Goal: Task Accomplishment & Management: Manage account settings

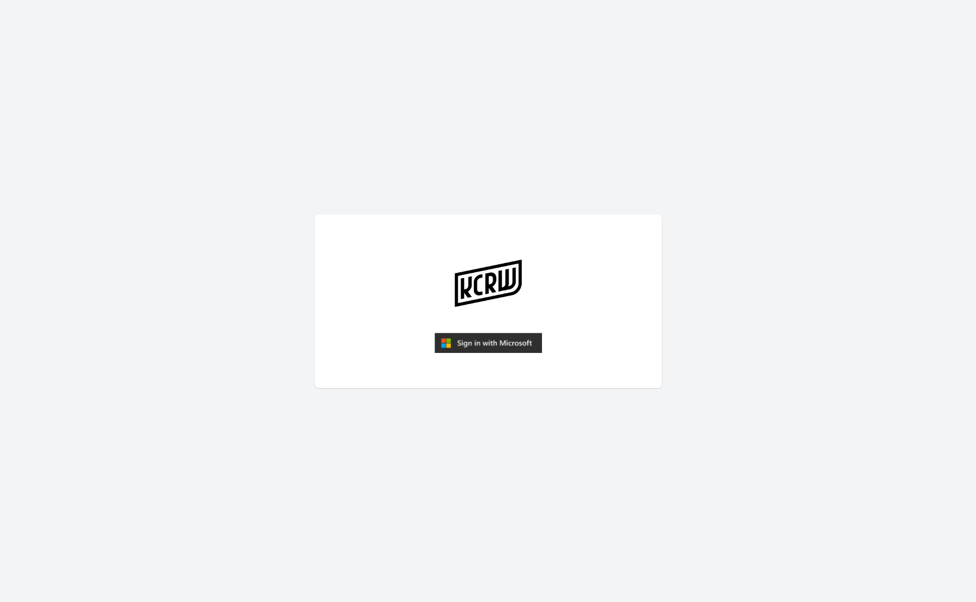
click at [514, 336] on img "submit" at bounding box center [487, 343] width 107 height 21
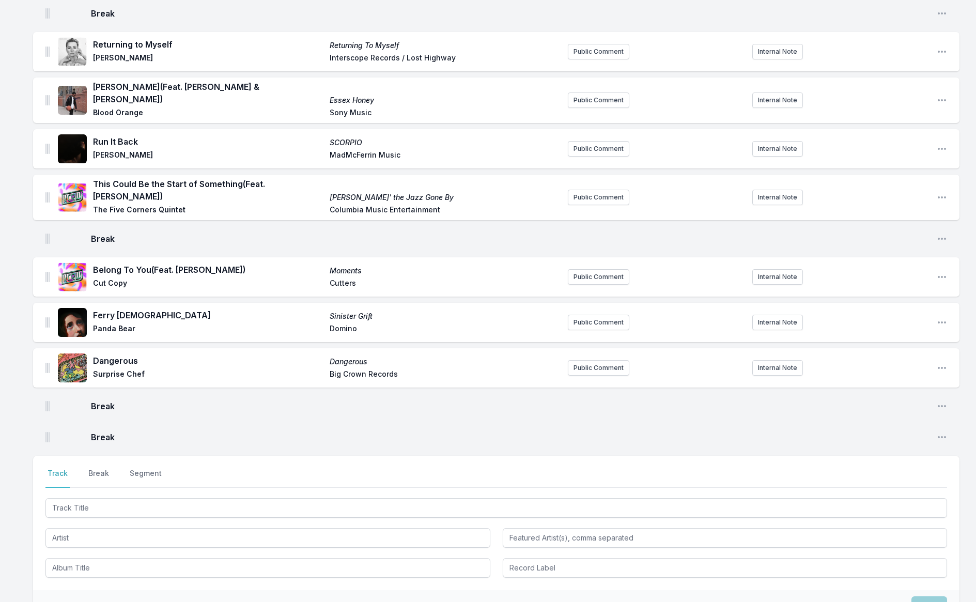
scroll to position [467, 0]
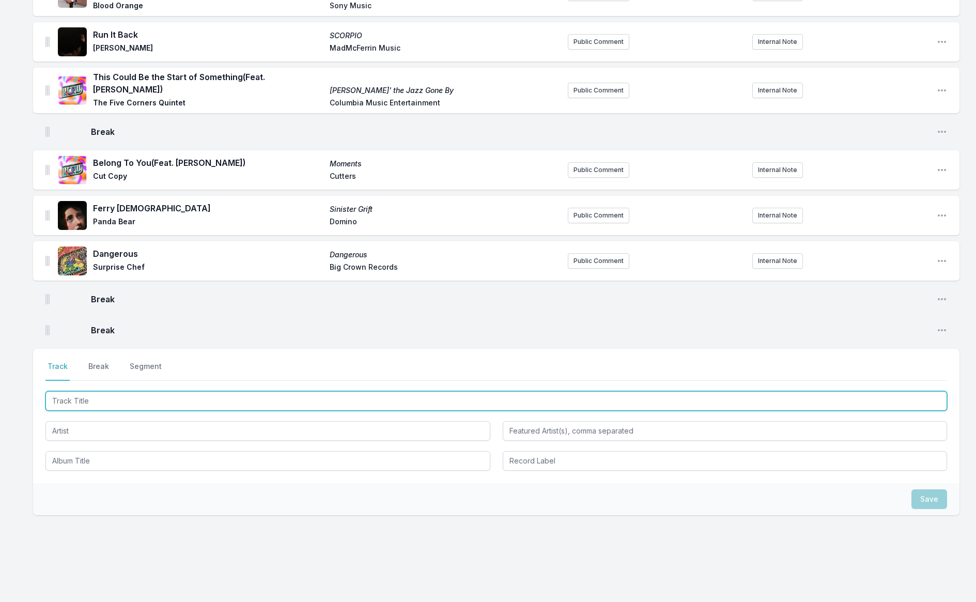
click at [144, 395] on input "Track Title" at bounding box center [495, 401] width 901 height 20
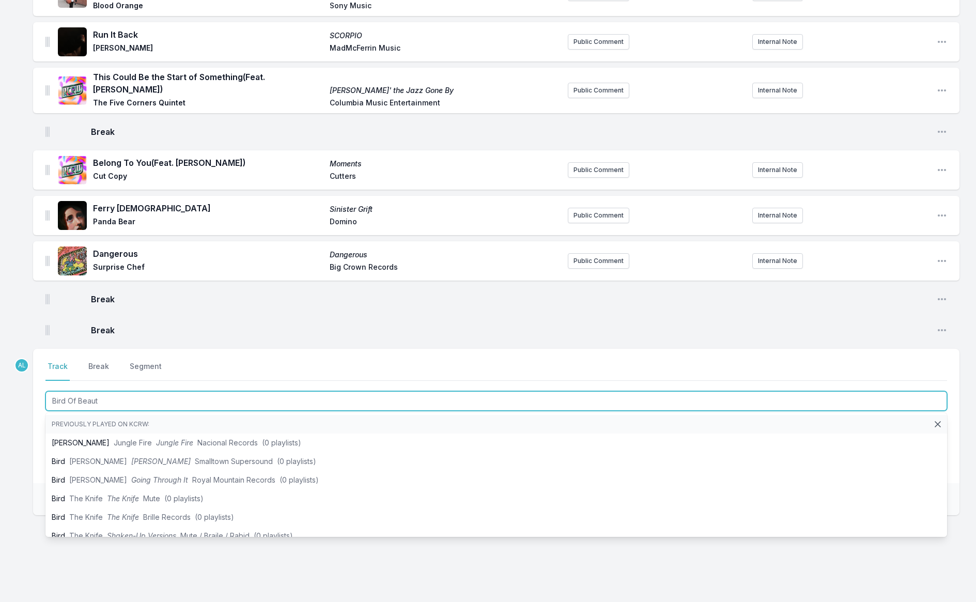
type input "Bird Of Beauty"
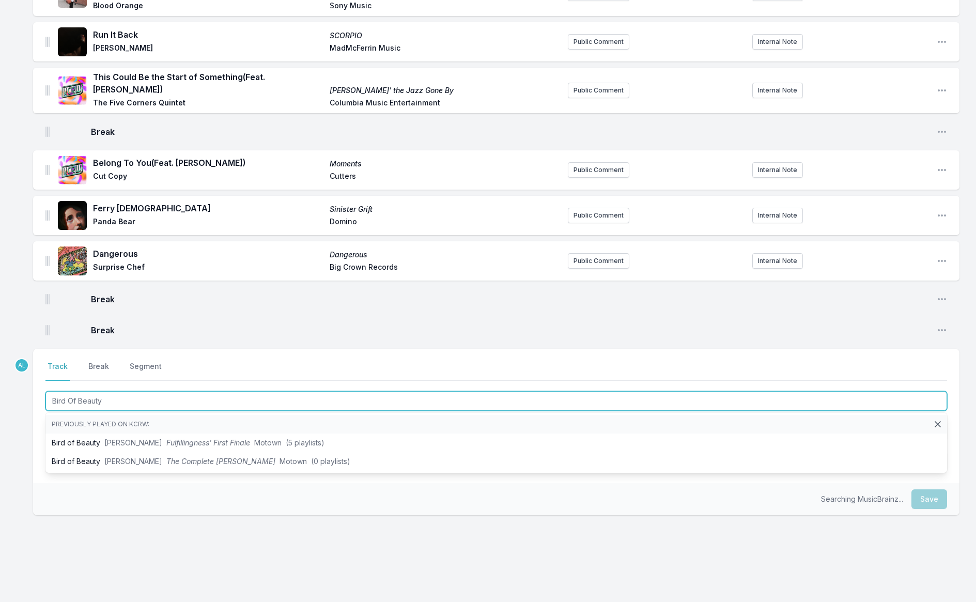
scroll to position [462, 0]
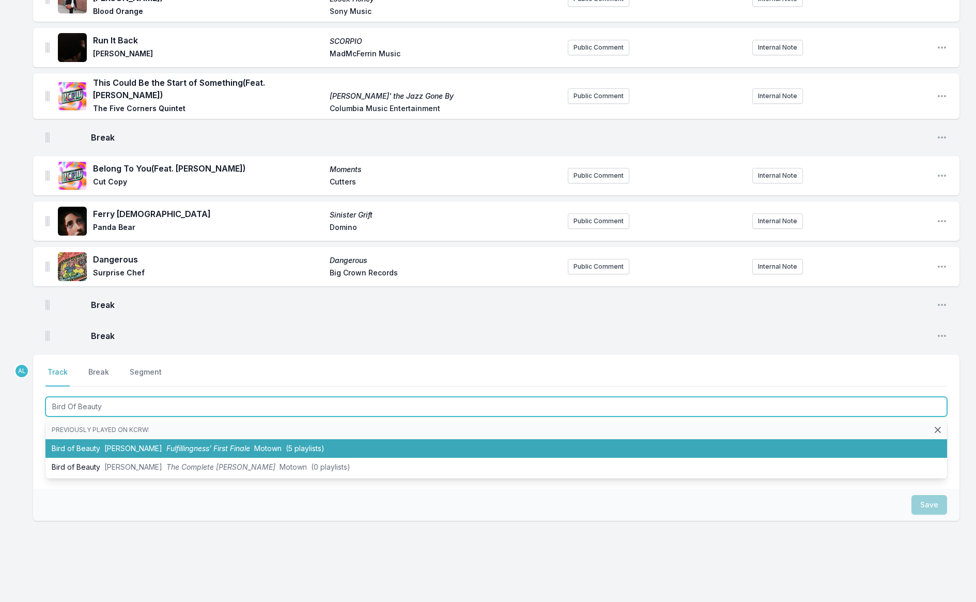
click at [151, 439] on li "Bird of Beauty [PERSON_NAME] Fulfillingness’ First Finale Motown (5 playlists)" at bounding box center [495, 448] width 901 height 19
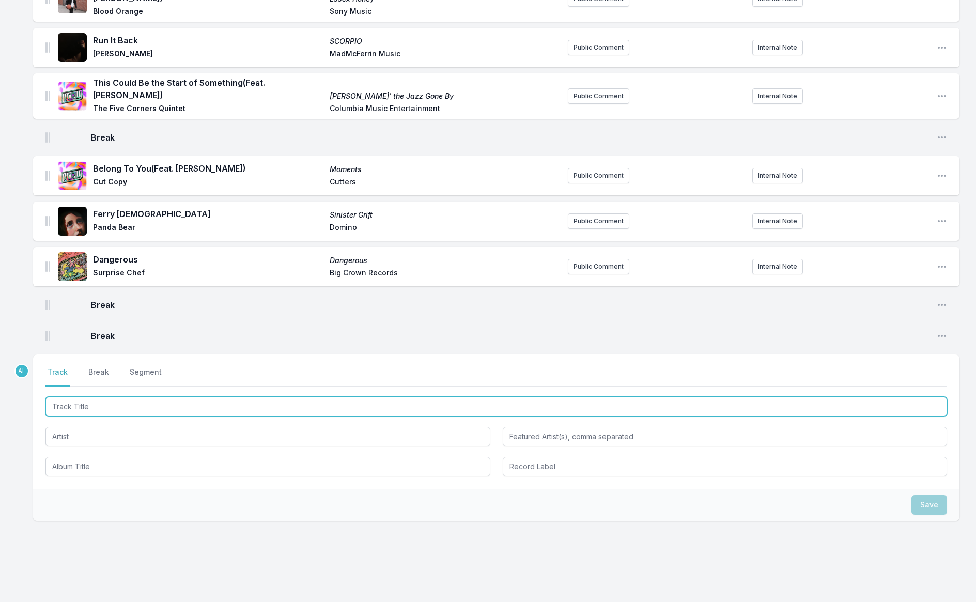
scroll to position [507, 0]
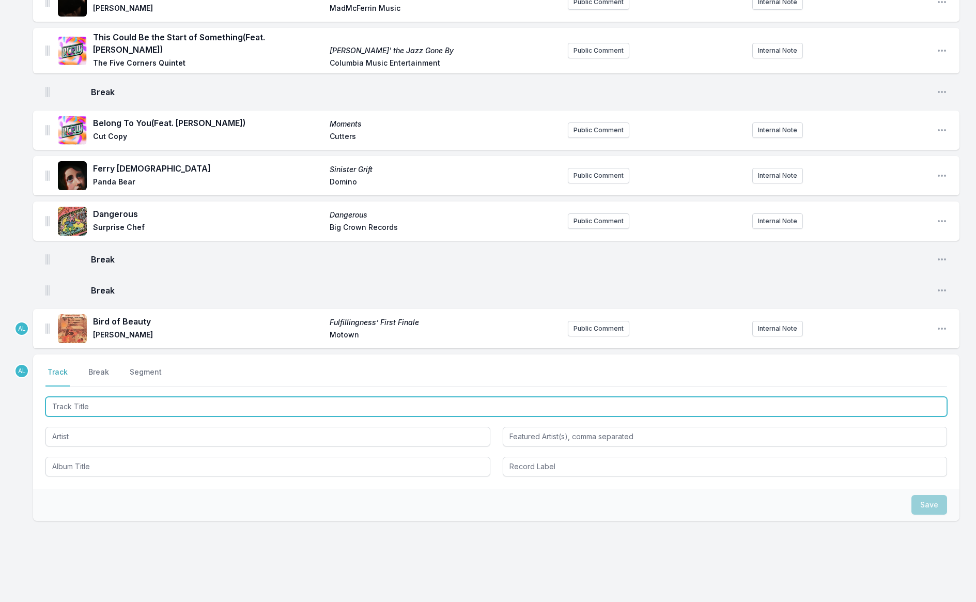
click at [81, 397] on input "Track Title" at bounding box center [495, 407] width 901 height 20
type input "Waters Of March"
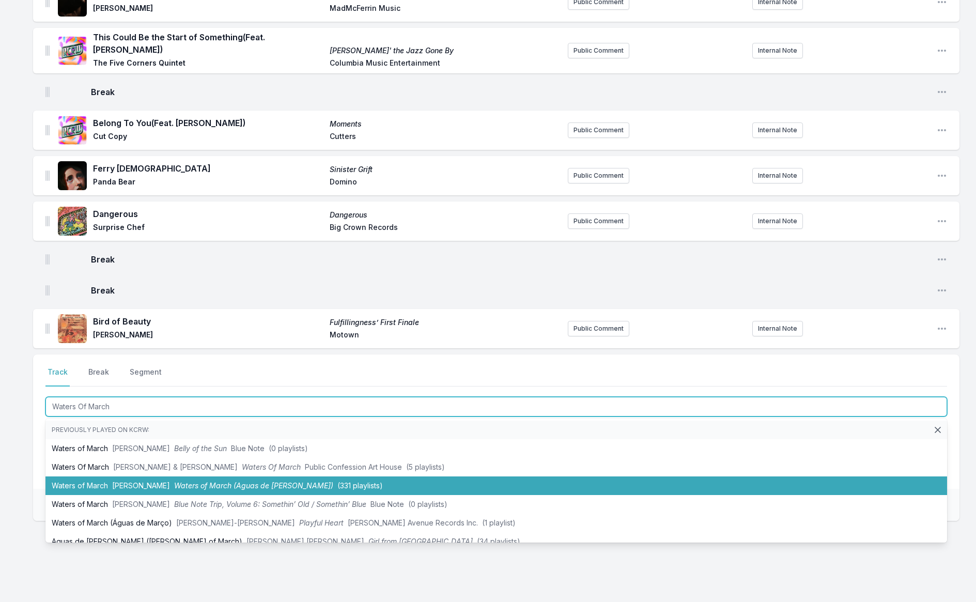
click at [145, 481] on span "[PERSON_NAME]" at bounding box center [141, 485] width 58 height 9
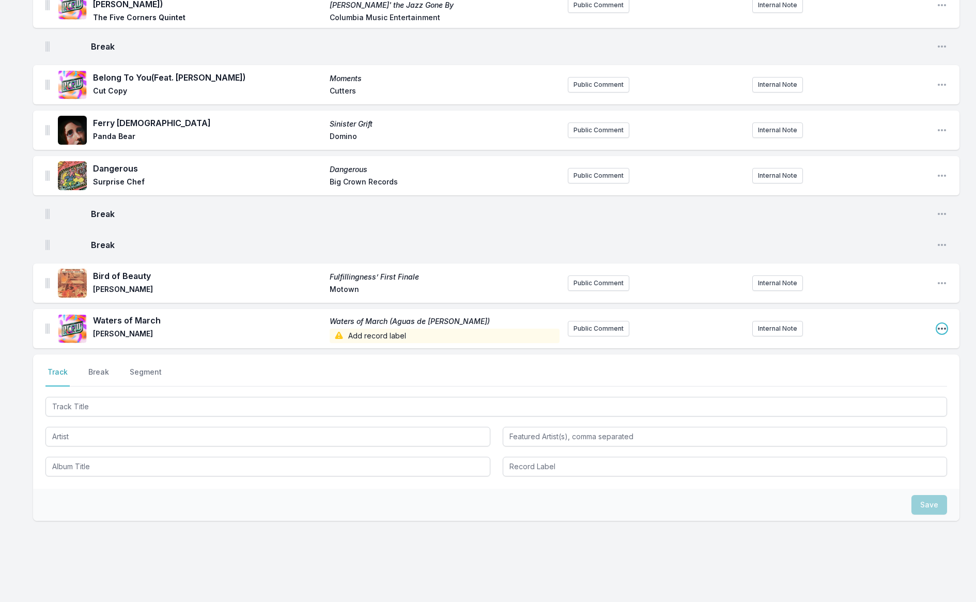
click at [938, 327] on icon "Open playlist item options" at bounding box center [941, 328] width 8 height 2
click at [863, 341] on button "Edit Track Details" at bounding box center [889, 349] width 116 height 19
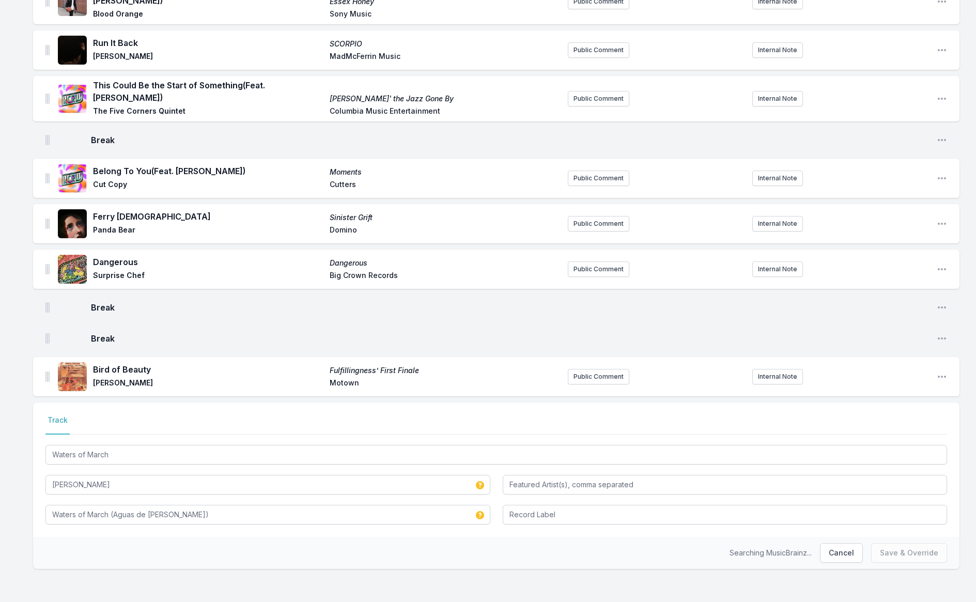
scroll to position [447, 0]
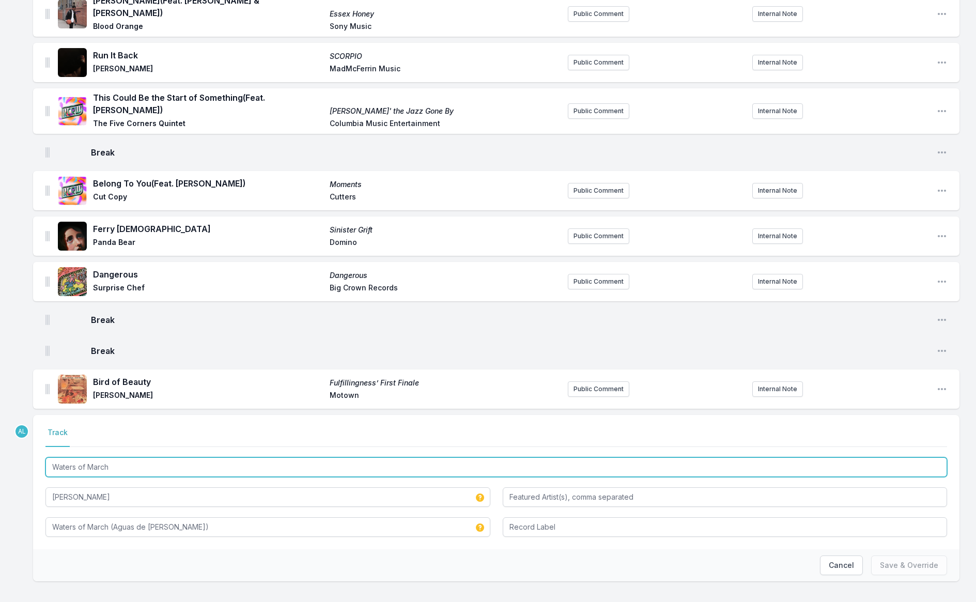
click at [277, 458] on input "Waters of March" at bounding box center [495, 467] width 901 height 20
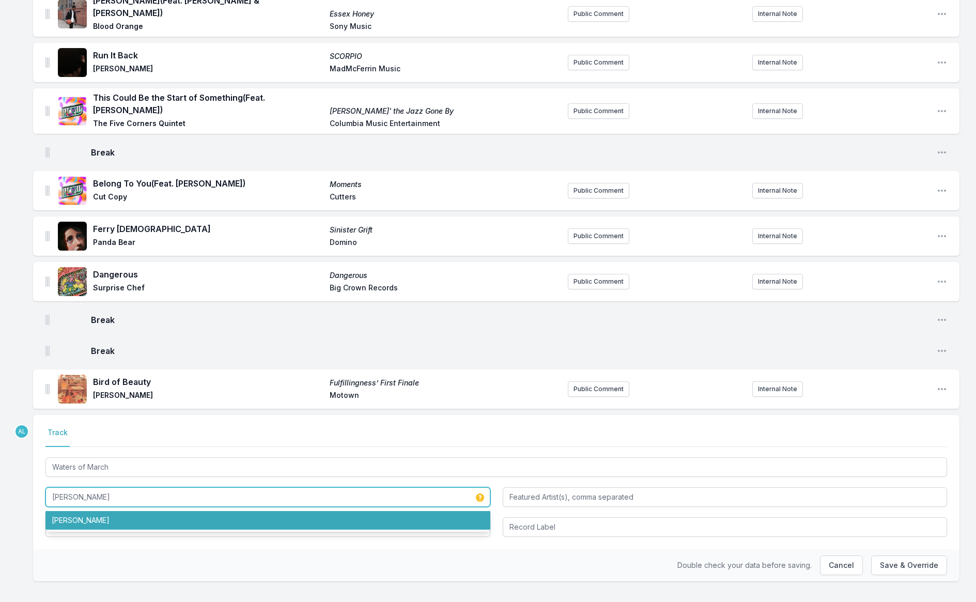
click at [309, 511] on li "[PERSON_NAME]" at bounding box center [267, 520] width 445 height 19
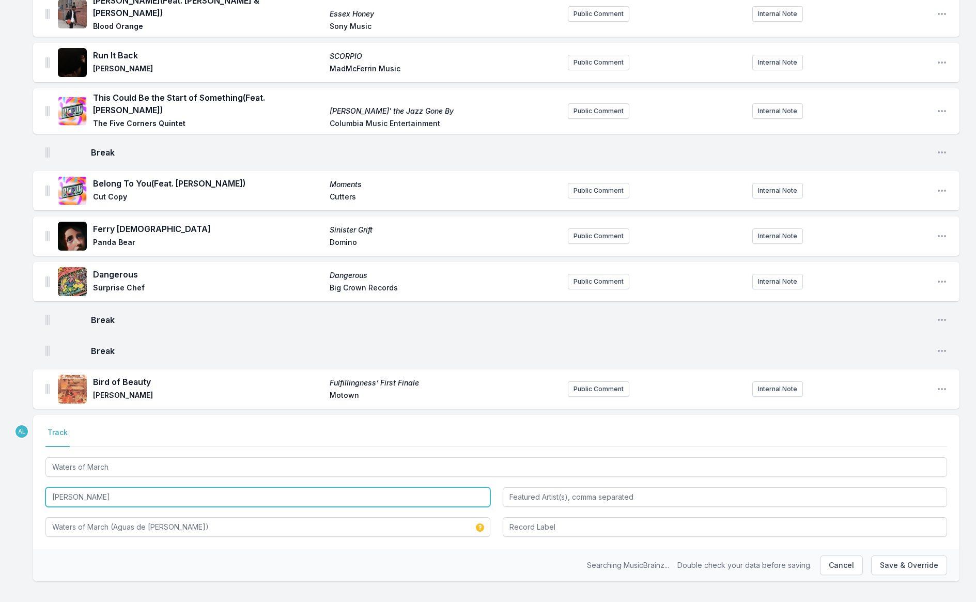
click at [271, 490] on input "[PERSON_NAME]" at bounding box center [267, 497] width 445 height 20
type input "[PERSON_NAME]"
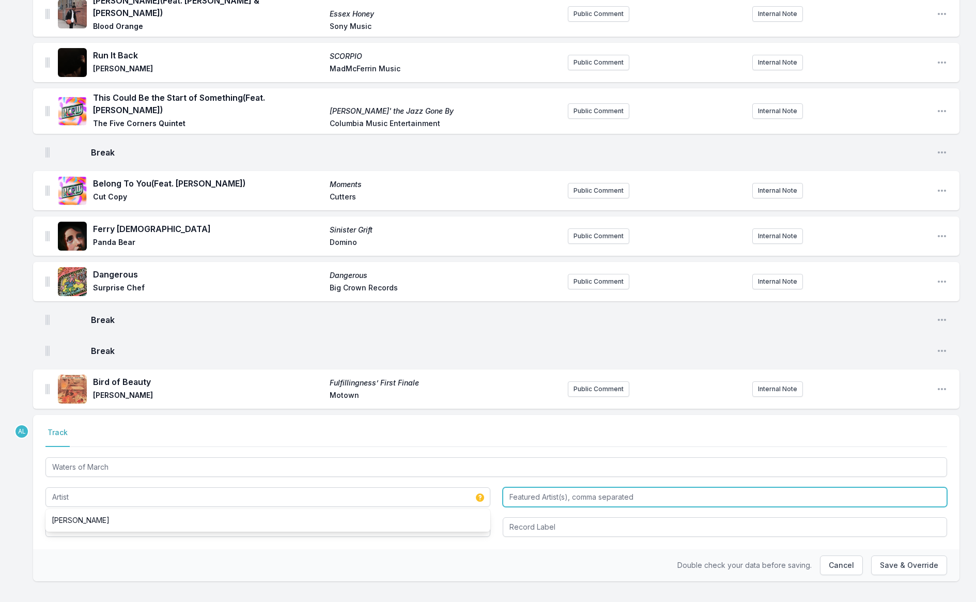
type input "[PERSON_NAME]"
type input "M"
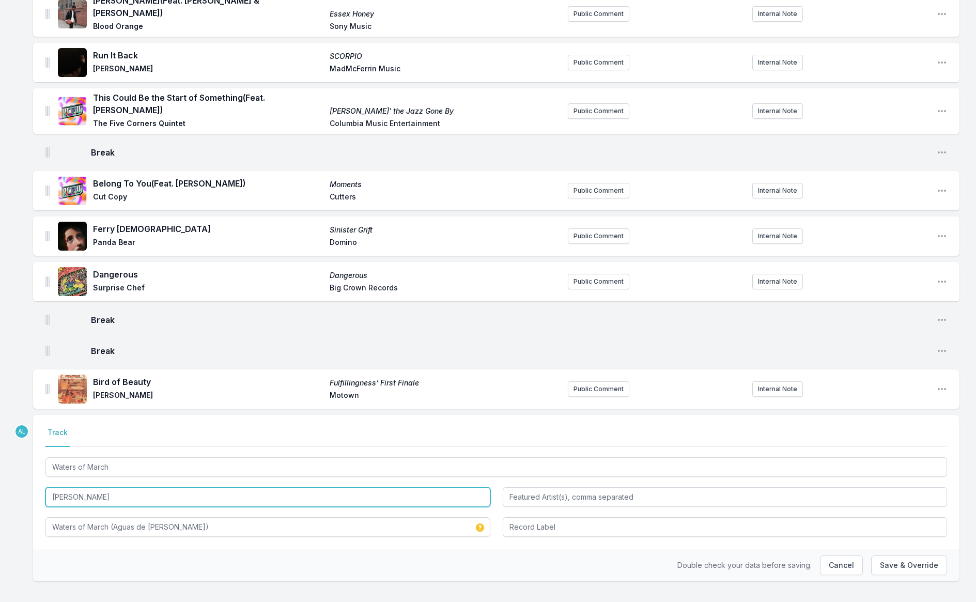
click at [181, 487] on input "[PERSON_NAME]" at bounding box center [267, 497] width 445 height 20
type input "[PERSON_NAME], [PERSON_NAME]"
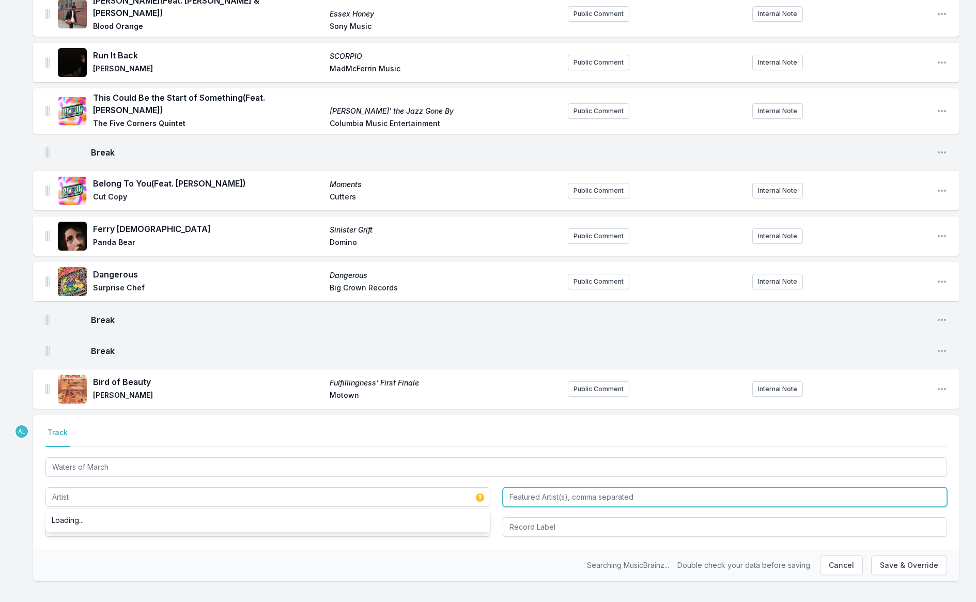
type input "[PERSON_NAME], [PERSON_NAME]"
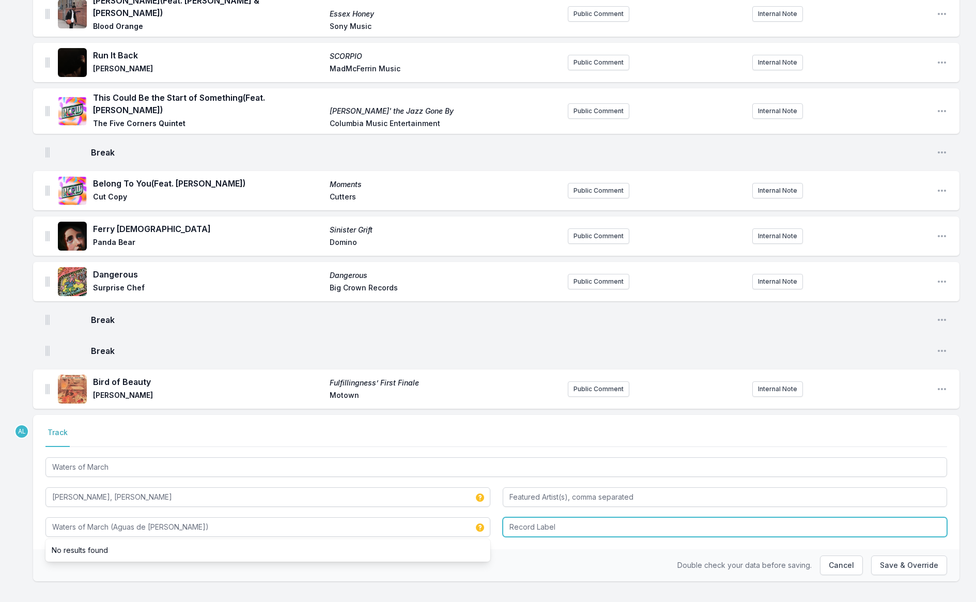
type input "Waters of March (Aguas de [PERSON_NAME])"
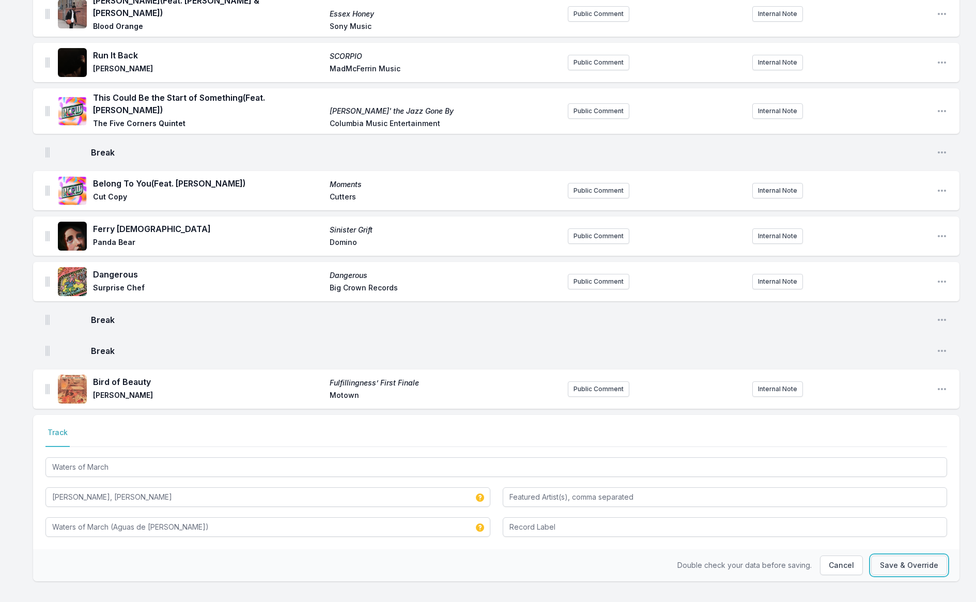
click at [889, 555] on button "Save & Override" at bounding box center [909, 565] width 76 height 20
type input "[PERSON_NAME]"
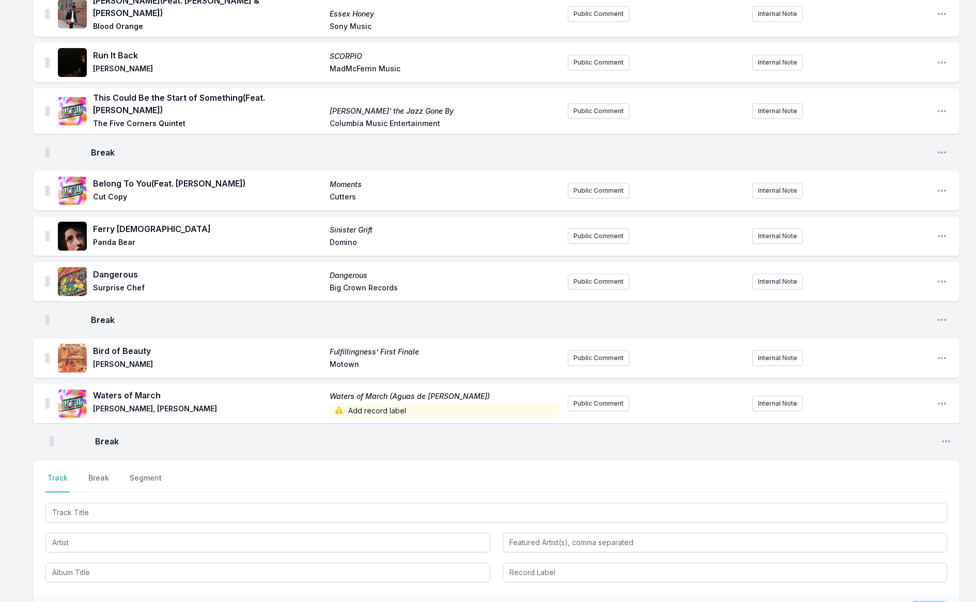
drag, startPoint x: 45, startPoint y: 340, endPoint x: 49, endPoint y: 447, distance: 106.9
click at [49, 447] on div "Missing Data Some of your tracks are missing record label information. This inf…" at bounding box center [488, 190] width 976 height 1071
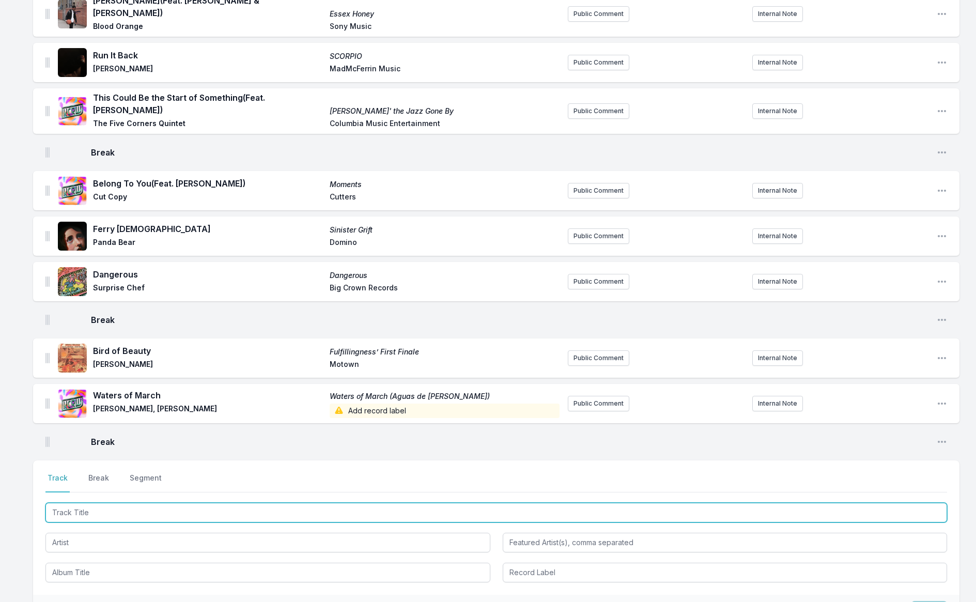
click at [74, 502] on input "Track Title" at bounding box center [495, 512] width 901 height 20
type input "I Feel Bad For You"
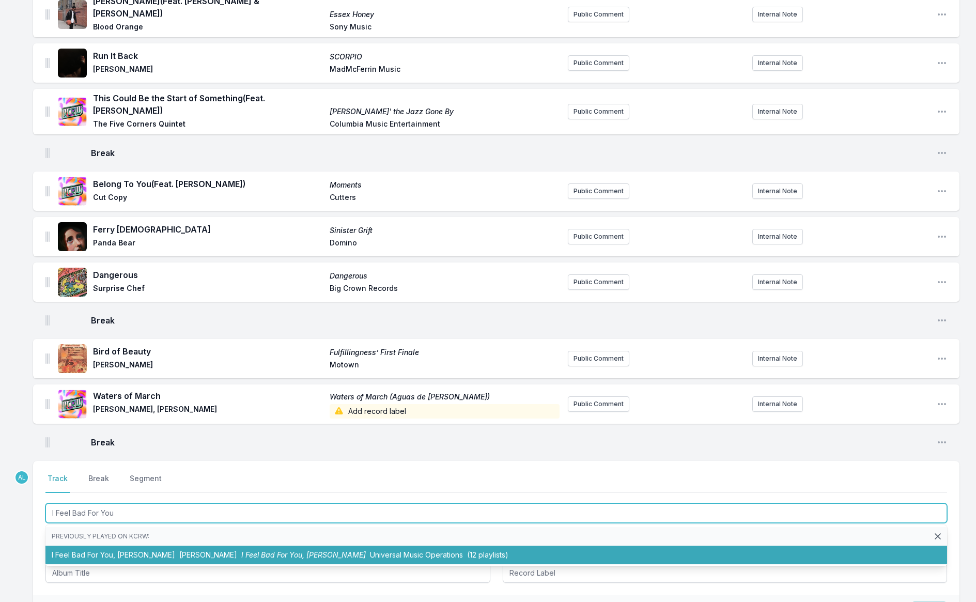
click at [103, 545] on li "I Feel Bad For You, [PERSON_NAME] [PERSON_NAME] I Feel Bad For You, [PERSON_NAM…" at bounding box center [495, 554] width 901 height 19
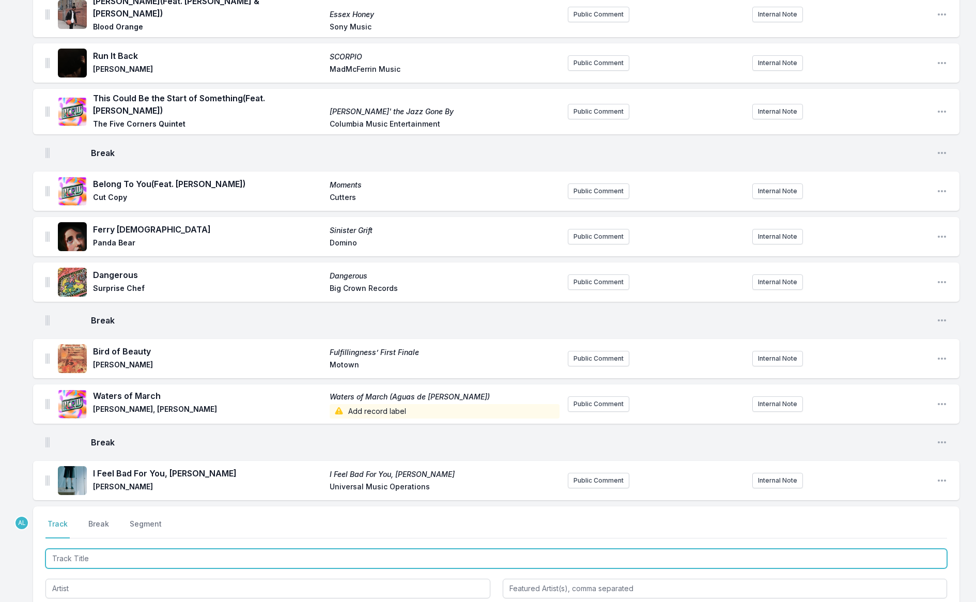
scroll to position [492, 0]
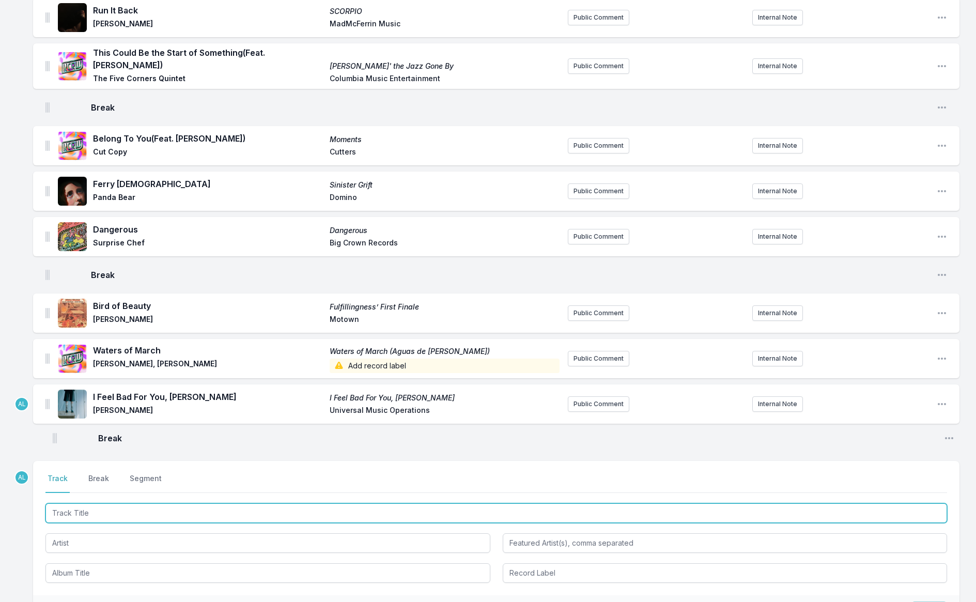
drag, startPoint x: 46, startPoint y: 382, endPoint x: 53, endPoint y: 438, distance: 56.7
click at [54, 438] on ul "Freaks Freaks Haute & [PERSON_NAME] Add record label Public Comment Internal No…" at bounding box center [496, 49] width 926 height 812
click at [60, 503] on input "Track Title" at bounding box center [495, 513] width 901 height 20
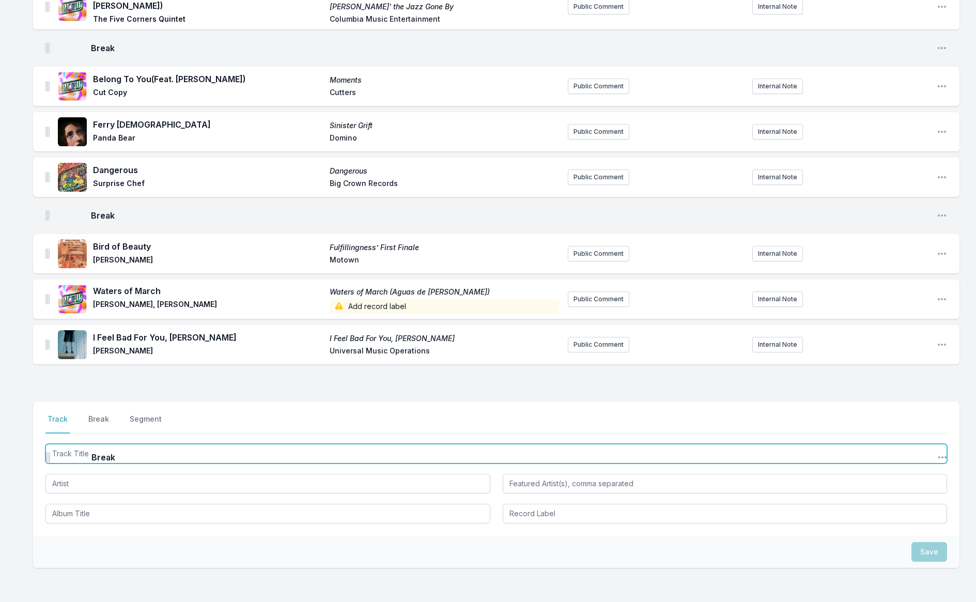
scroll to position [560, 0]
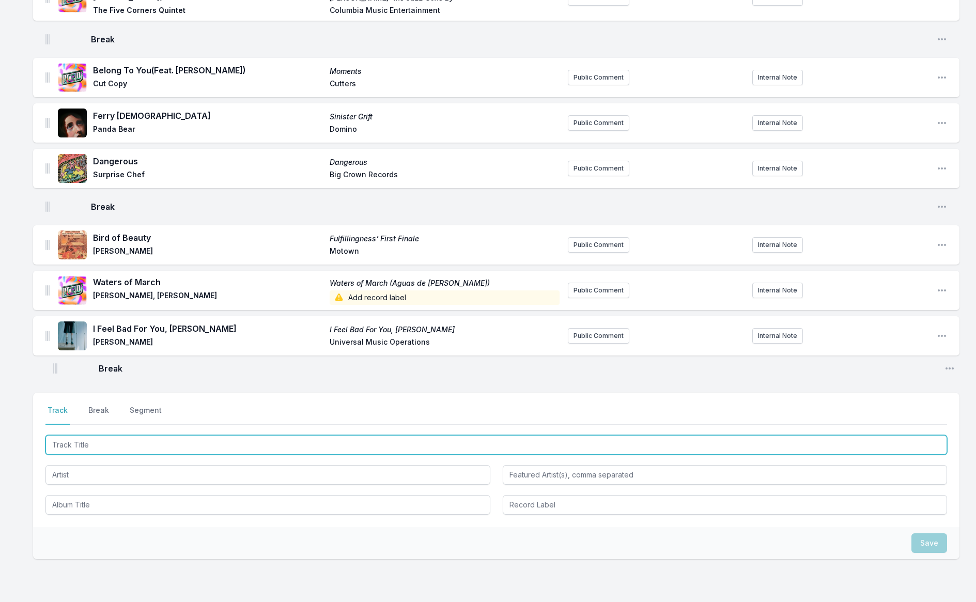
drag, startPoint x: 46, startPoint y: 430, endPoint x: 55, endPoint y: 368, distance: 63.0
click at [98, 435] on input "Track Title" at bounding box center [495, 445] width 901 height 20
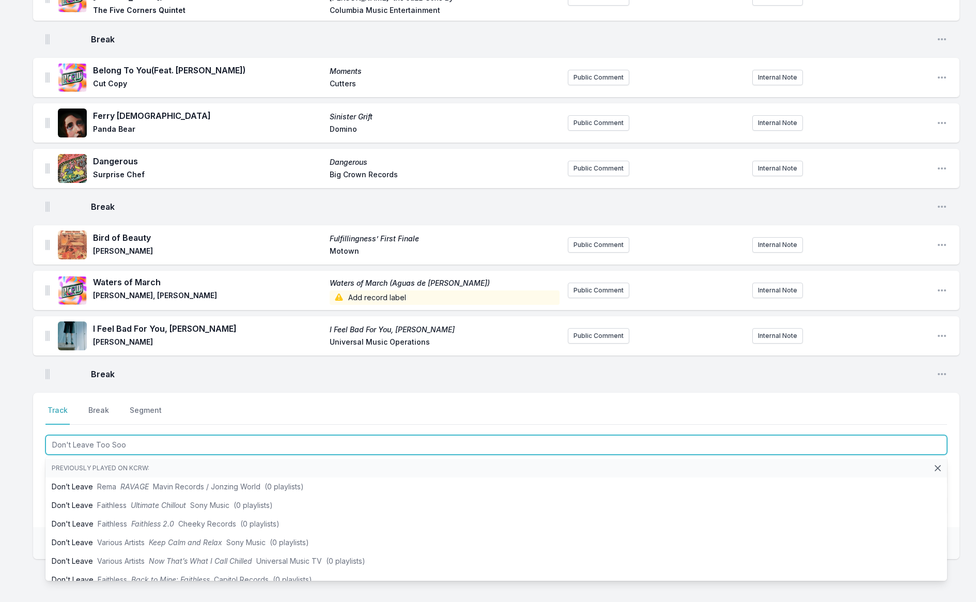
type input "Don't Leave Too Soon"
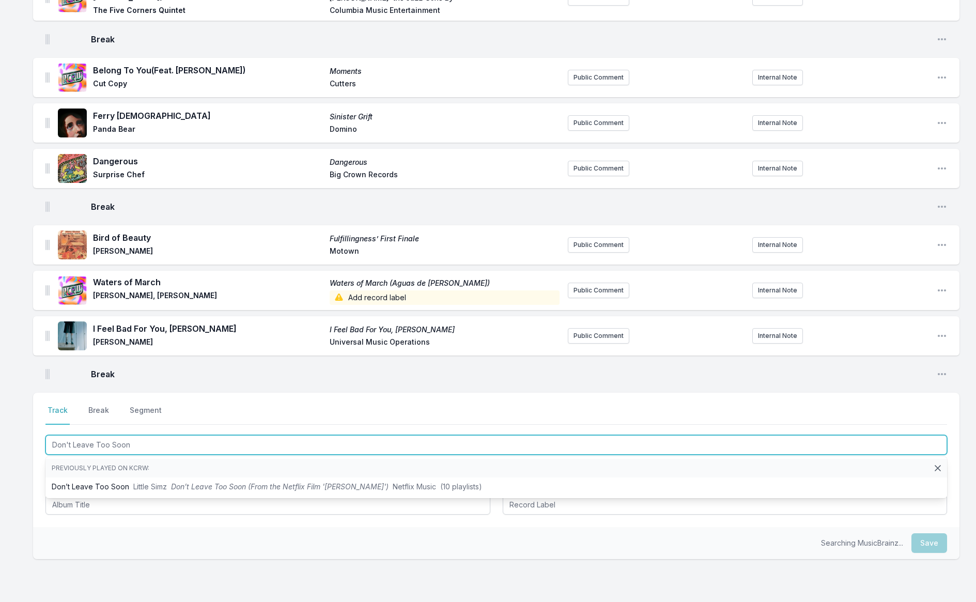
scroll to position [560, 0]
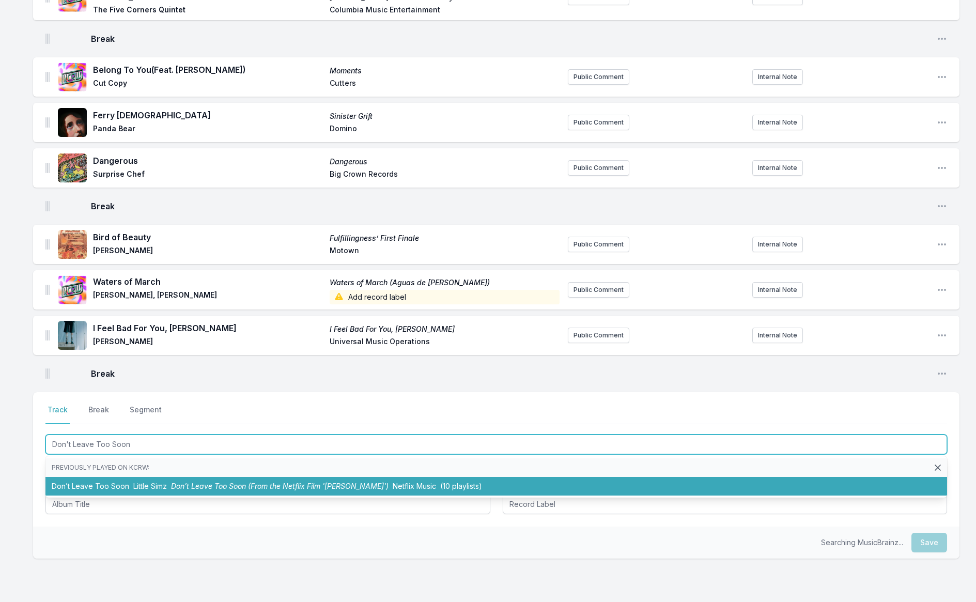
click at [117, 477] on li "Don’t Leave Too Soon Little Simz Don’t Leave Too Soon (From the Netflix Film '[…" at bounding box center [495, 486] width 901 height 19
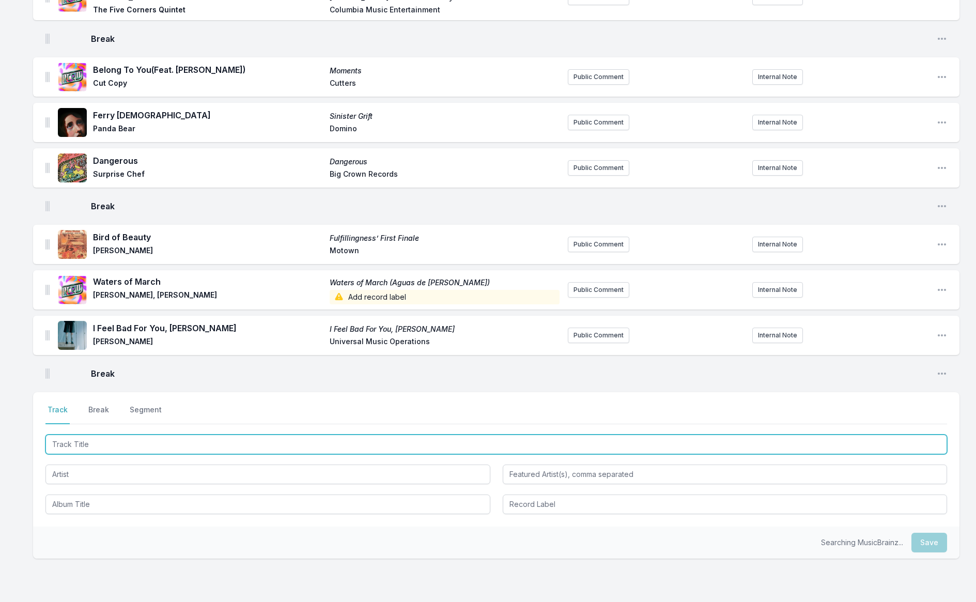
scroll to position [606, 0]
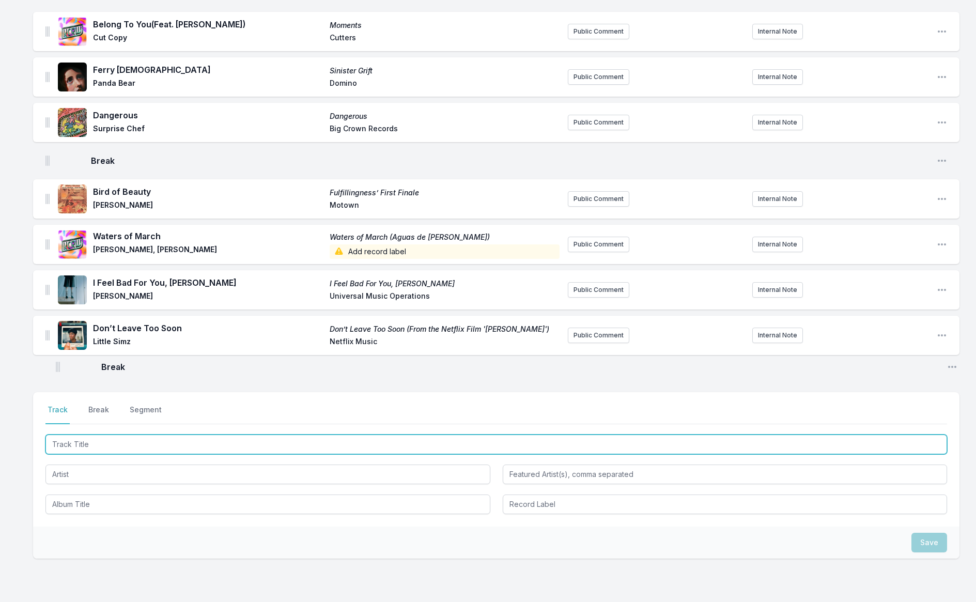
drag, startPoint x: 49, startPoint y: 313, endPoint x: 59, endPoint y: 367, distance: 54.3
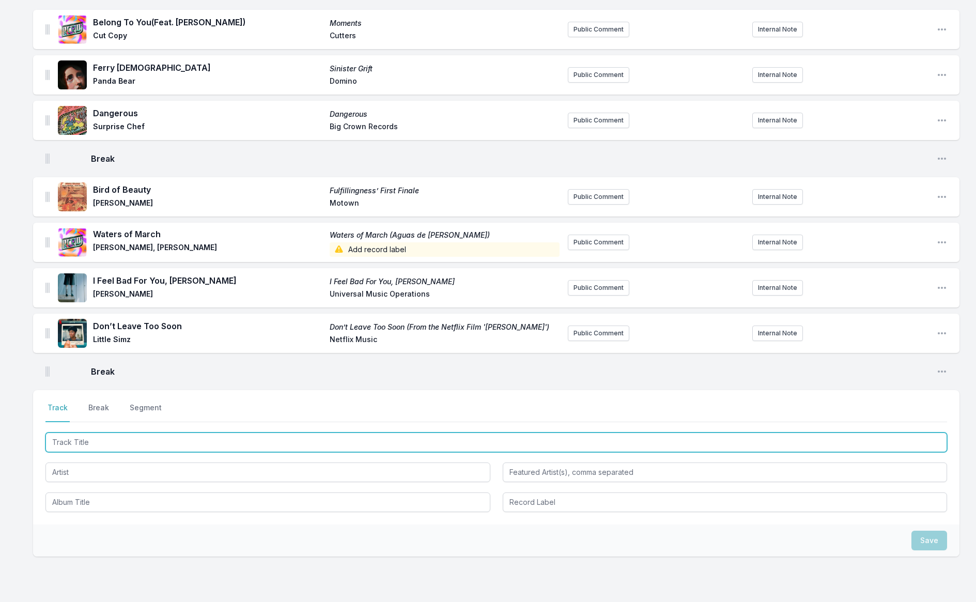
click at [131, 432] on input "Track Title" at bounding box center [495, 442] width 901 height 20
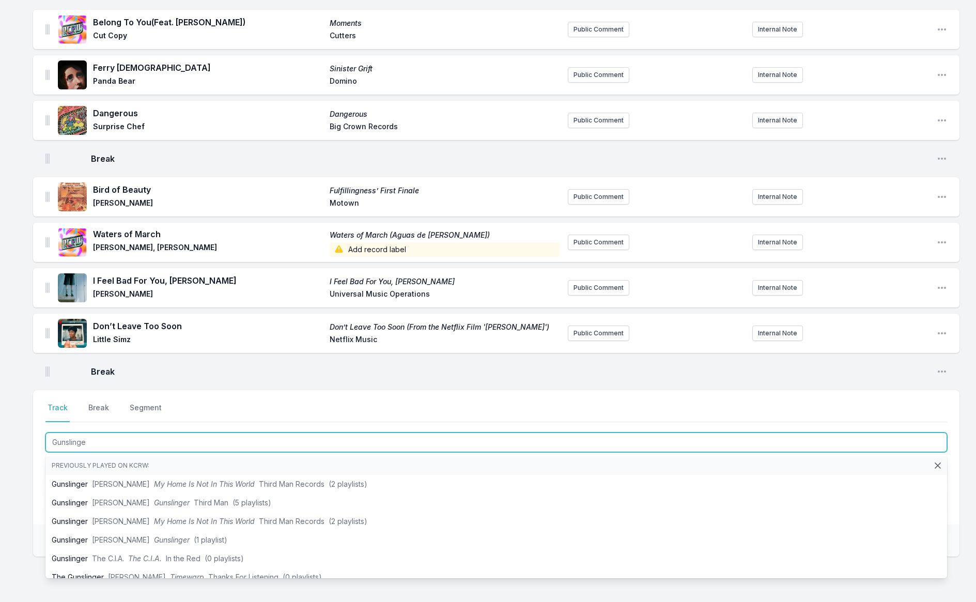
type input "Gunslinger"
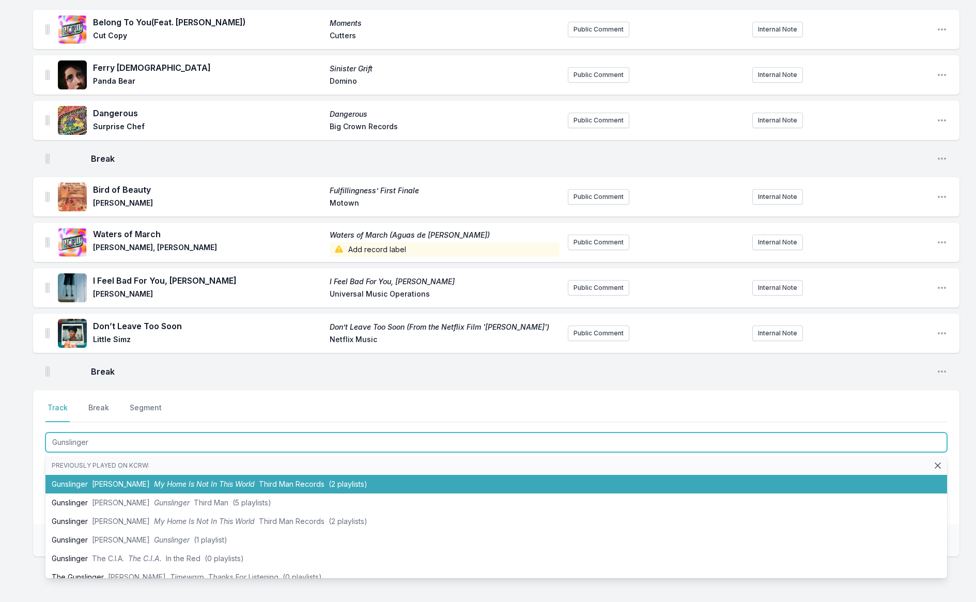
click at [154, 479] on span "My Home Is Not In This World" at bounding box center [204, 483] width 101 height 9
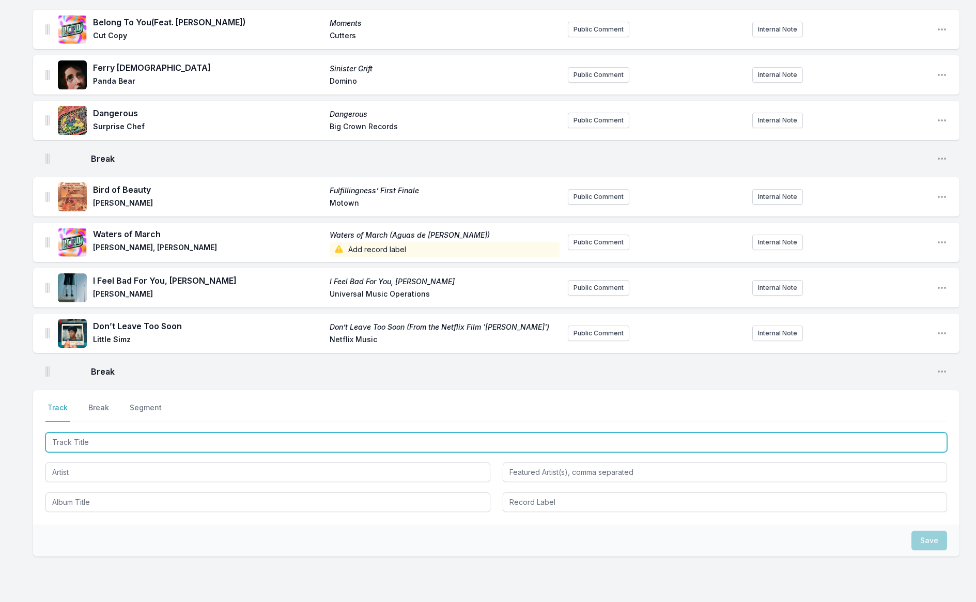
scroll to position [653, 0]
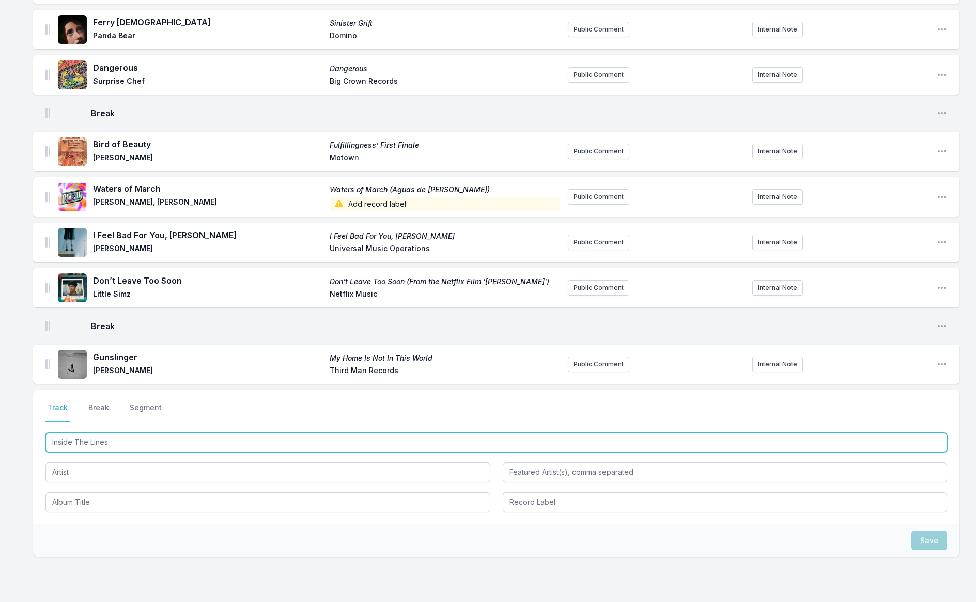
type input "Inside The Lines"
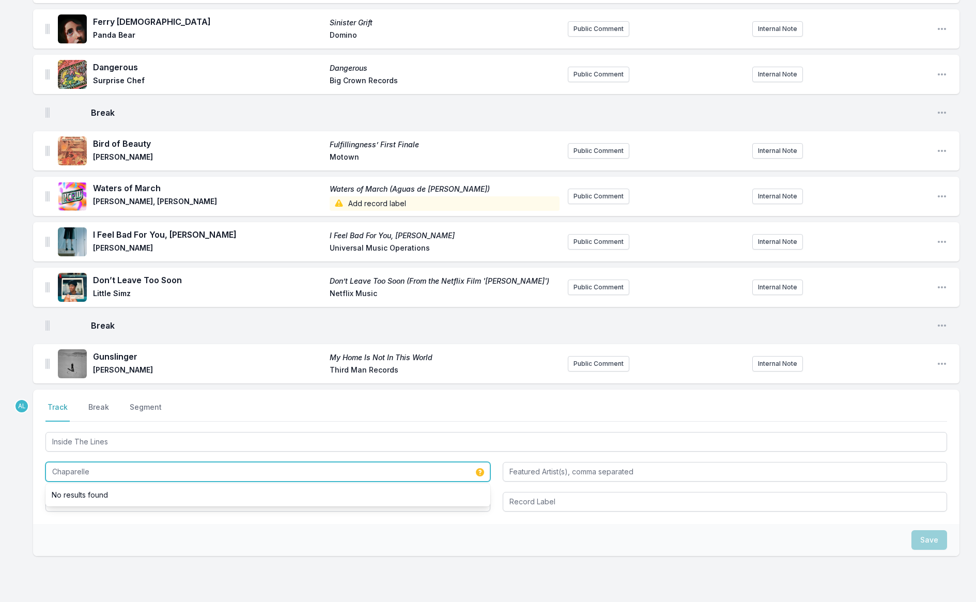
scroll to position [654, 0]
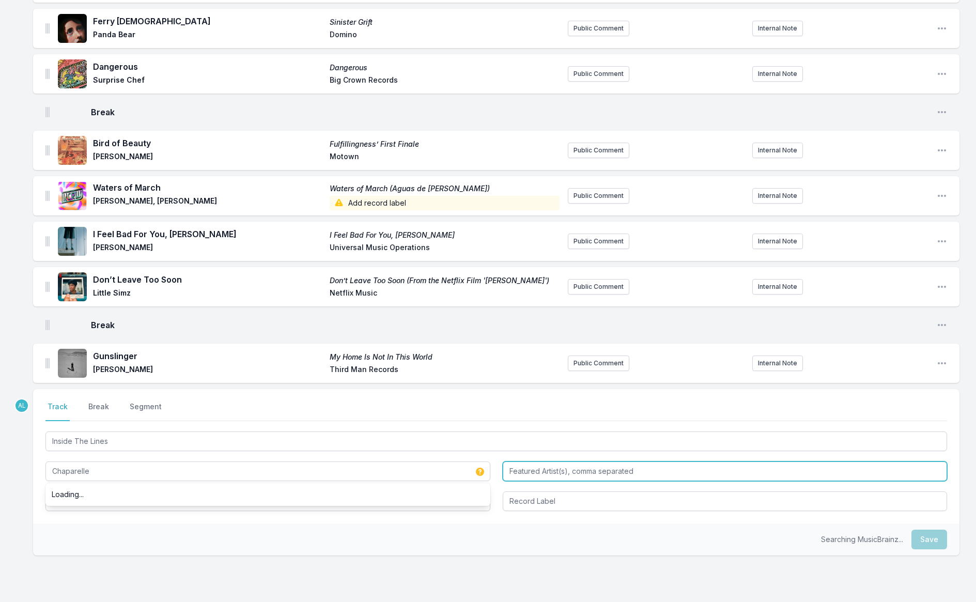
type input "Chaparelle"
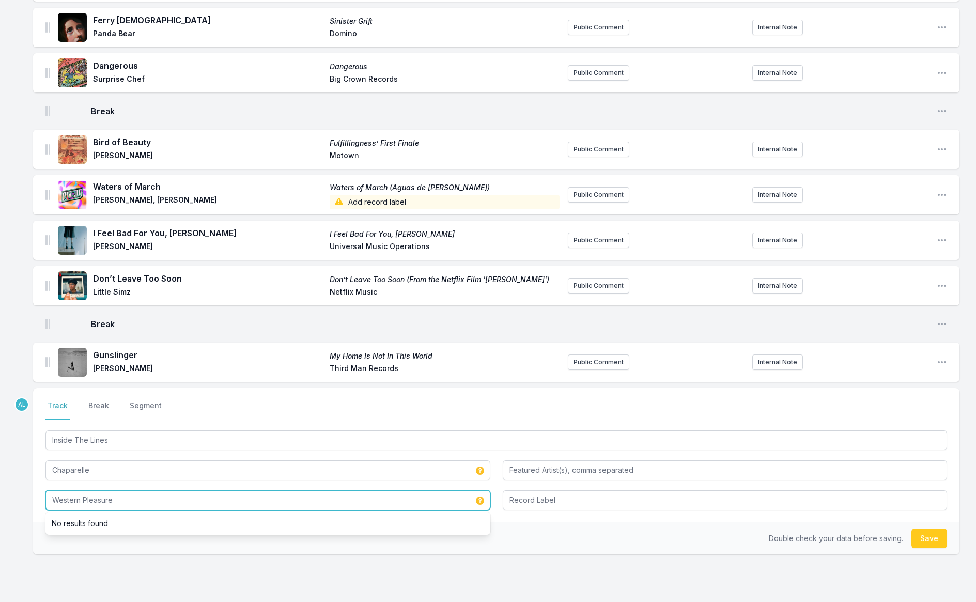
scroll to position [654, 0]
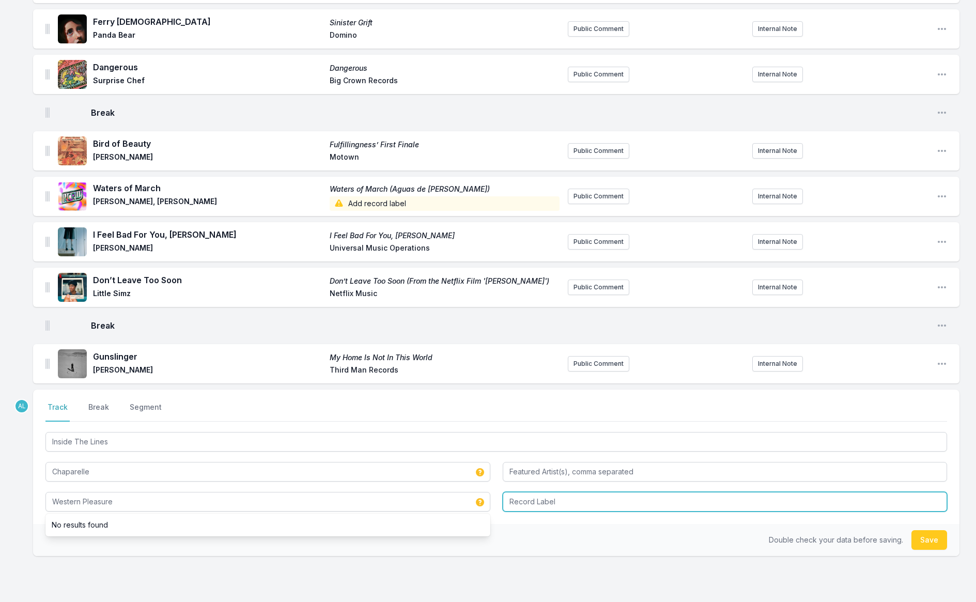
type input "Western Pleasure"
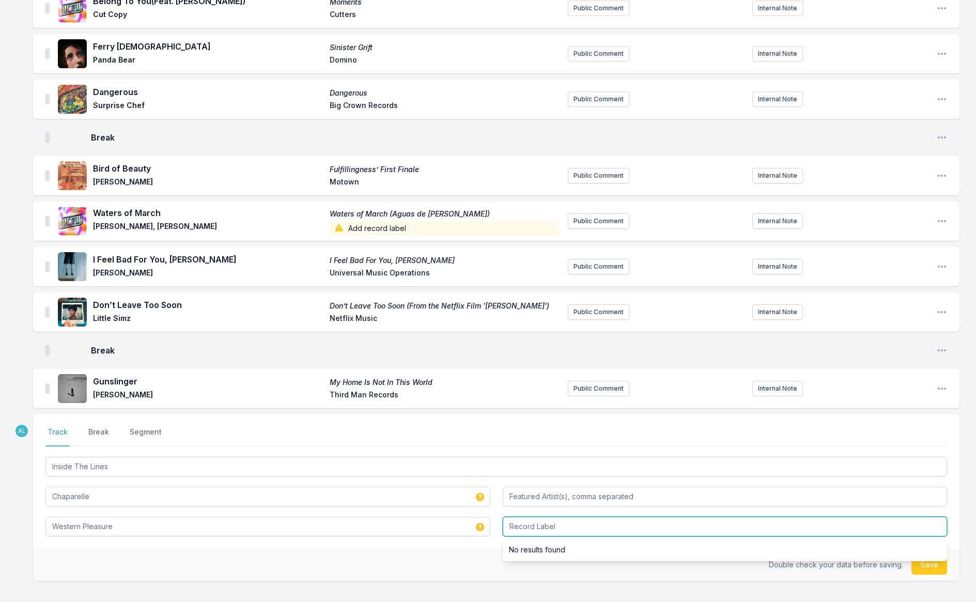
scroll to position [625, 0]
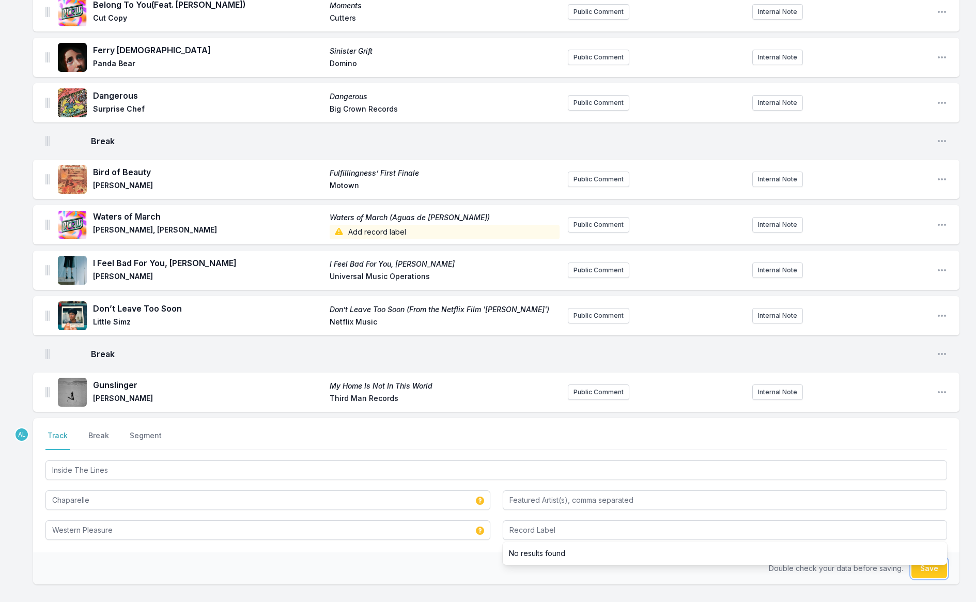
click at [937, 564] on button "Save" at bounding box center [929, 568] width 36 height 20
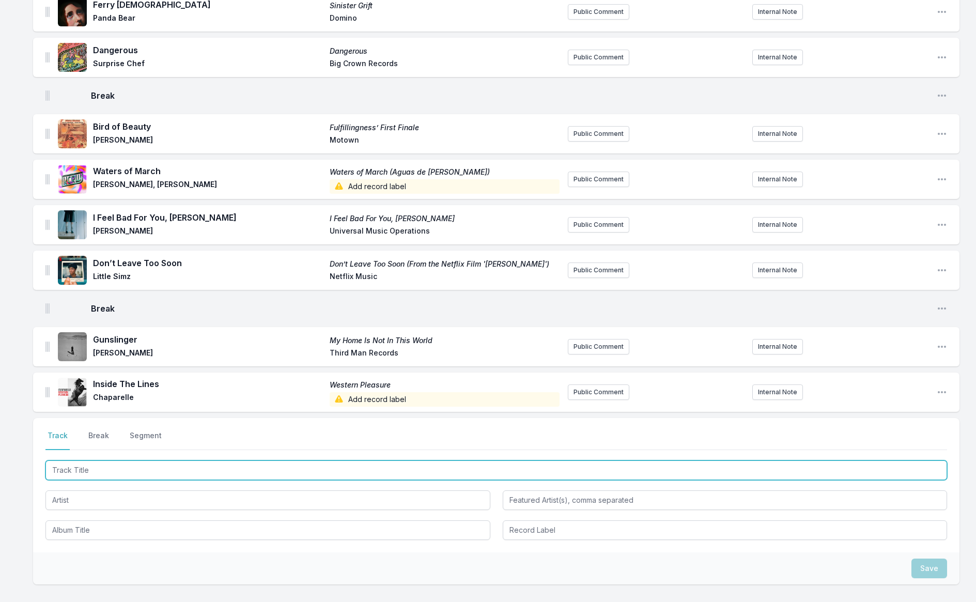
click at [93, 460] on input "Track Title" at bounding box center [495, 470] width 901 height 20
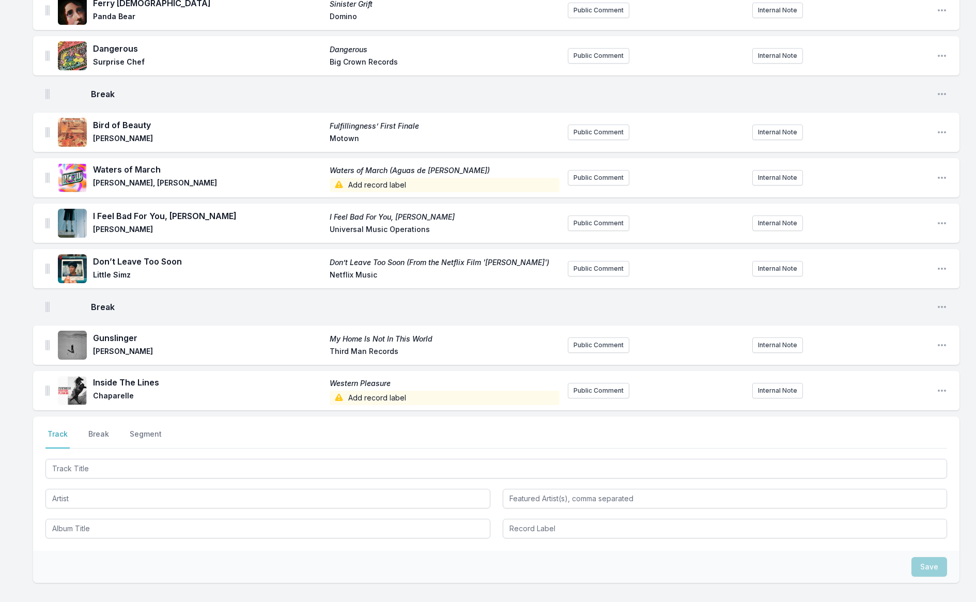
click at [353, 390] on span "Add record label" at bounding box center [444, 397] width 230 height 14
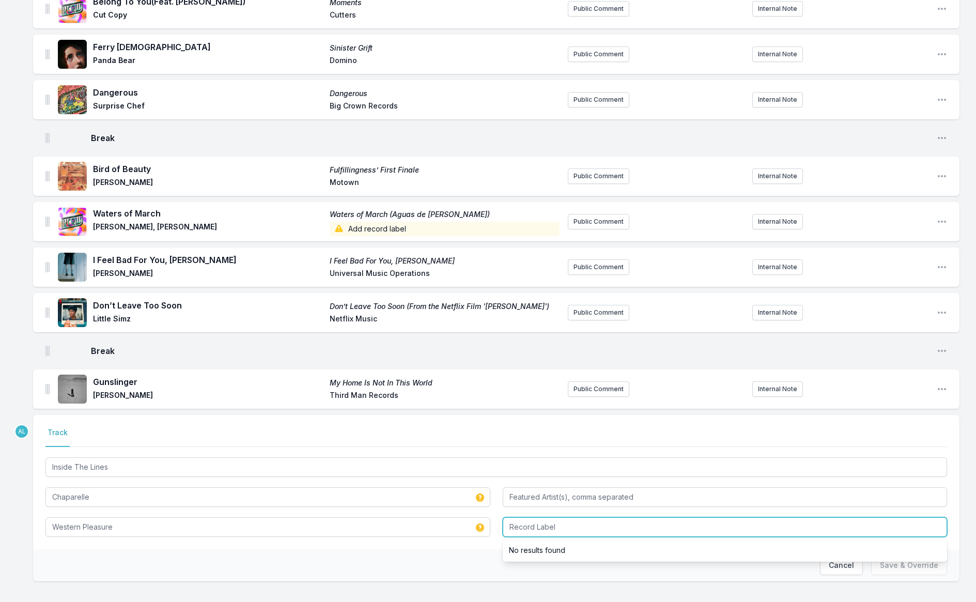
click at [555, 517] on input "Record Label" at bounding box center [724, 527] width 445 height 20
type input "Mom+Pop"
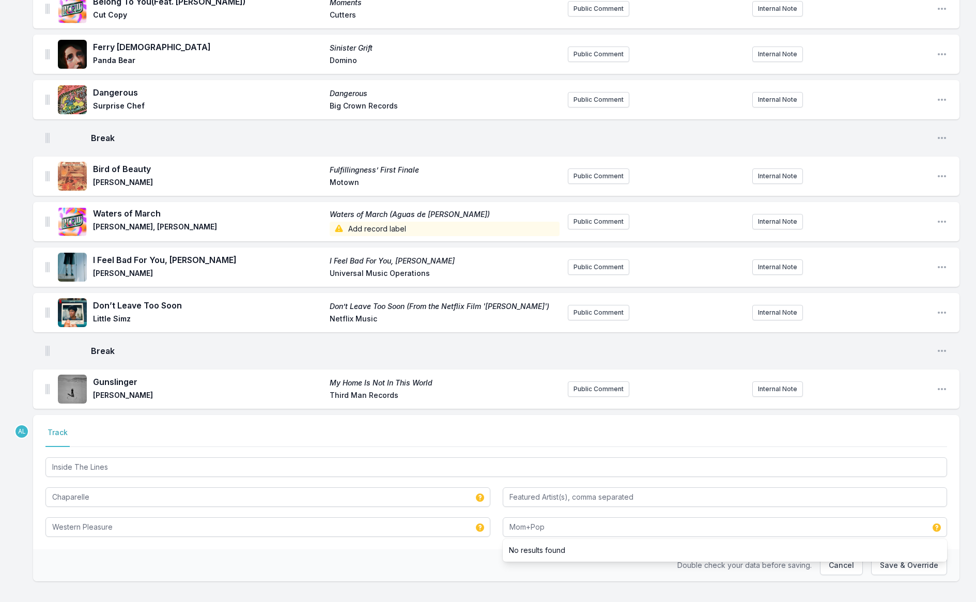
click at [705, 560] on div "Double check your data before saving. Cancel Save & Override" at bounding box center [496, 565] width 926 height 32
click at [908, 555] on button "Save & Override" at bounding box center [909, 565] width 76 height 20
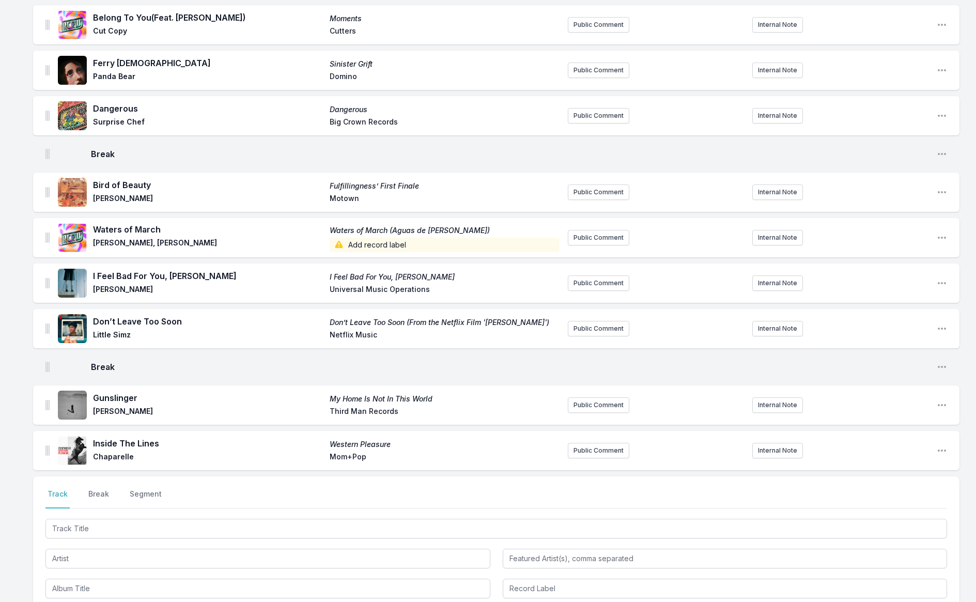
scroll to position [610, 0]
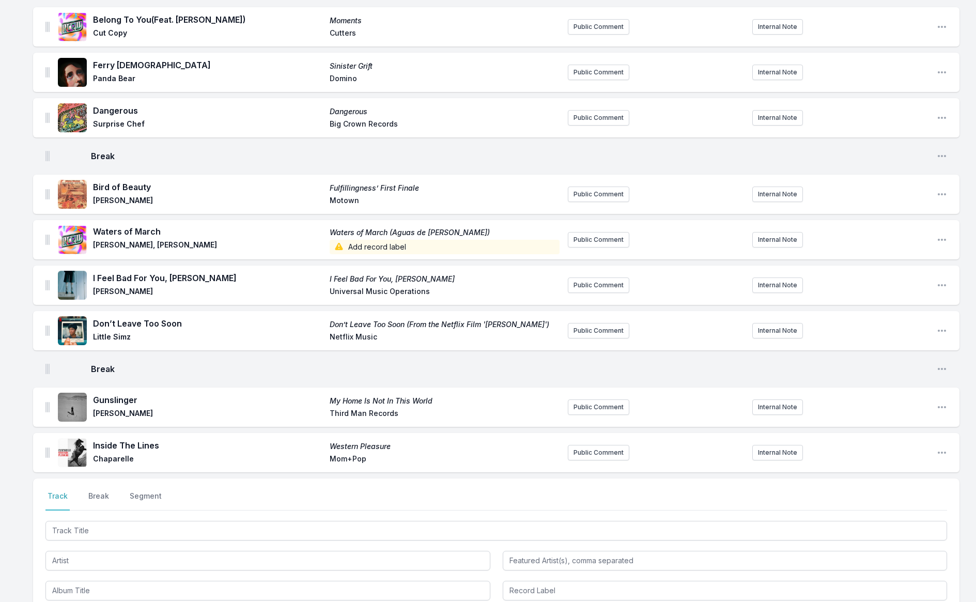
click at [395, 240] on span "Add record label" at bounding box center [444, 247] width 230 height 14
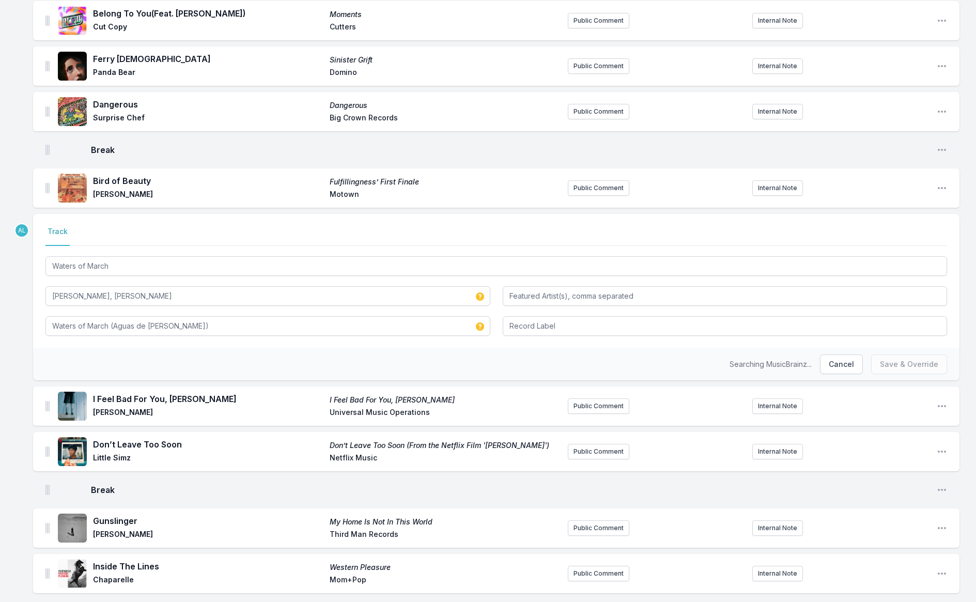
scroll to position [628, 0]
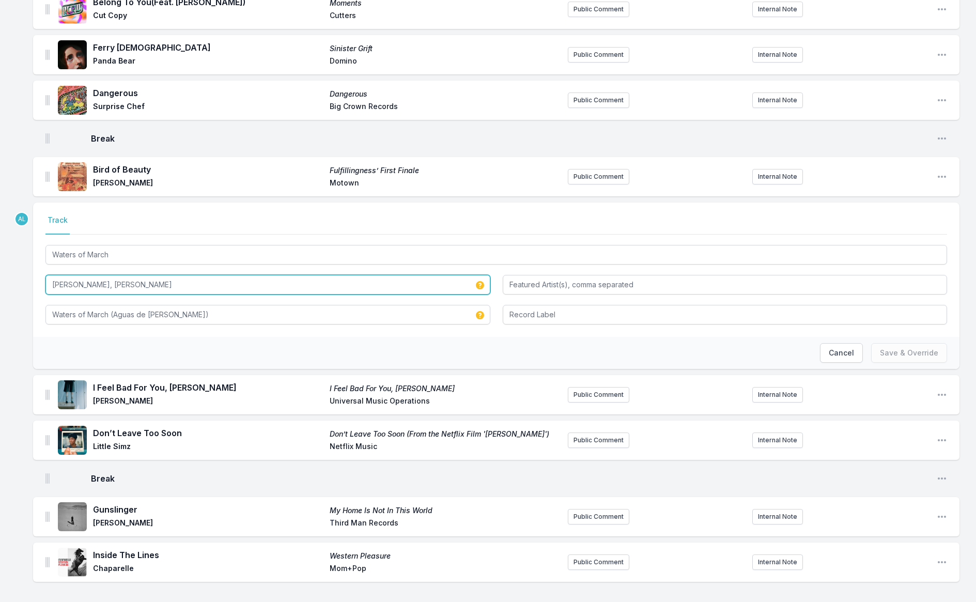
click at [108, 275] on input "[PERSON_NAME], [PERSON_NAME]" at bounding box center [267, 285] width 445 height 20
click at [185, 274] on input "[PERSON_NAME] & [PERSON_NAME]" at bounding box center [267, 284] width 445 height 20
type input "[PERSON_NAME] & [PERSON_NAME]"
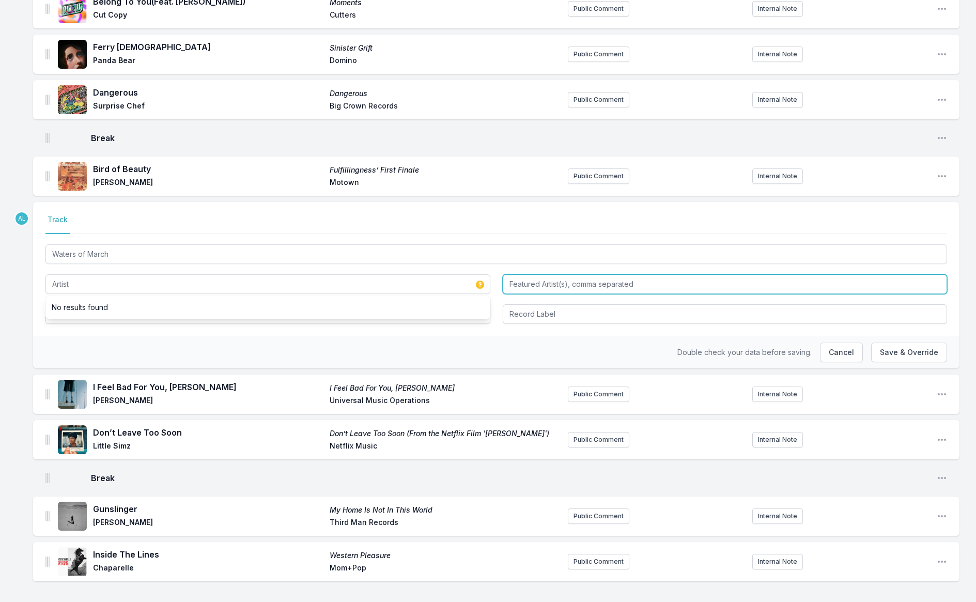
type input "[PERSON_NAME] & [PERSON_NAME]"
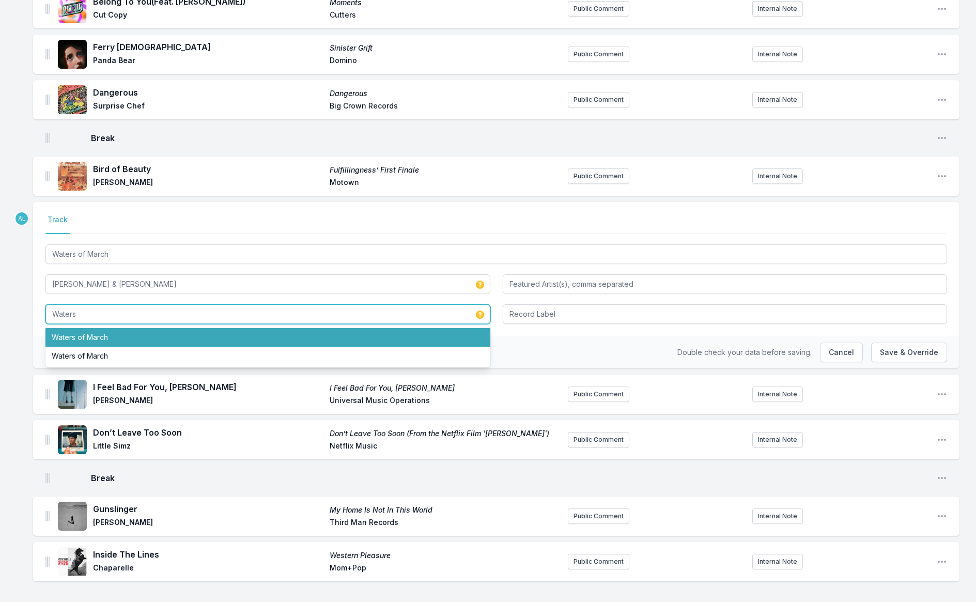
click at [148, 331] on li "Waters of March" at bounding box center [267, 337] width 445 height 19
type input "Waters of March"
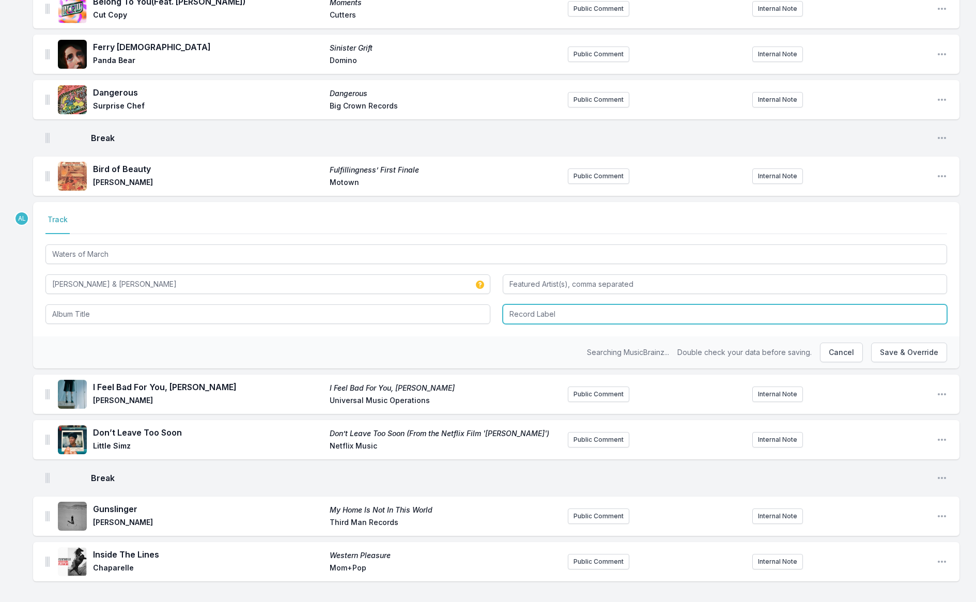
type input "Waters of March"
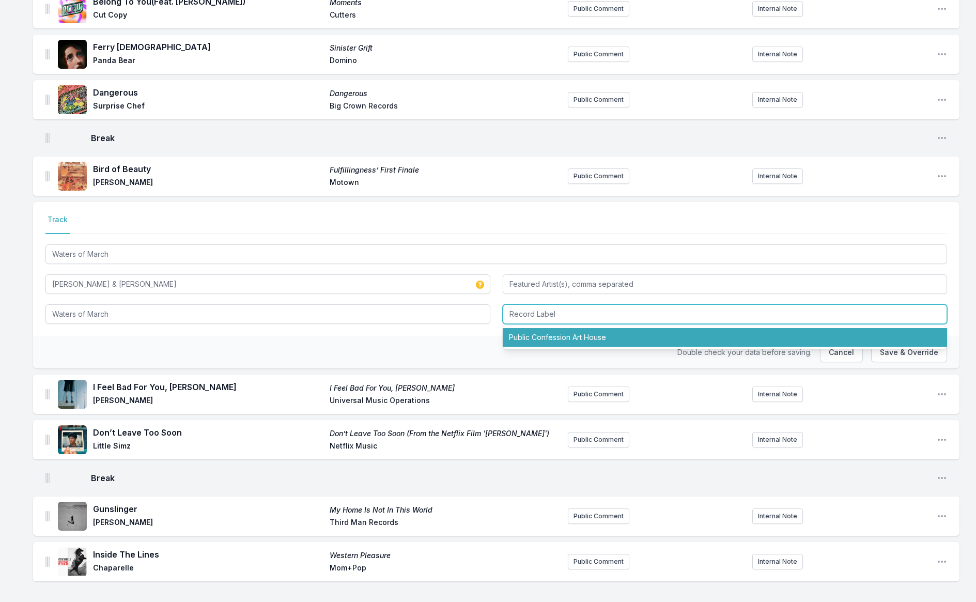
click at [525, 328] on li "Public Confession Art House" at bounding box center [724, 337] width 445 height 19
type input "Public Confession Art House"
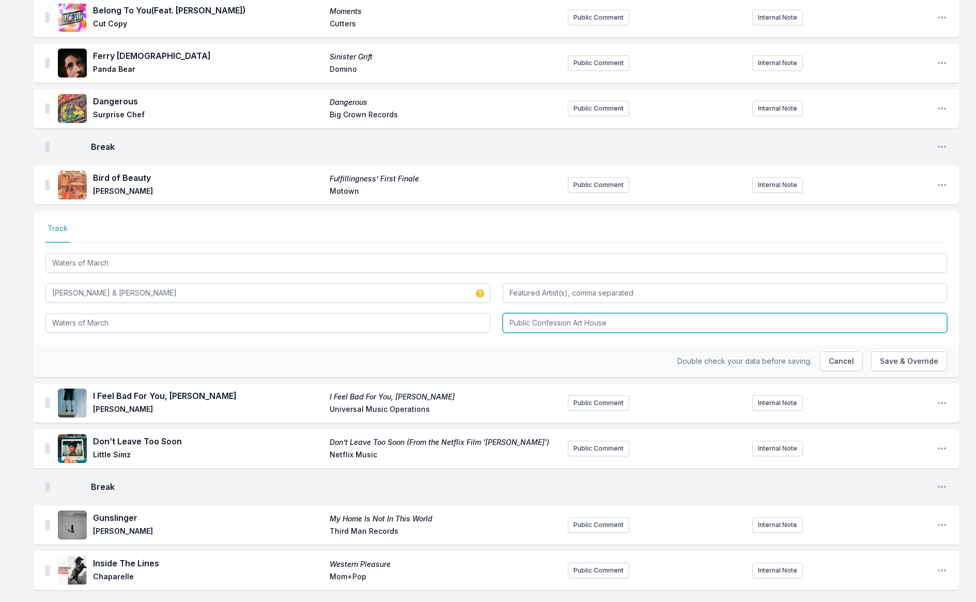
scroll to position [619, 0]
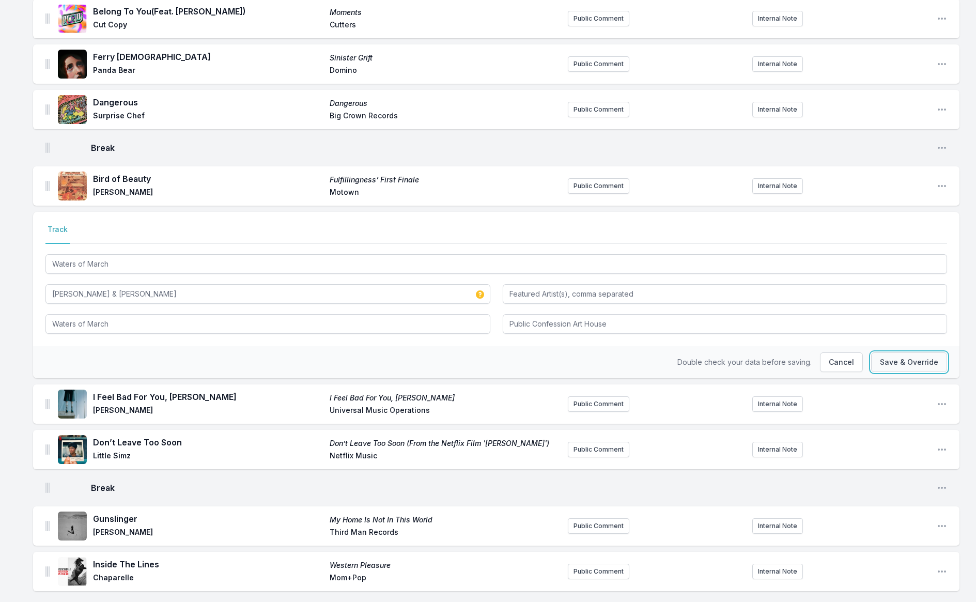
click at [914, 353] on button "Save & Override" at bounding box center [909, 362] width 76 height 20
type input "[PERSON_NAME], [PERSON_NAME]"
type input "Waters of March (Aguas de [PERSON_NAME])"
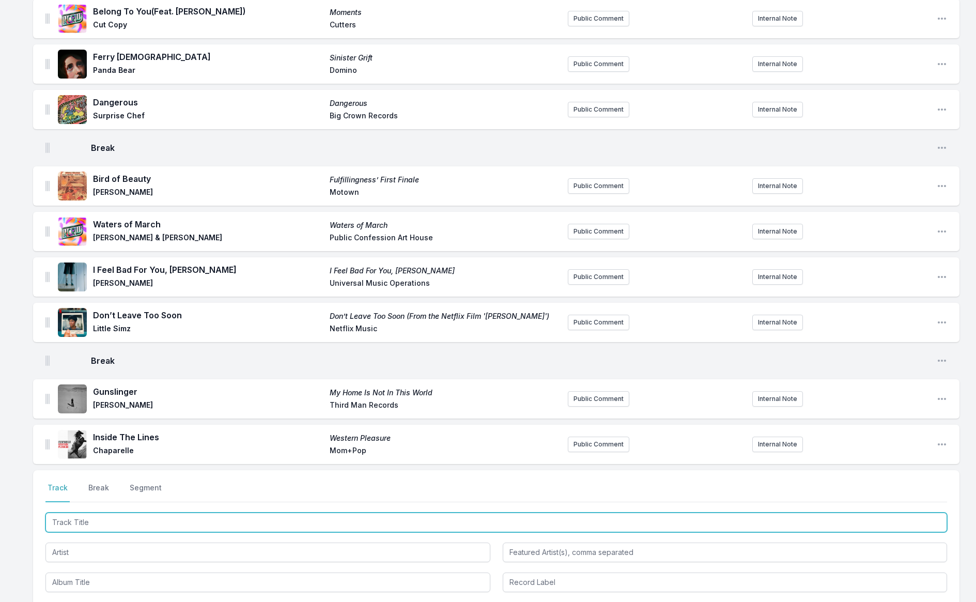
click at [295, 513] on input "Track Title" at bounding box center [495, 522] width 901 height 20
type input "Gimme Shelter"
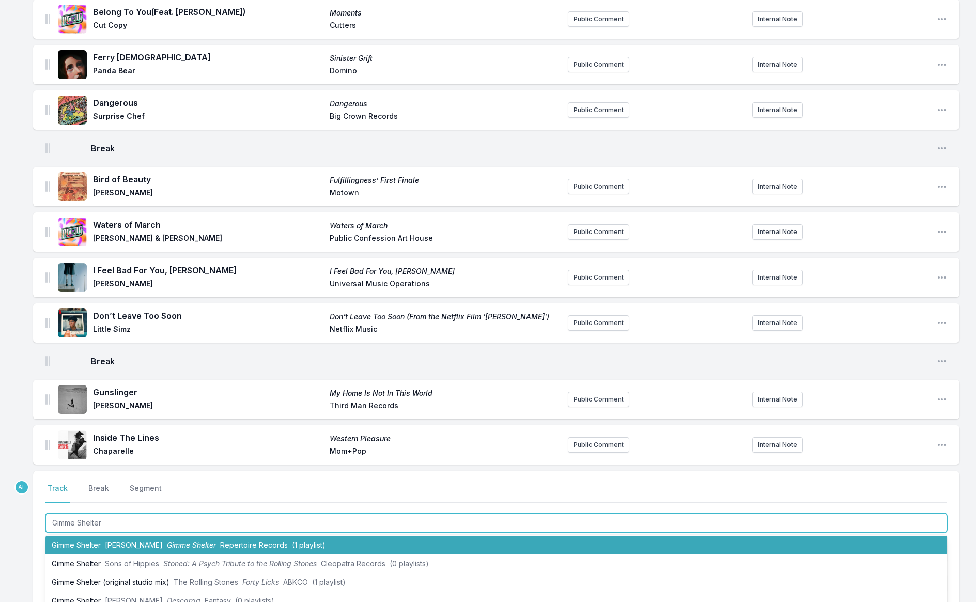
scroll to position [11, 0]
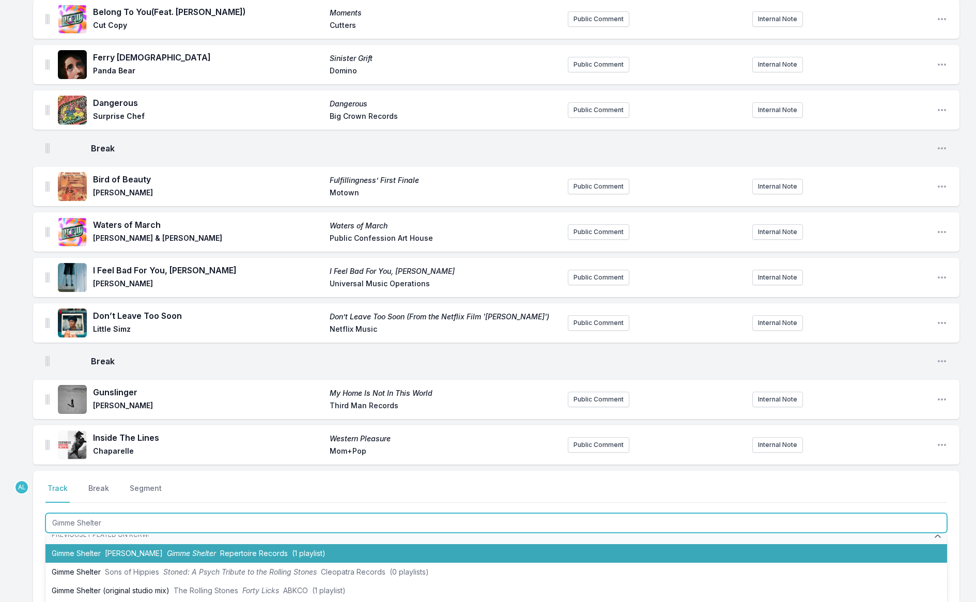
click at [279, 544] on li "Gimme Shelter [PERSON_NAME] Gimme Shelter Repertoire Records (1 playlist)" at bounding box center [495, 553] width 901 height 19
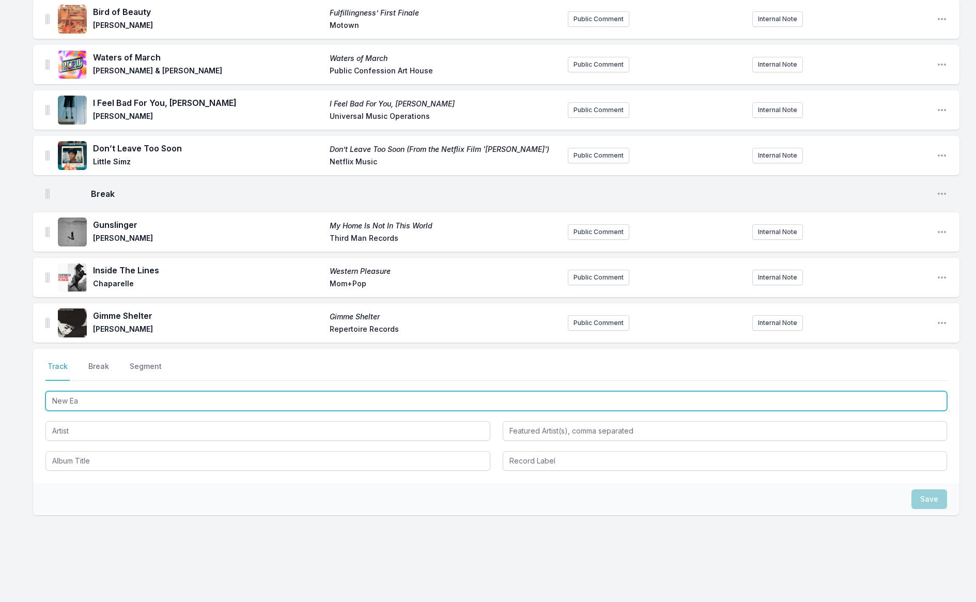
scroll to position [0, 0]
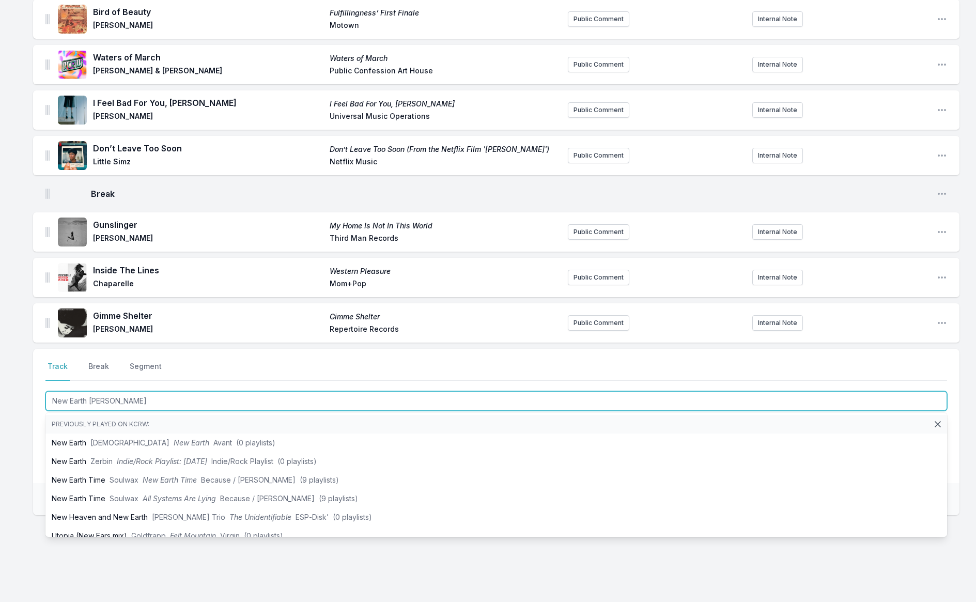
type input "New Earth Time"
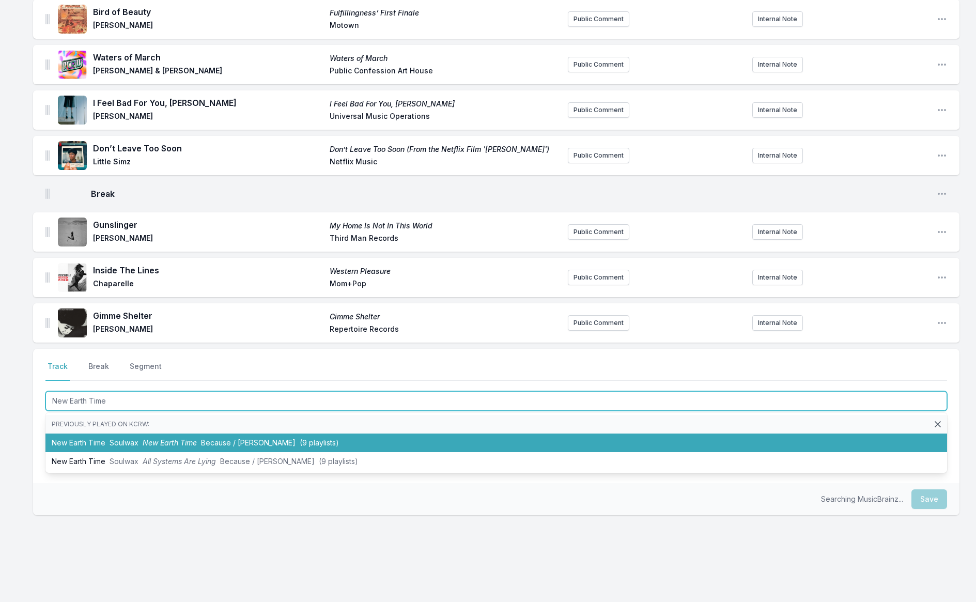
click at [109, 433] on li "New Earth Time Soulwax New Earth Time Because / Deewee (9 playlists)" at bounding box center [495, 442] width 901 height 19
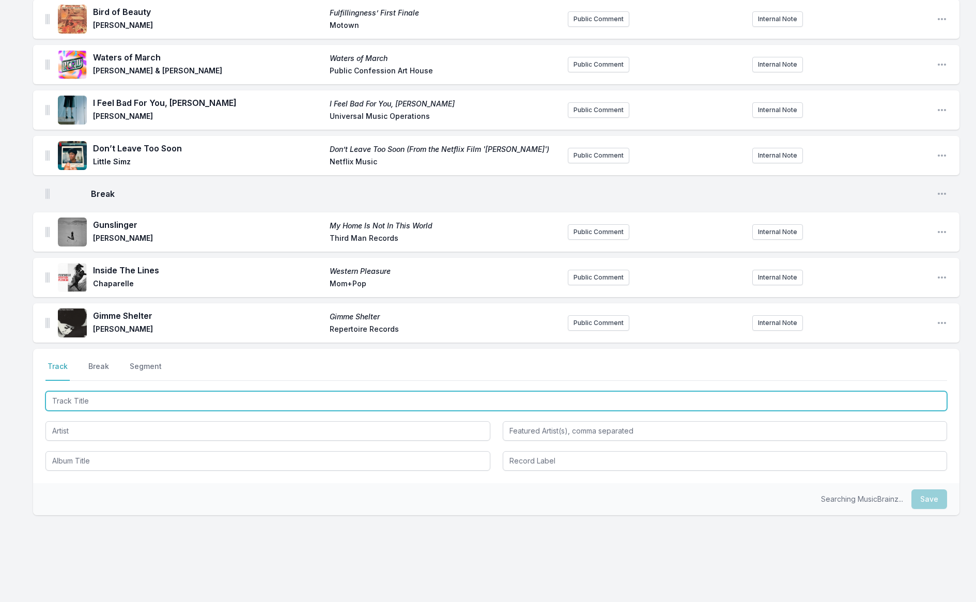
scroll to position [831, 0]
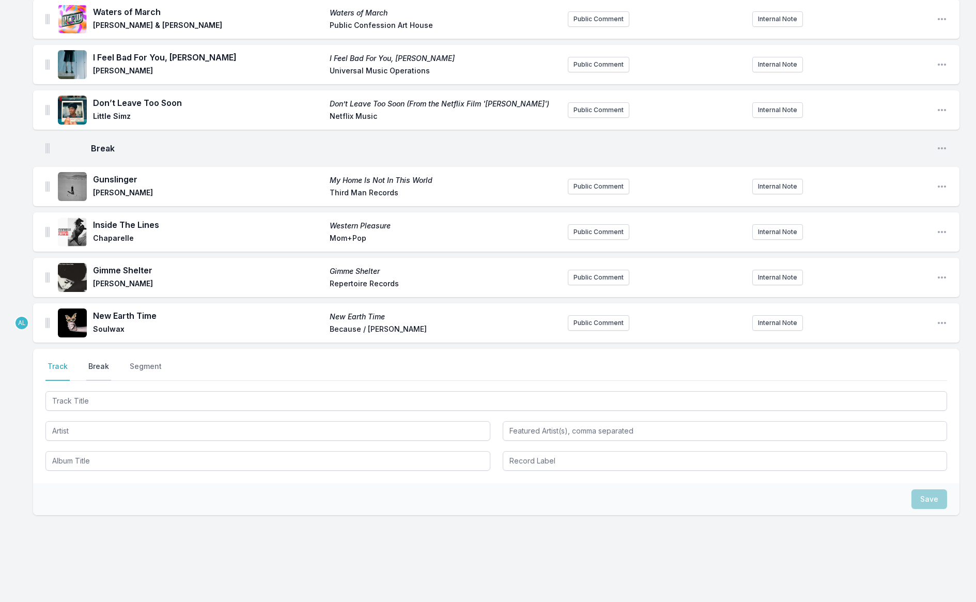
click at [95, 361] on button "Break" at bounding box center [98, 371] width 25 height 20
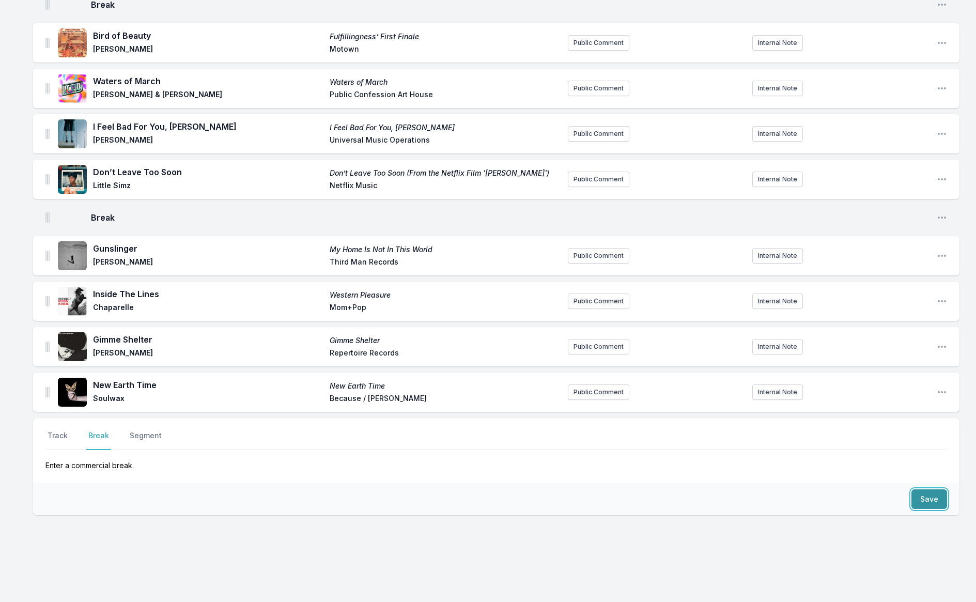
click at [925, 489] on button "Save" at bounding box center [929, 499] width 36 height 20
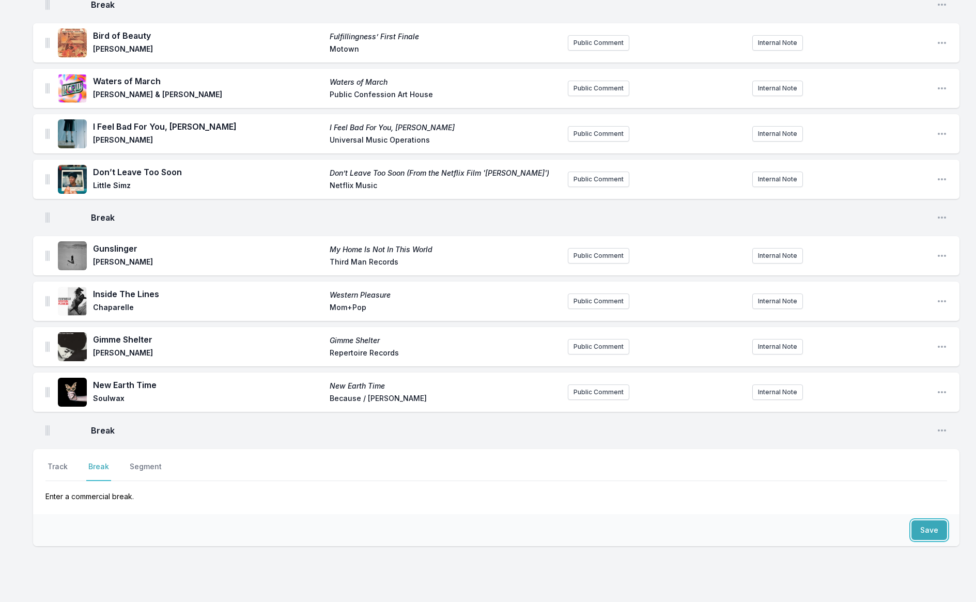
scroll to position [793, 0]
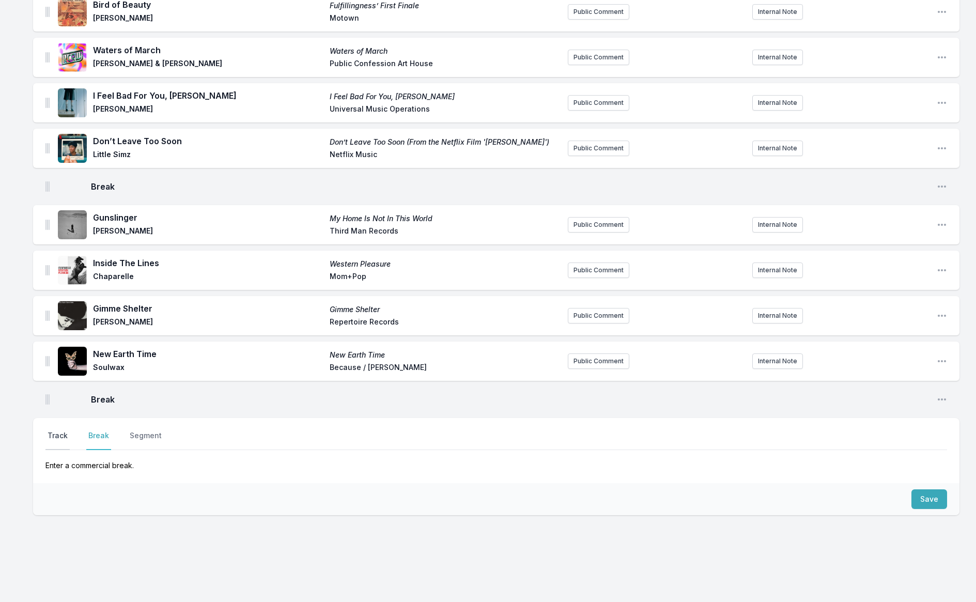
click at [65, 430] on button "Track" at bounding box center [57, 440] width 24 height 20
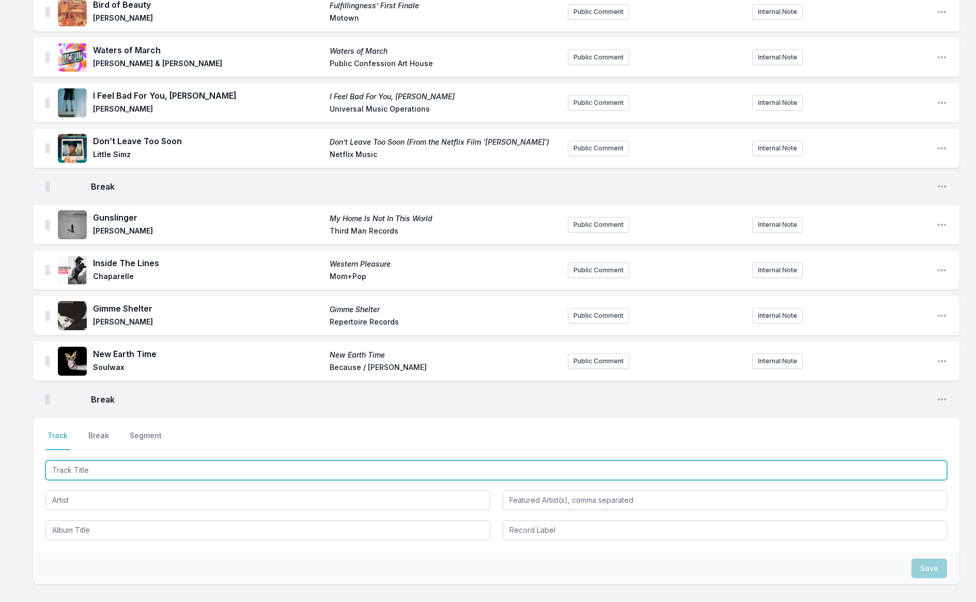
click at [169, 462] on input "Track Title" at bounding box center [495, 470] width 901 height 20
type input "Space Invader"
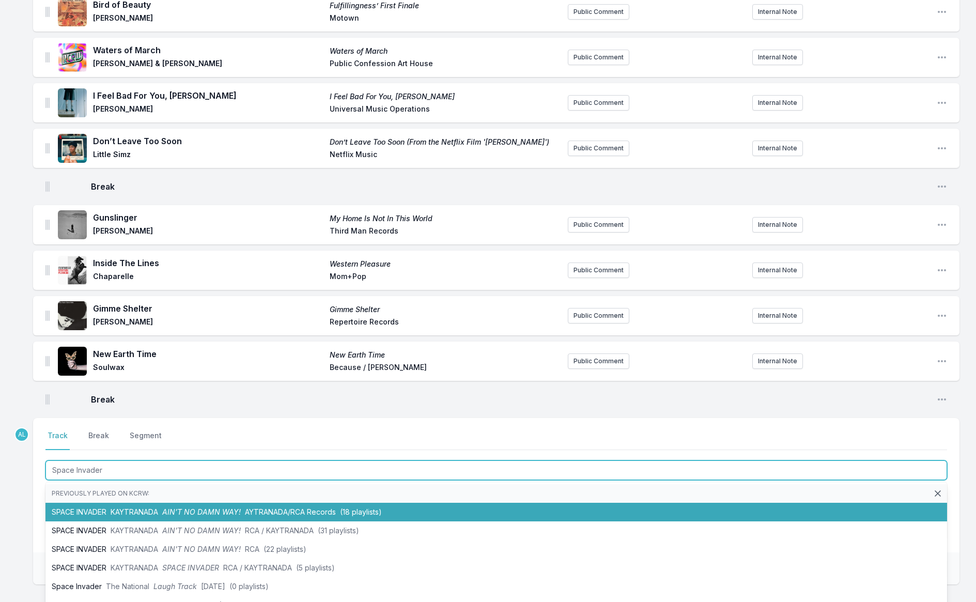
drag, startPoint x: 180, startPoint y: 495, endPoint x: 166, endPoint y: 485, distance: 16.3
click at [180, 507] on span "AIN’T NO DAMN WAY!" at bounding box center [201, 511] width 78 height 9
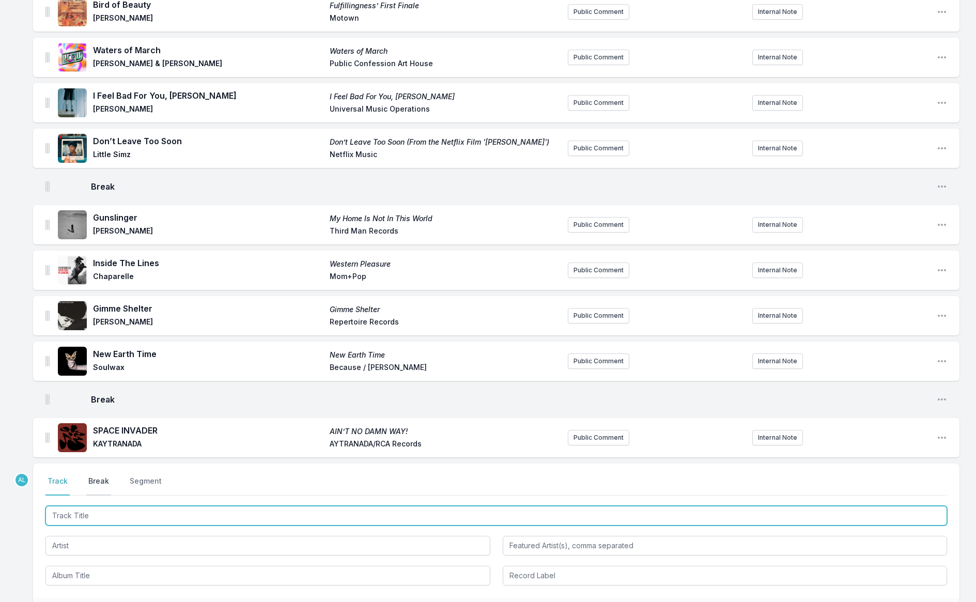
scroll to position [838, 0]
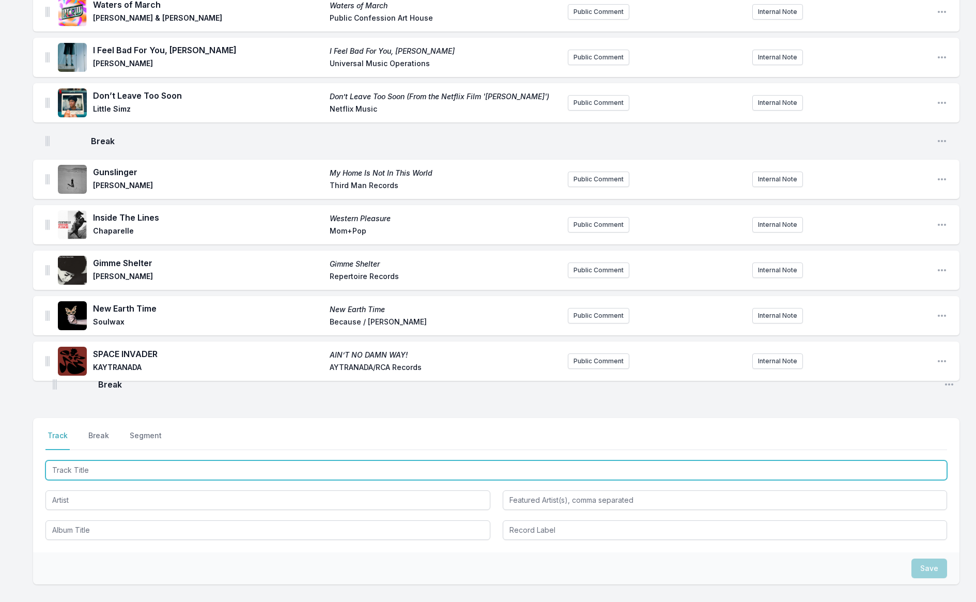
drag, startPoint x: 47, startPoint y: 343, endPoint x: 55, endPoint y: 389, distance: 46.1
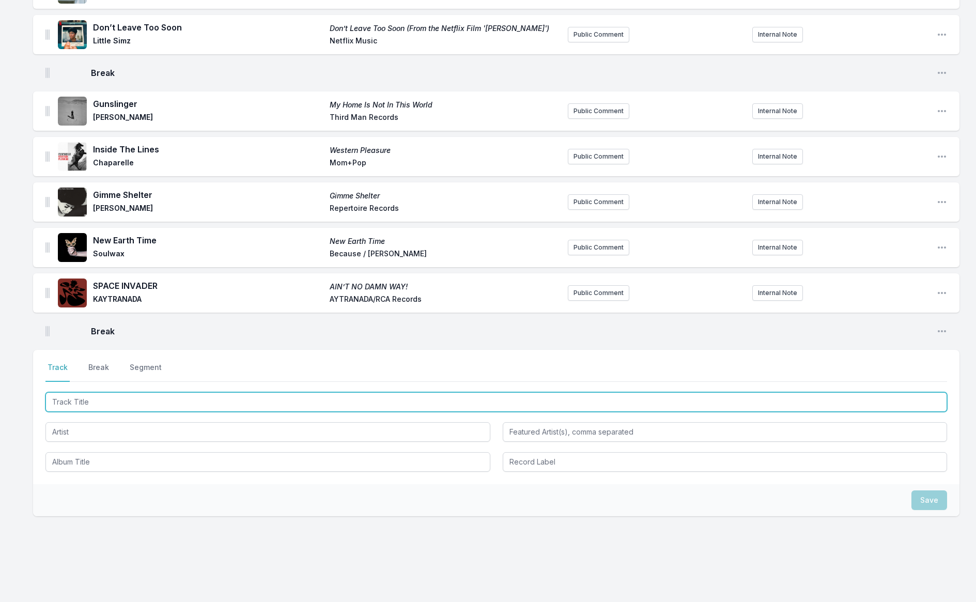
scroll to position [907, 0]
click at [106, 391] on input "Track Title" at bounding box center [495, 401] width 901 height 20
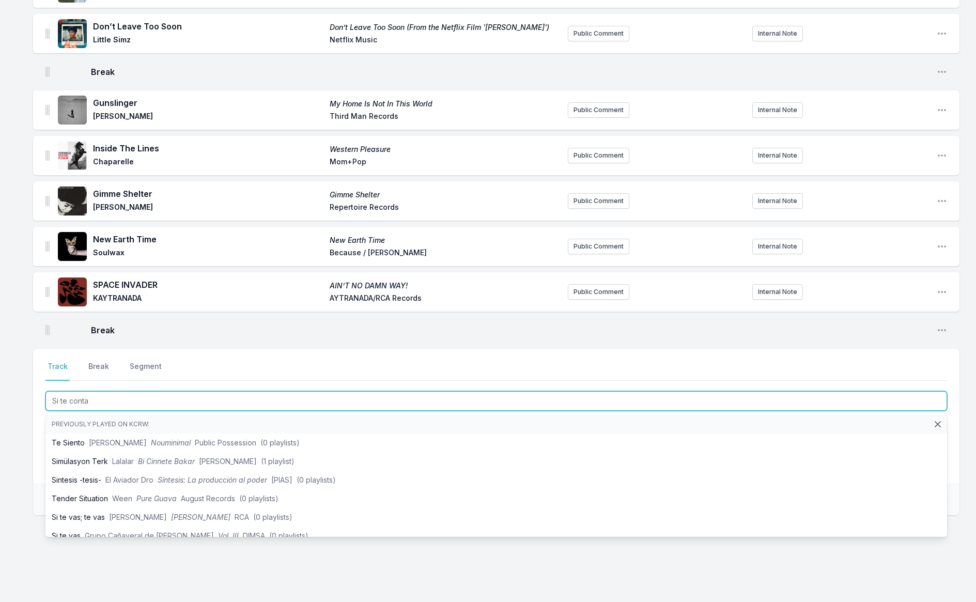
type input "Si te contar"
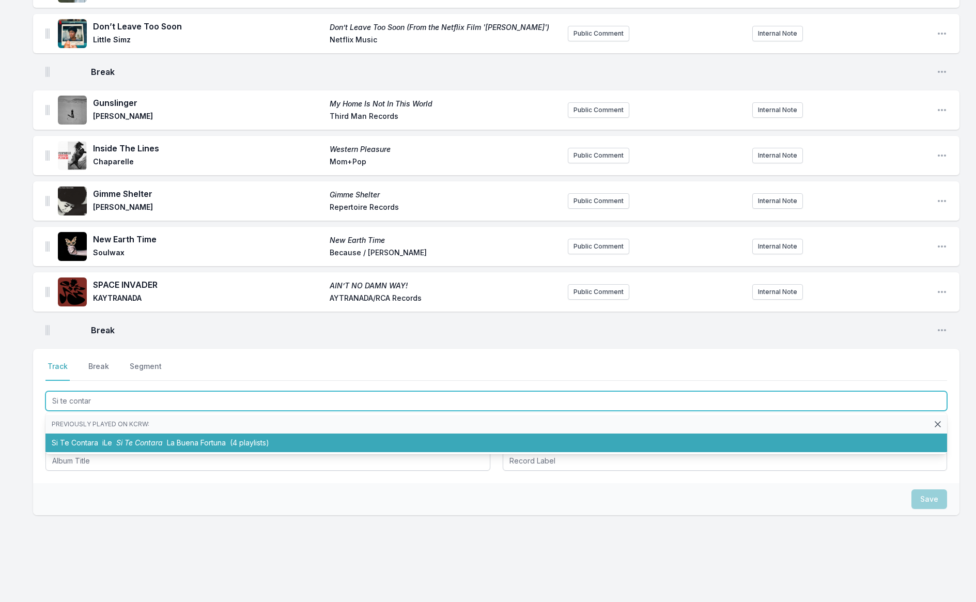
click at [135, 438] on span "Si Te Contara" at bounding box center [139, 442] width 46 height 9
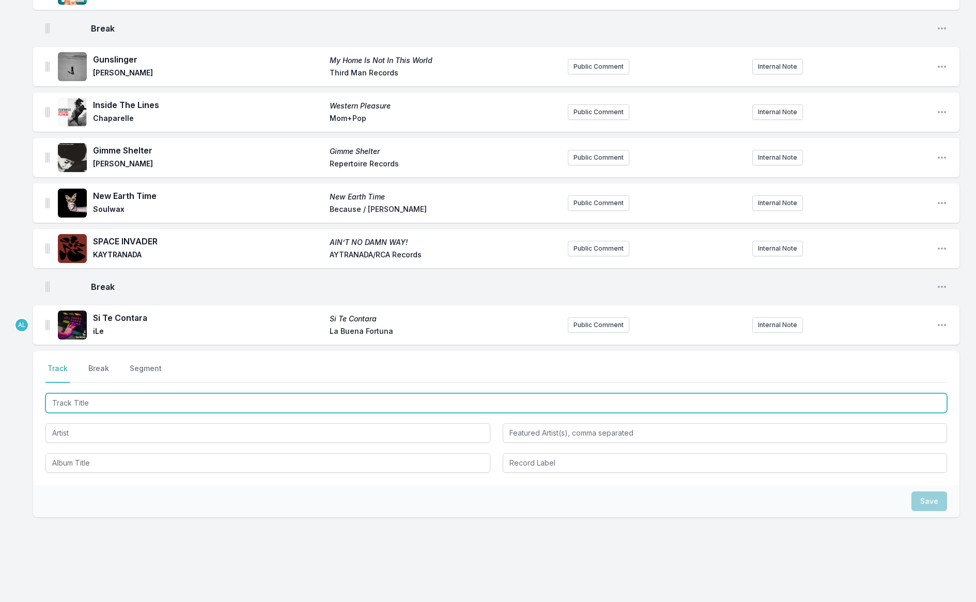
scroll to position [952, 0]
click at [90, 396] on input "Track Title" at bounding box center [495, 404] width 901 height 20
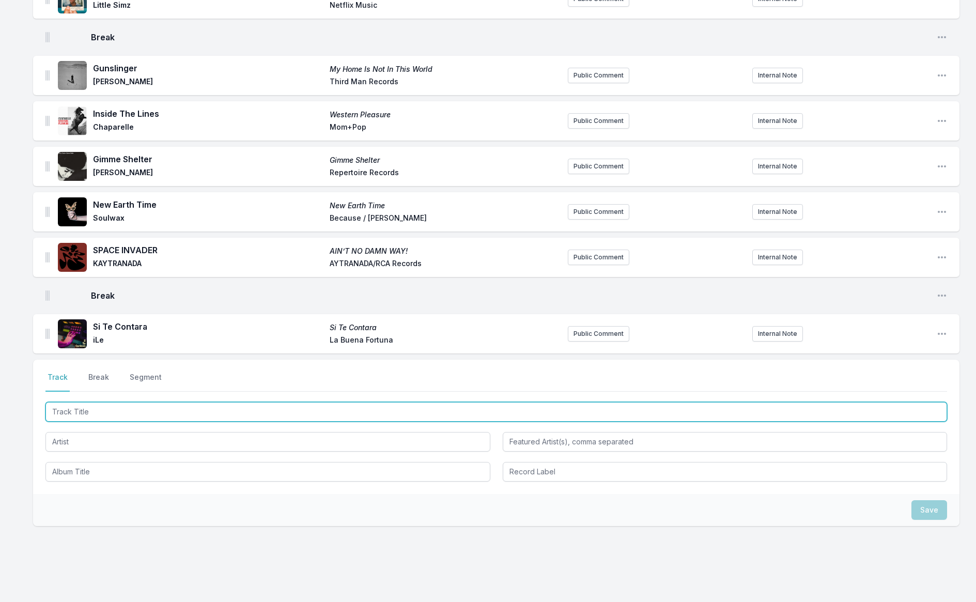
scroll to position [940, 0]
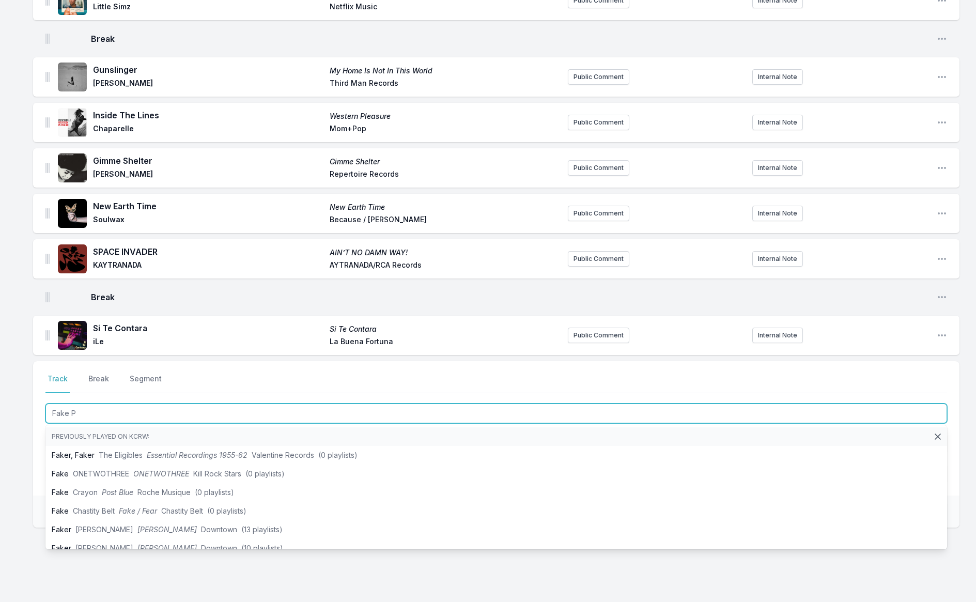
type input "Fake Pa"
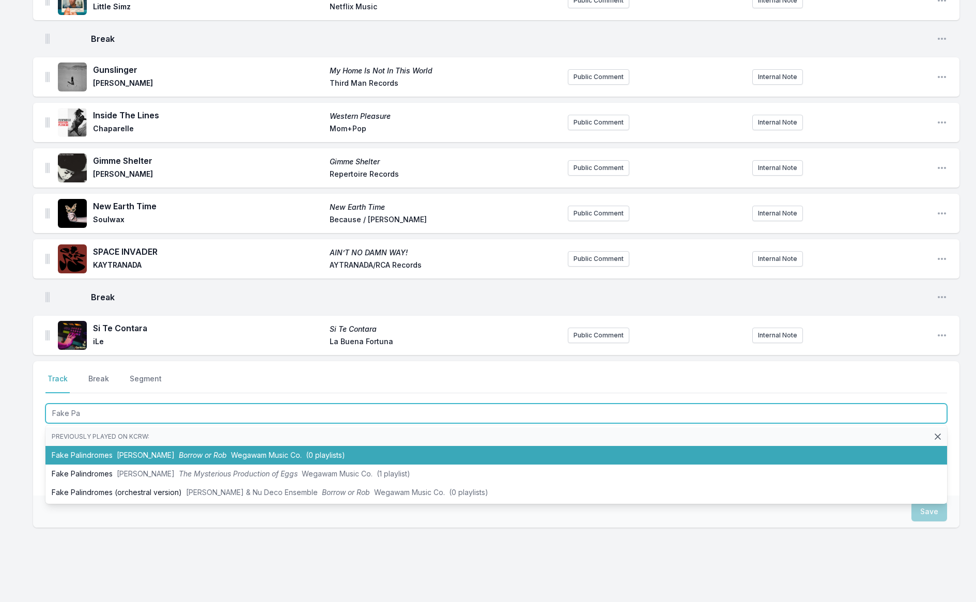
click at [129, 450] on span "[PERSON_NAME]" at bounding box center [146, 454] width 58 height 9
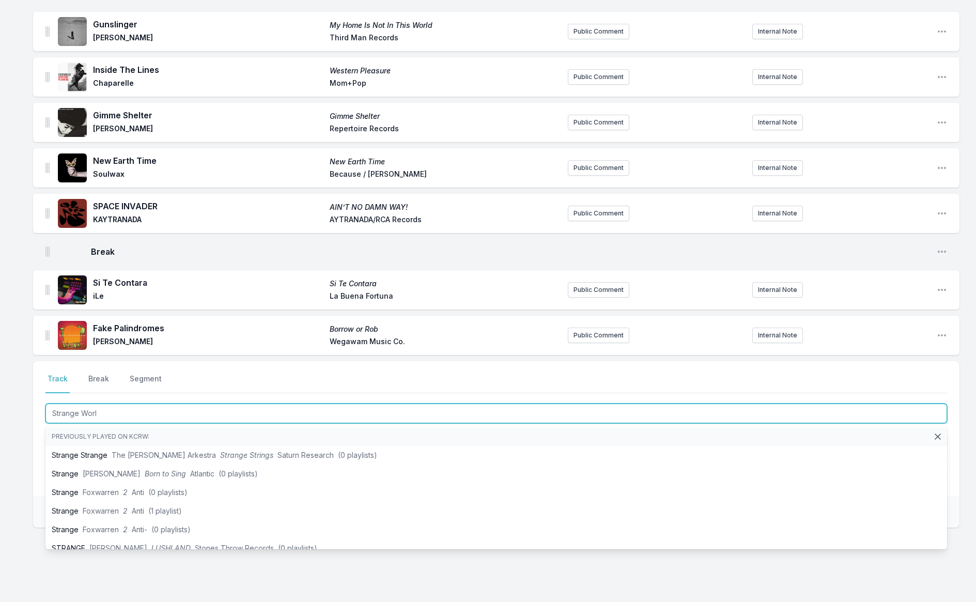
type input "Strange World"
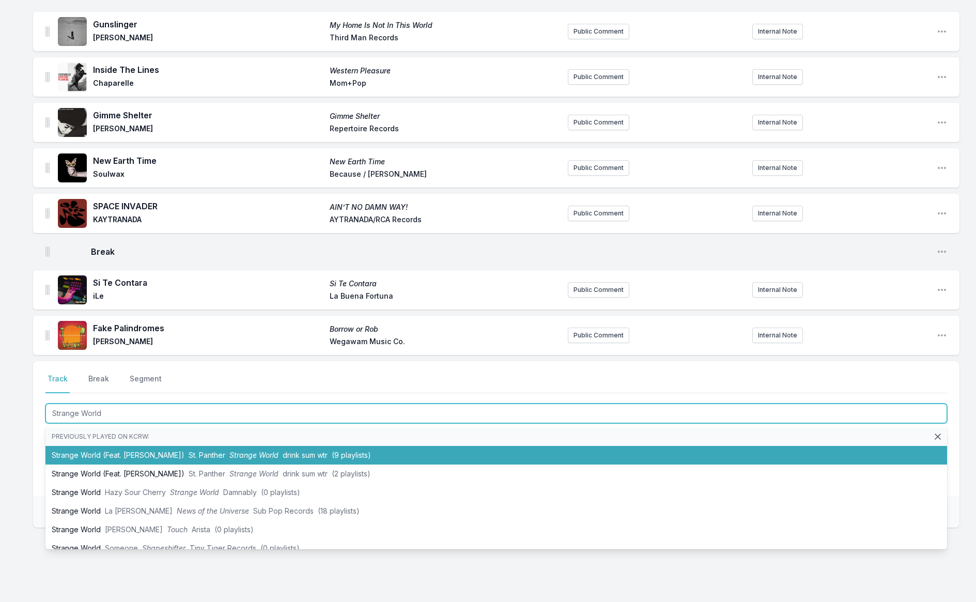
click at [121, 446] on li "Strange World (Feat. [PERSON_NAME]) St. Panther Strange World drink sum wtr (9 …" at bounding box center [495, 455] width 901 height 19
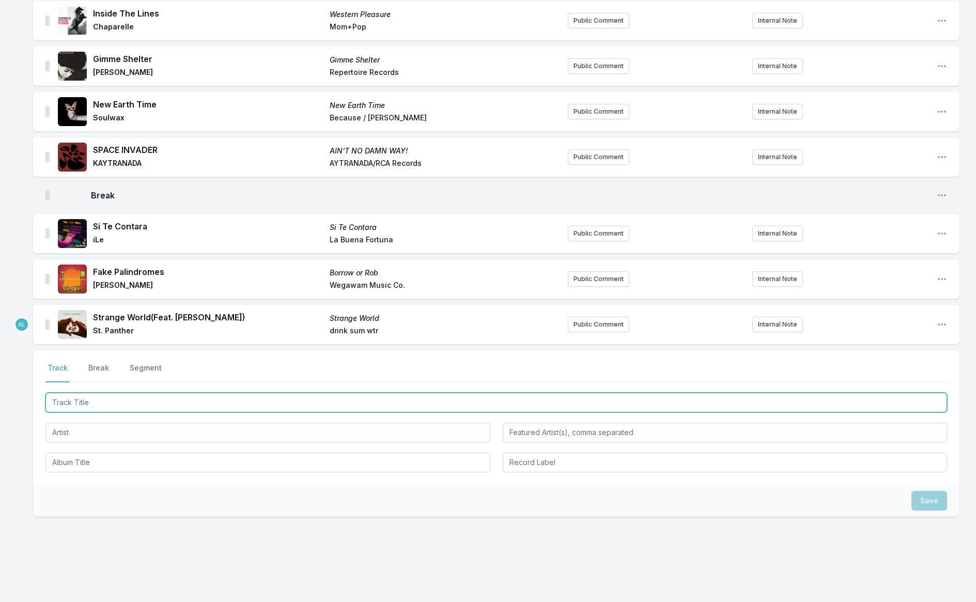
scroll to position [1044, 0]
click at [103, 394] on input "Track Title" at bounding box center [495, 401] width 901 height 20
type input "Falling For The Feeling"
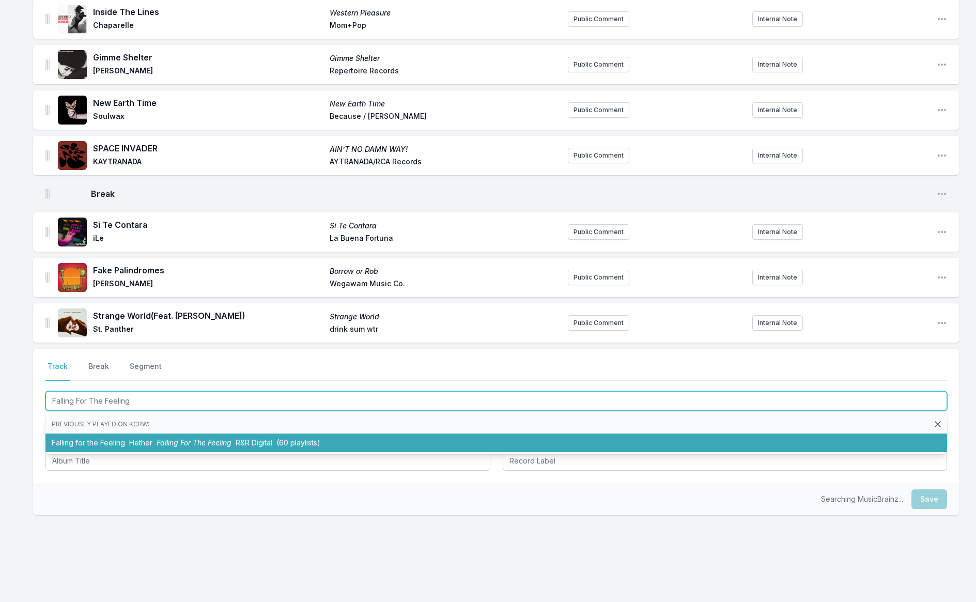
click at [131, 438] on span "Hether" at bounding box center [140, 442] width 23 height 9
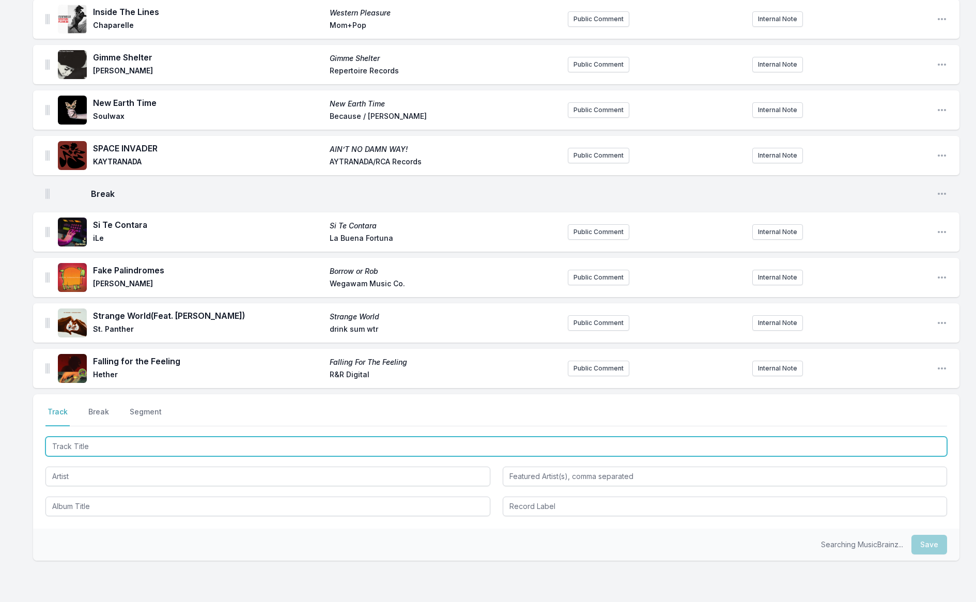
scroll to position [1089, 0]
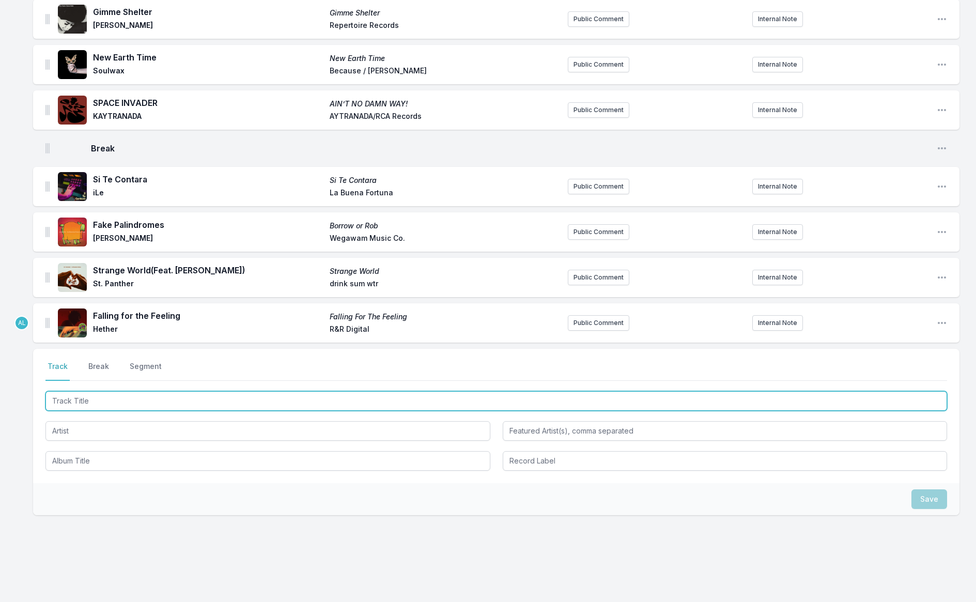
click at [98, 391] on input "Track Title" at bounding box center [495, 401] width 901 height 20
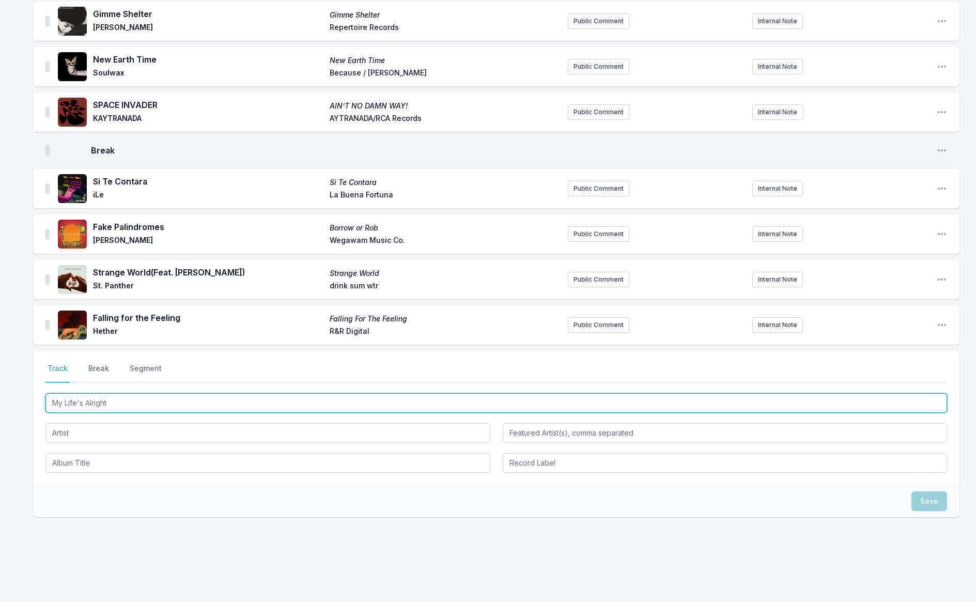
scroll to position [1088, 0]
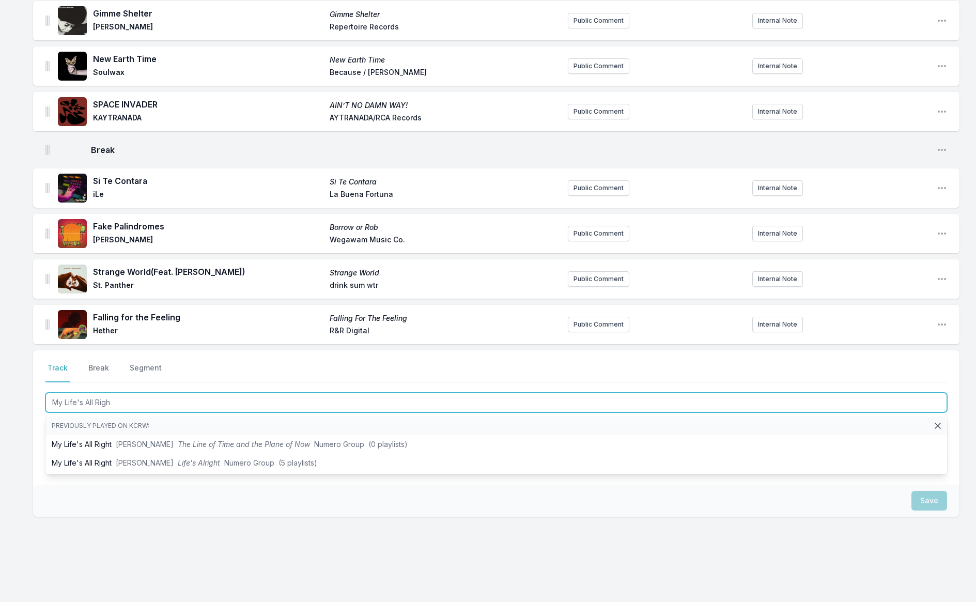
type input "My Life's All Right"
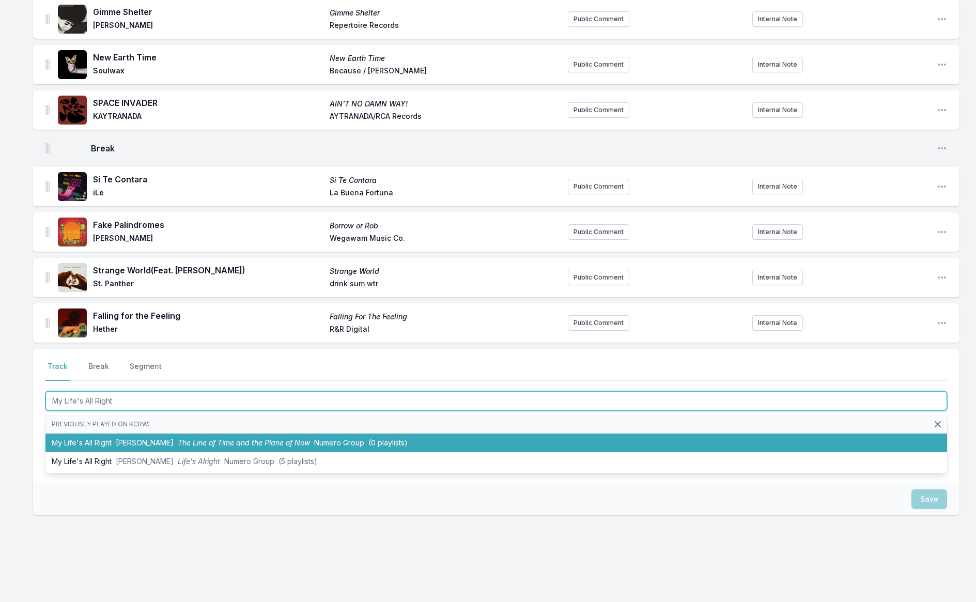
click at [128, 436] on li "My Life's All Right Shira Small The Line of Time and the Plane of Now Numero Gr…" at bounding box center [495, 442] width 901 height 19
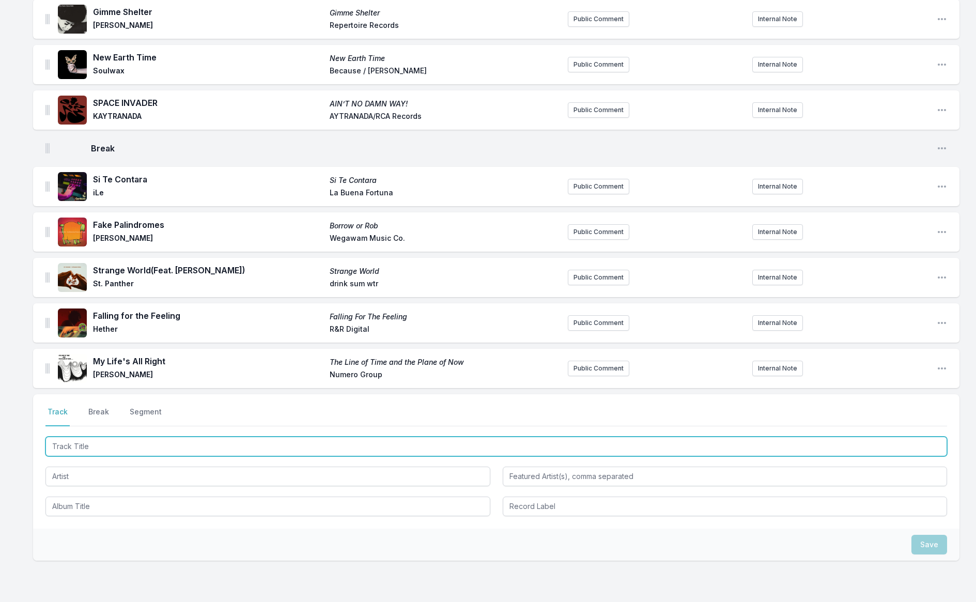
scroll to position [1135, 0]
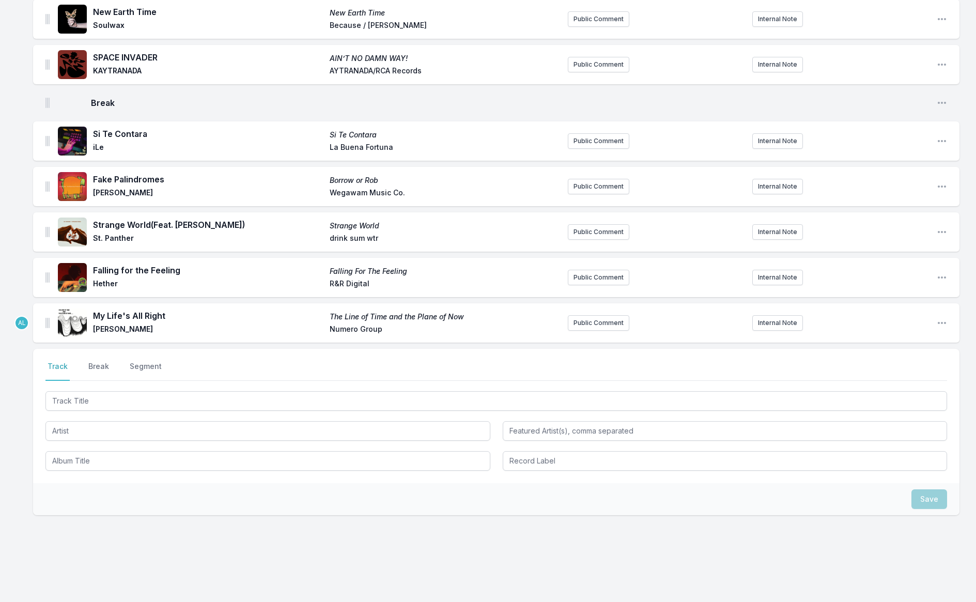
click at [88, 361] on button "Break" at bounding box center [98, 371] width 25 height 20
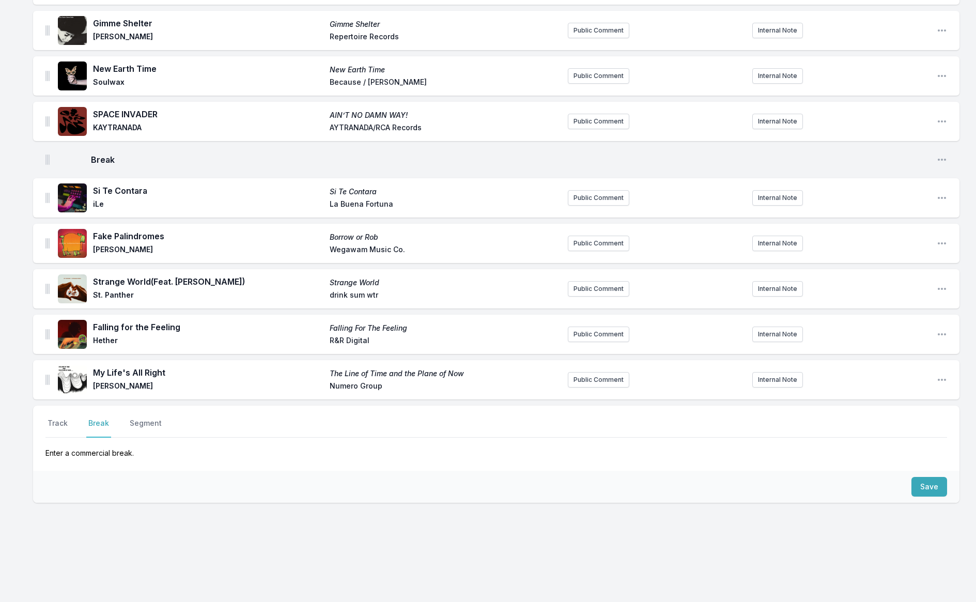
scroll to position [1065, 0]
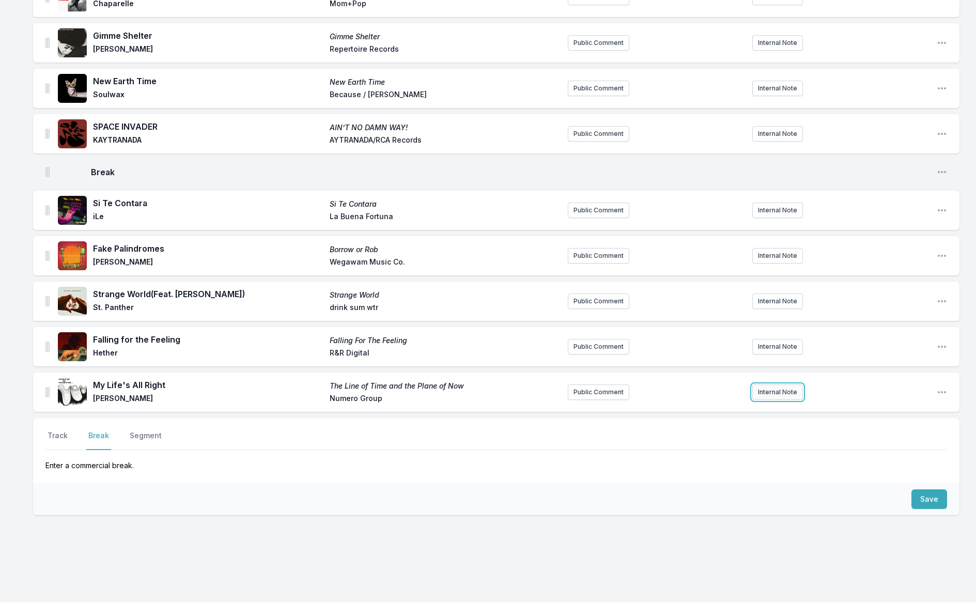
click at [788, 385] on button "Internal Note" at bounding box center [777, 391] width 51 height 15
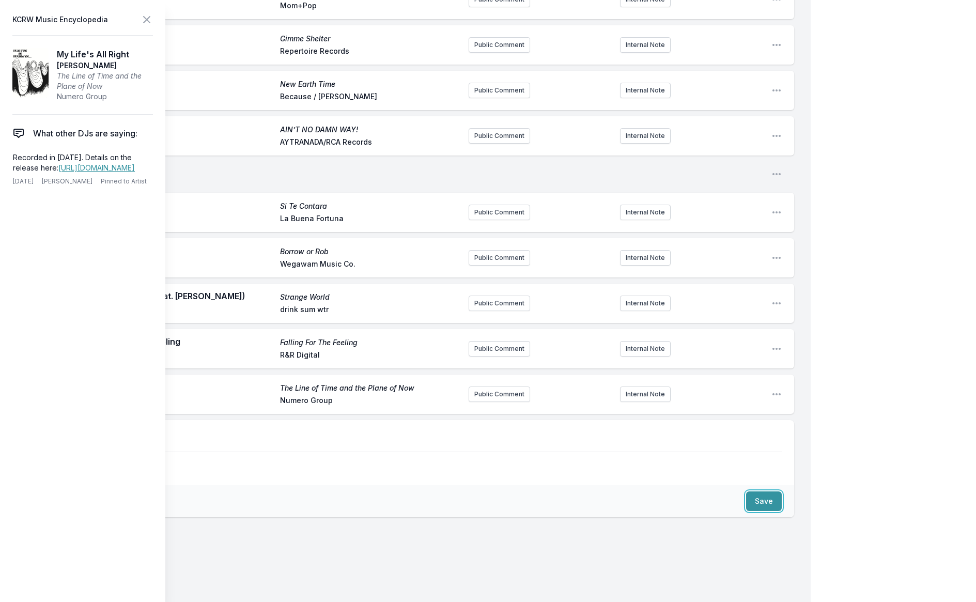
click at [771, 495] on button "Save" at bounding box center [764, 501] width 36 height 20
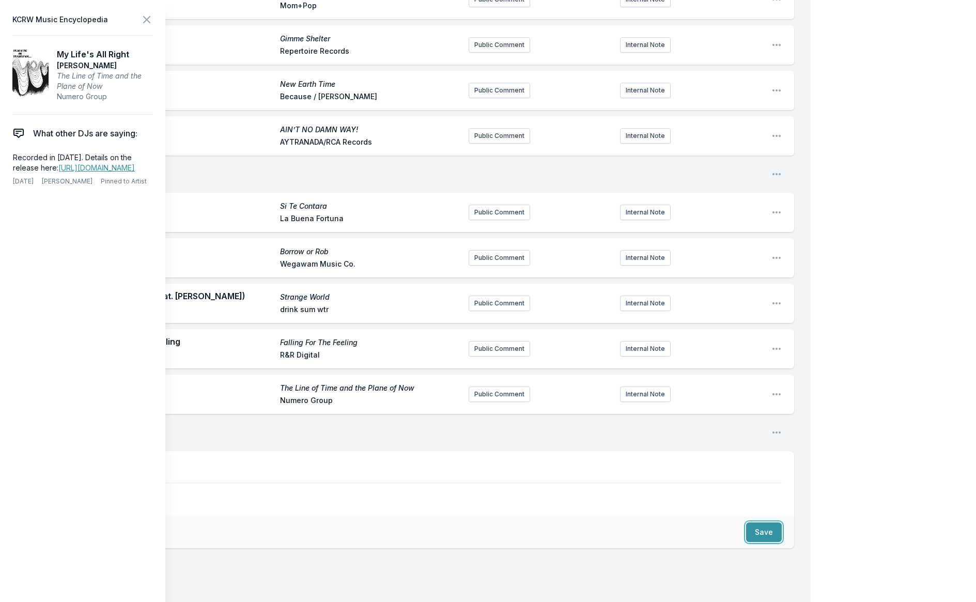
scroll to position [1096, 0]
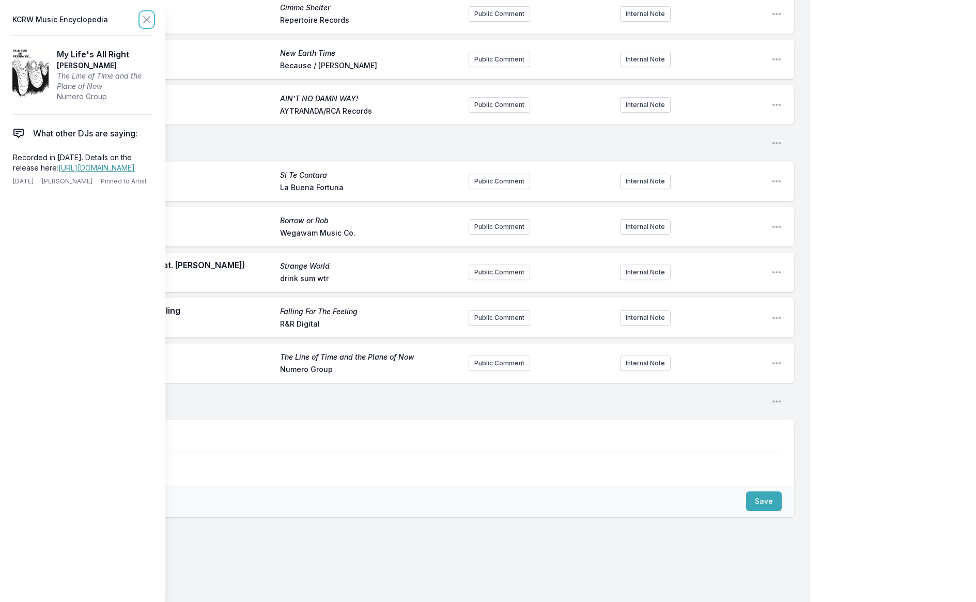
drag, startPoint x: 147, startPoint y: 18, endPoint x: 151, endPoint y: 21, distance: 5.5
click at [147, 18] on icon at bounding box center [146, 19] width 12 height 12
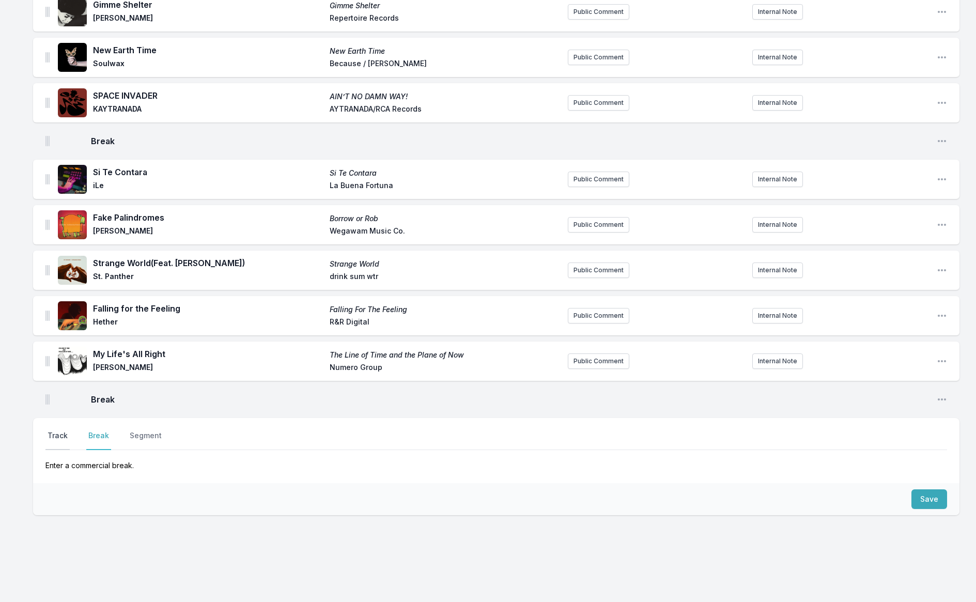
click at [58, 430] on button "Track" at bounding box center [57, 440] width 24 height 20
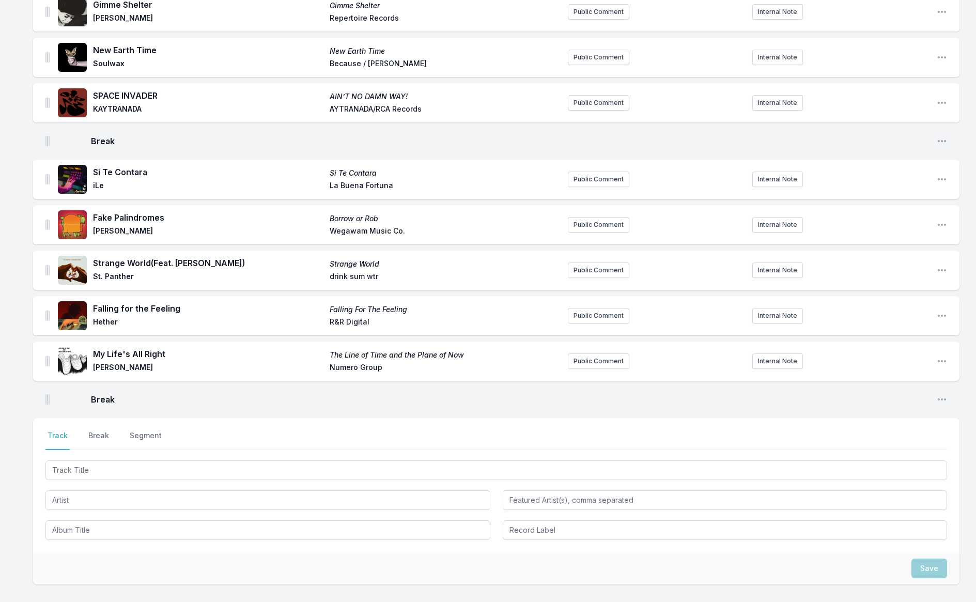
scroll to position [1166, 0]
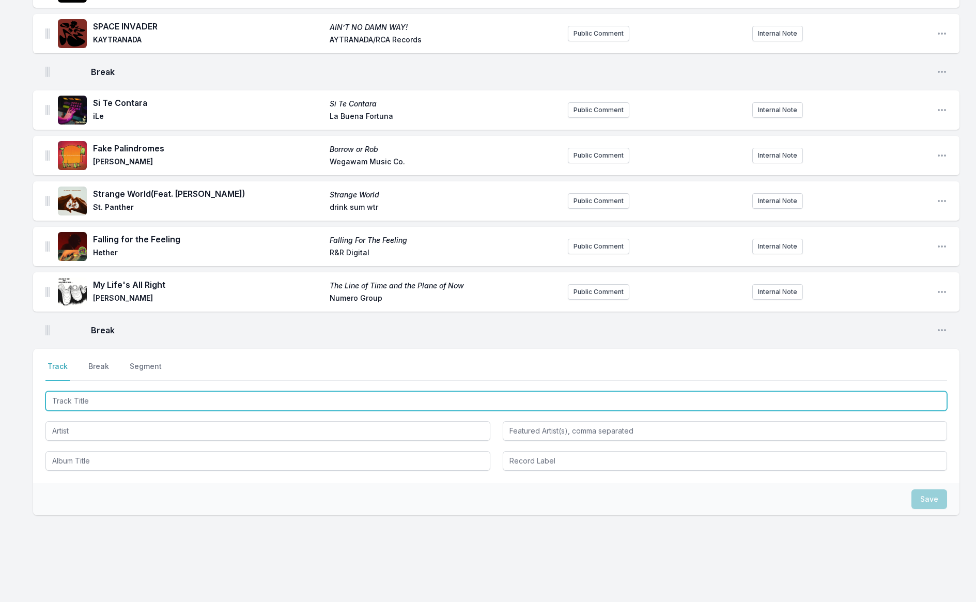
click at [102, 391] on input "Track Title" at bounding box center [495, 401] width 901 height 20
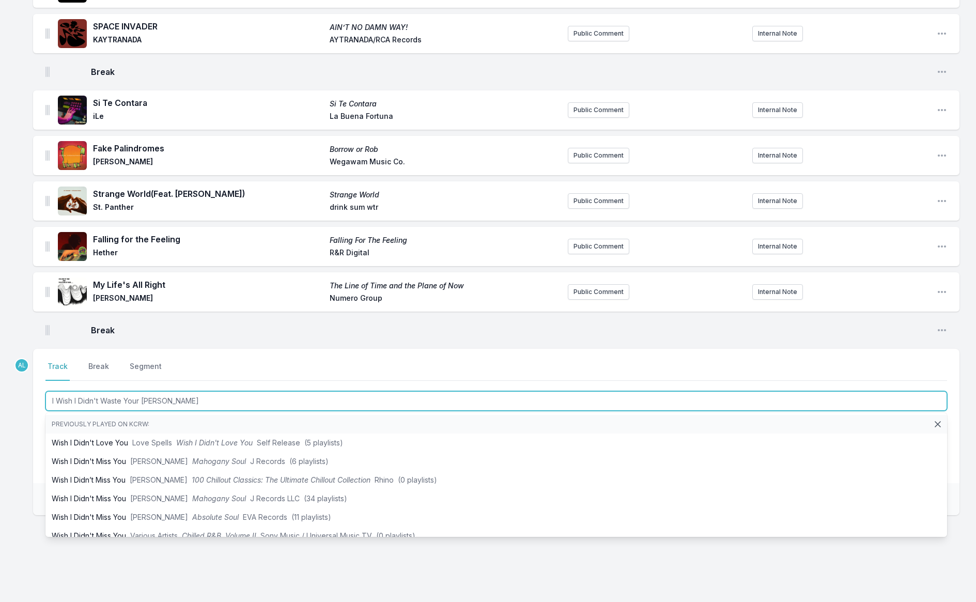
type input "I Wish I Didn't Waste Your Time"
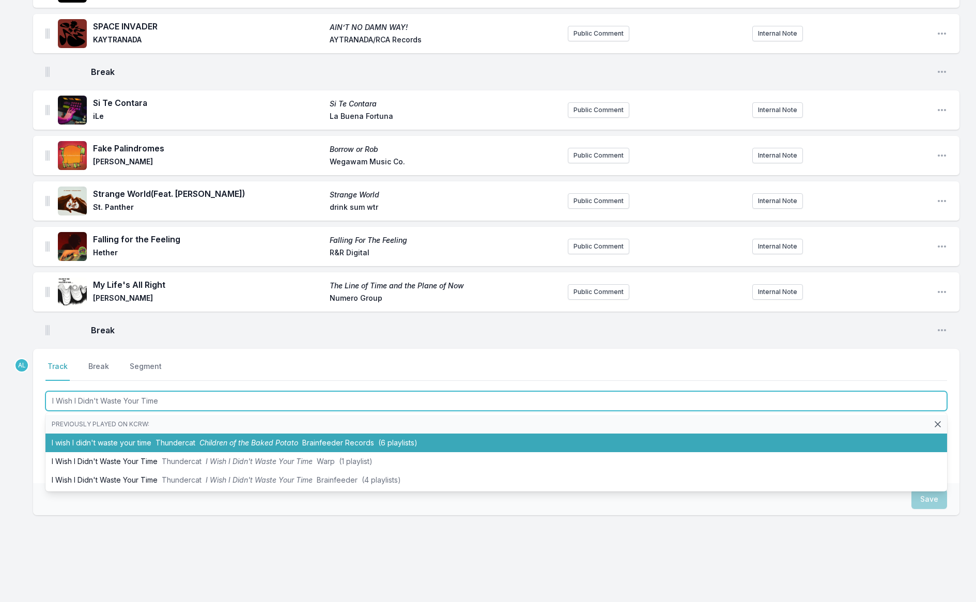
scroll to position [1165, 0]
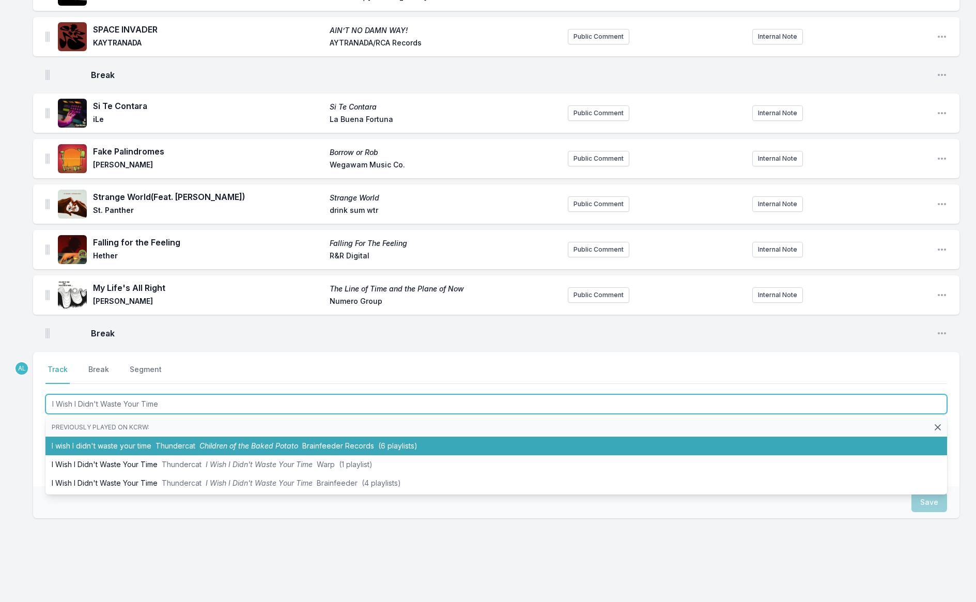
click at [399, 441] on span "(6 playlists)" at bounding box center [397, 445] width 39 height 9
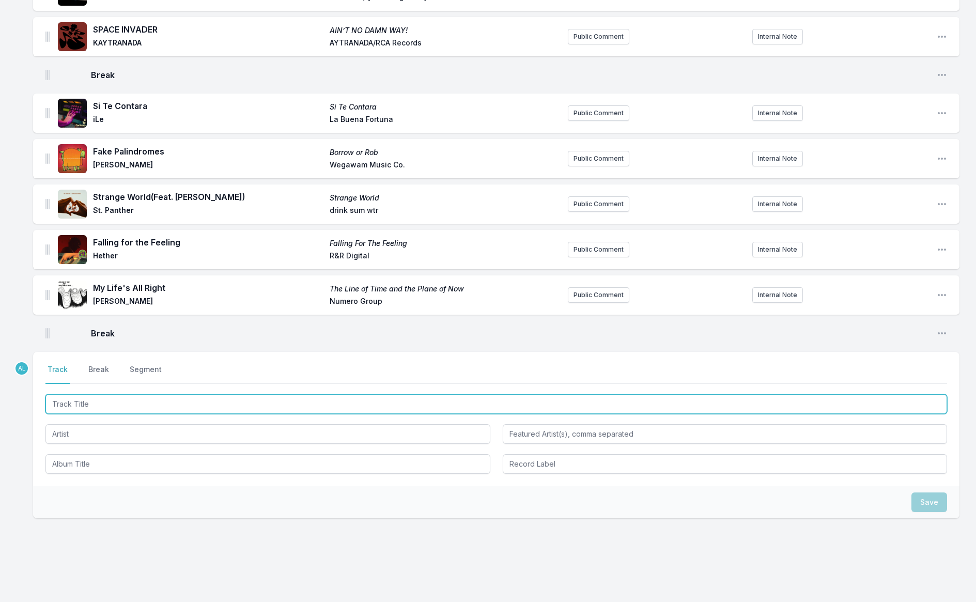
scroll to position [1208, 0]
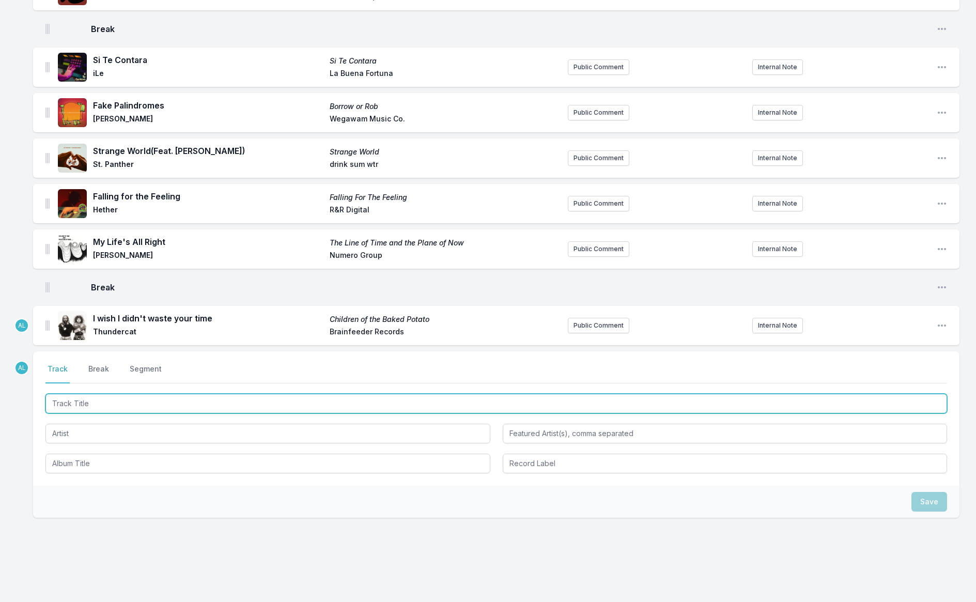
click at [170, 394] on input "Track Title" at bounding box center [495, 404] width 901 height 20
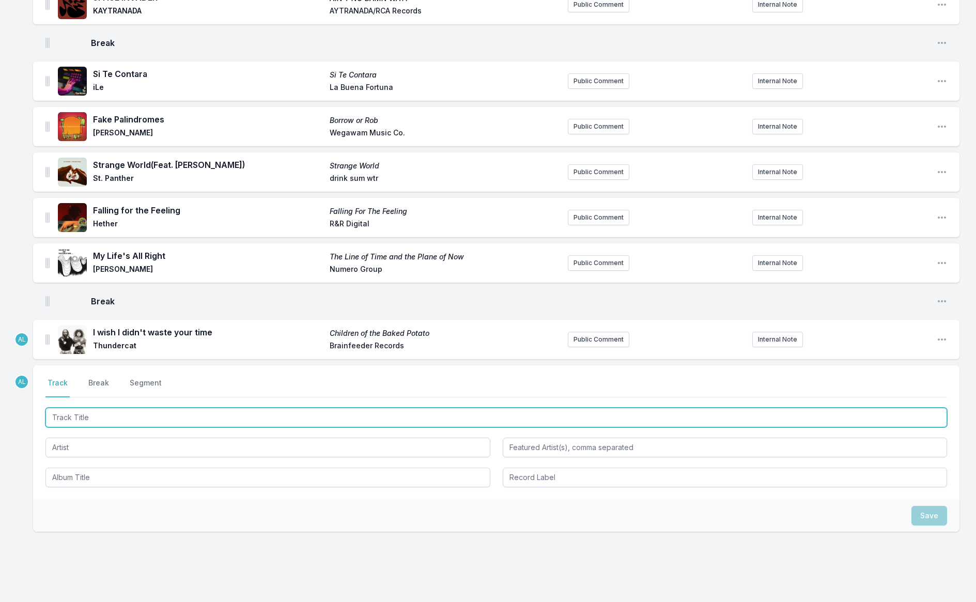
scroll to position [1194, 0]
type input "So We Won't Forget"
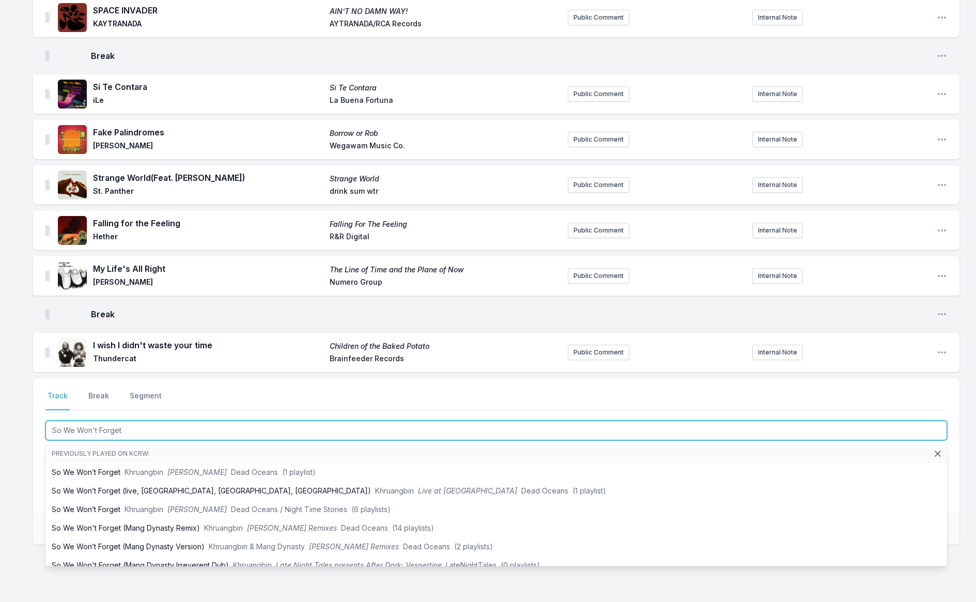
scroll to position [1211, 0]
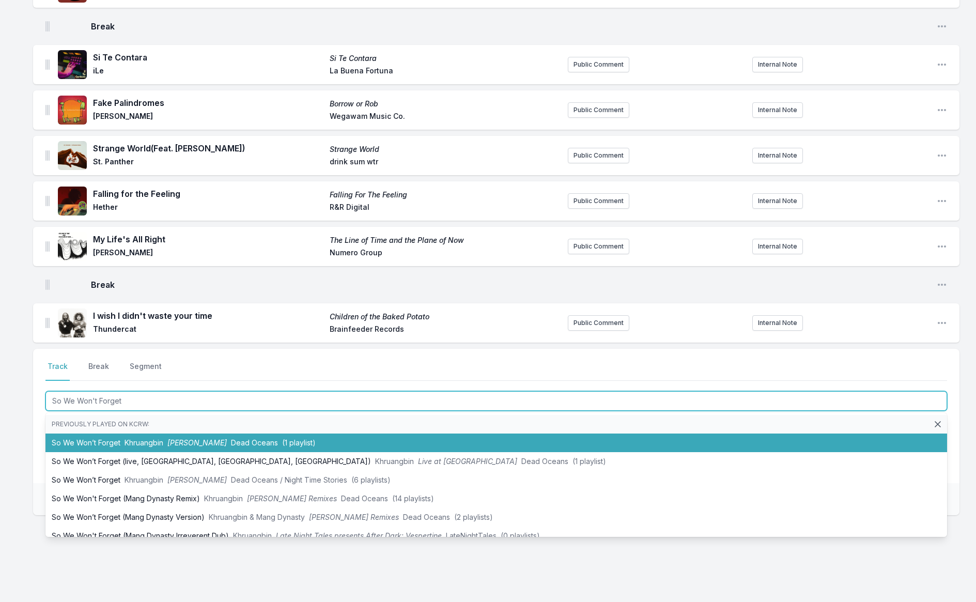
click at [234, 438] on span "Dead Oceans" at bounding box center [254, 442] width 47 height 9
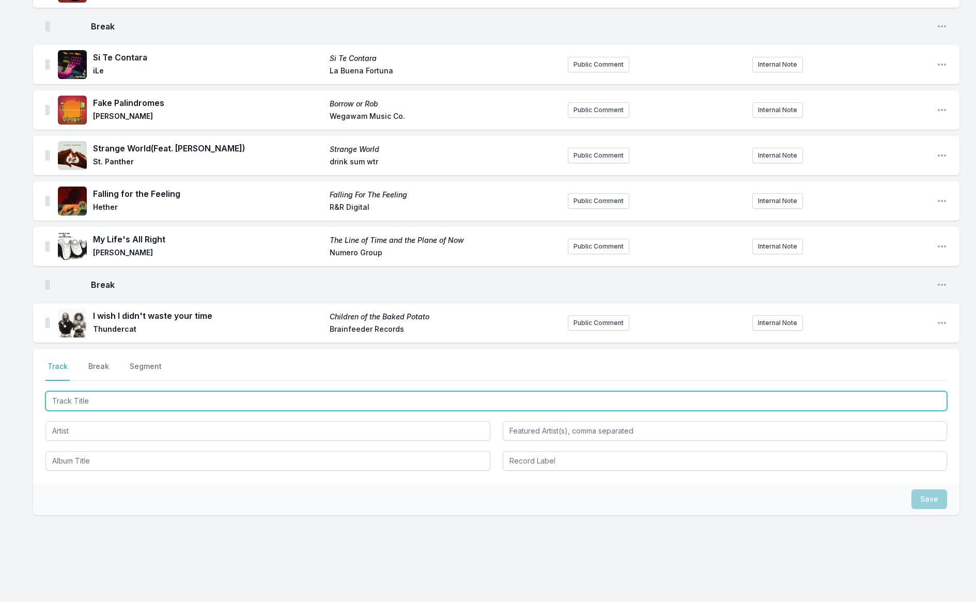
scroll to position [1256, 0]
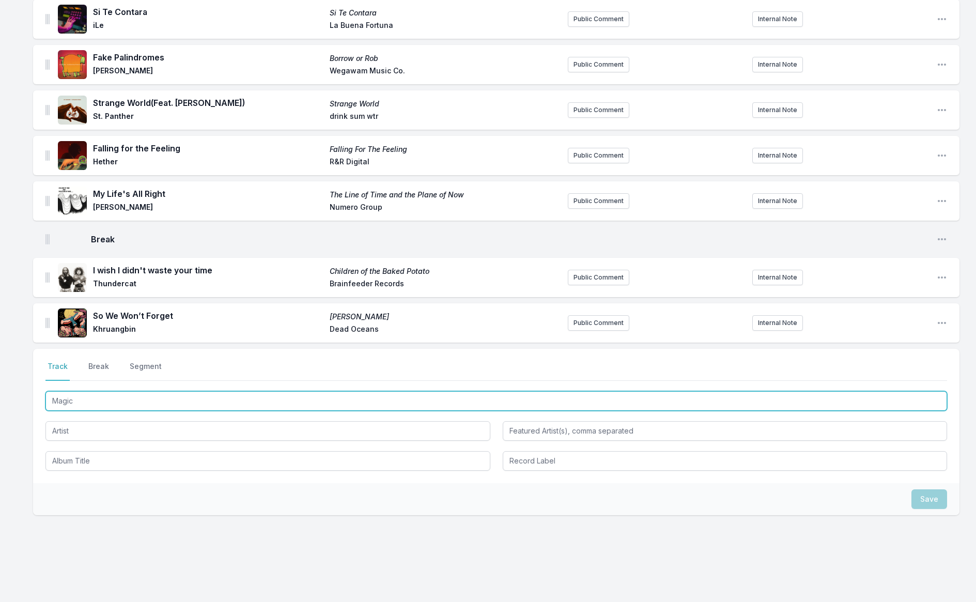
type input "Magica"
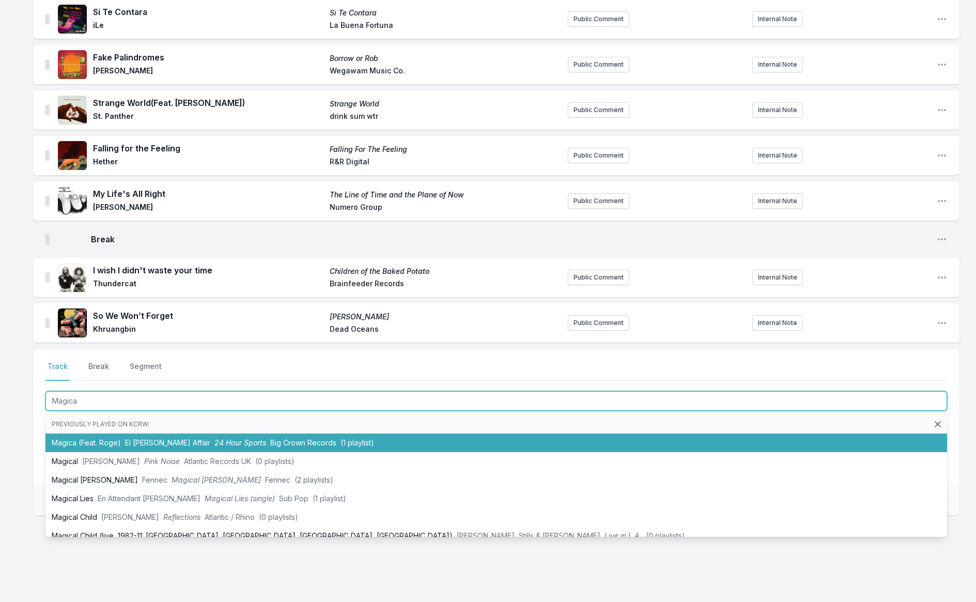
click at [129, 438] on span "El [PERSON_NAME] Affair" at bounding box center [167, 442] width 85 height 9
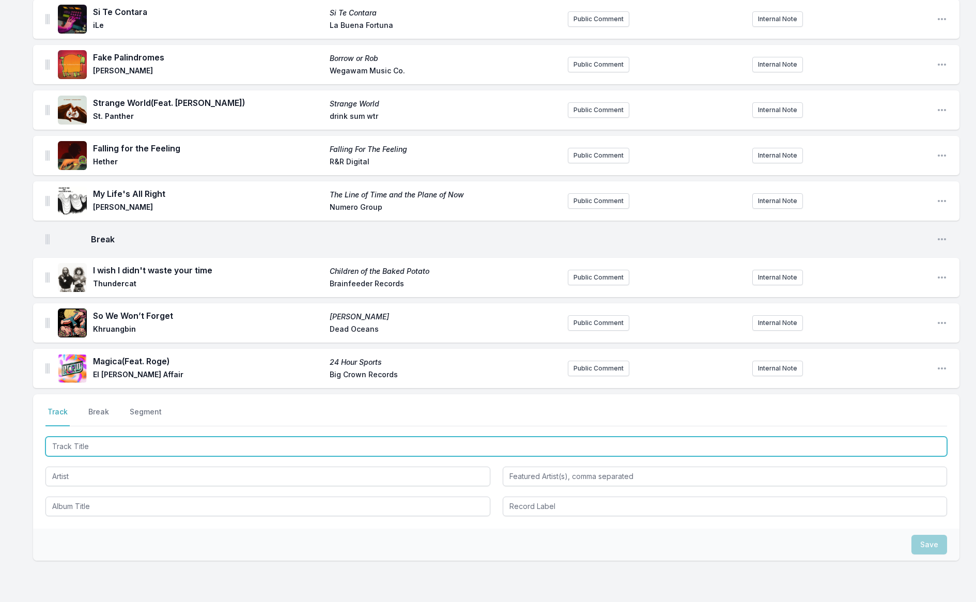
scroll to position [1302, 0]
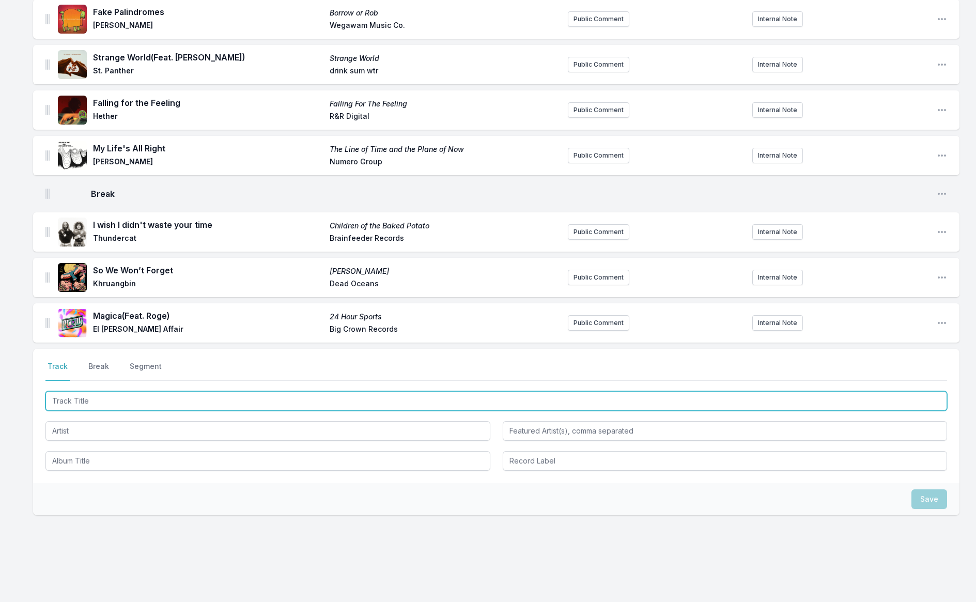
click at [104, 392] on input "Track Title" at bounding box center [495, 401] width 901 height 20
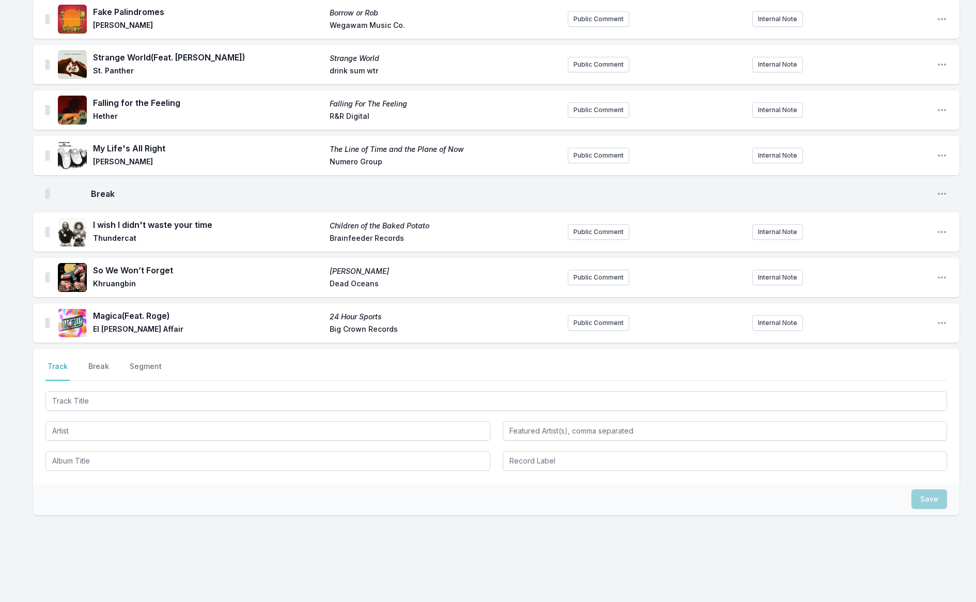
click at [136, 496] on div "Save" at bounding box center [496, 499] width 926 height 32
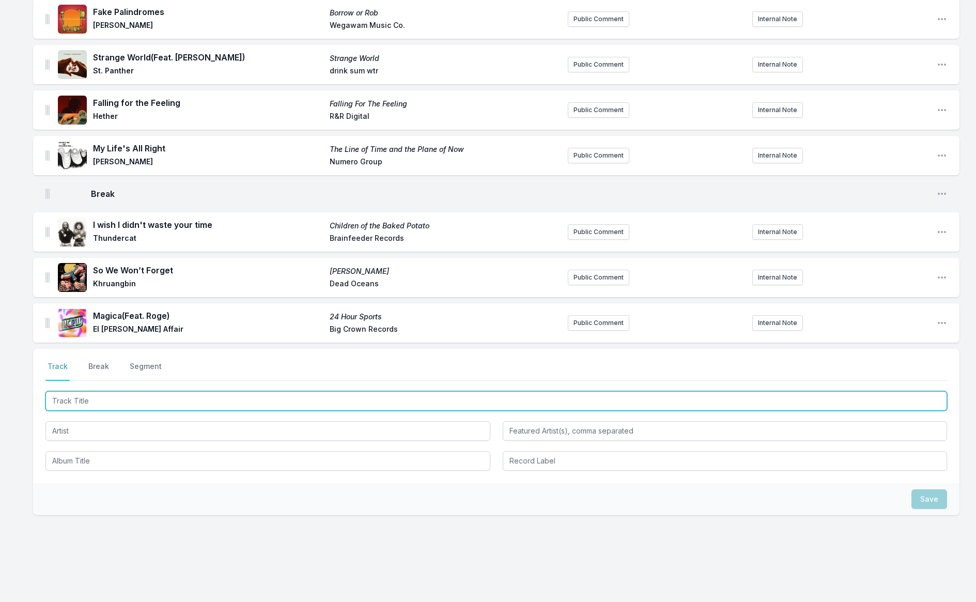
click at [105, 391] on input "Track Title" at bounding box center [495, 401] width 901 height 20
type input "Needmore"
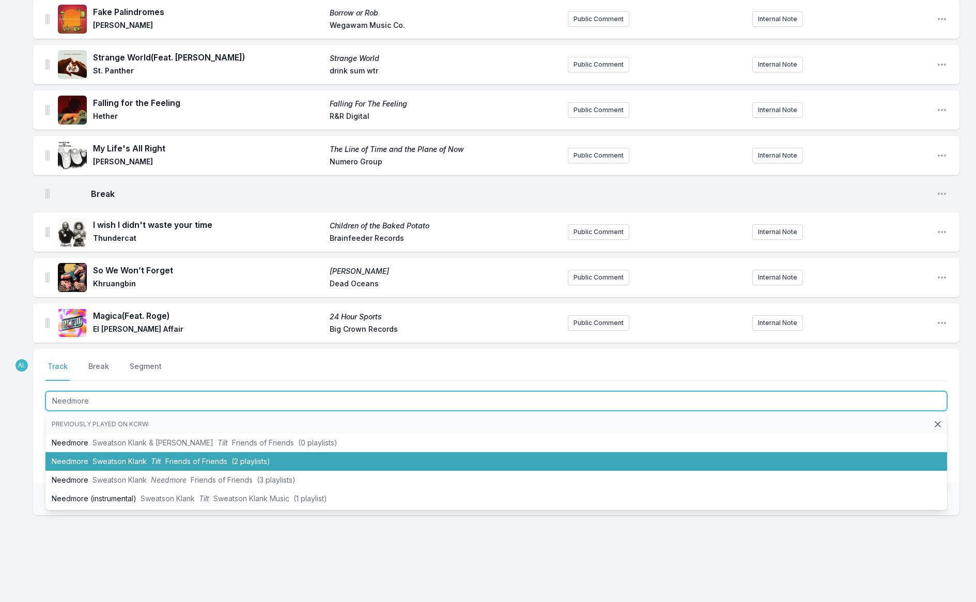
click at [159, 457] on span "Tilt" at bounding box center [156, 461] width 10 height 9
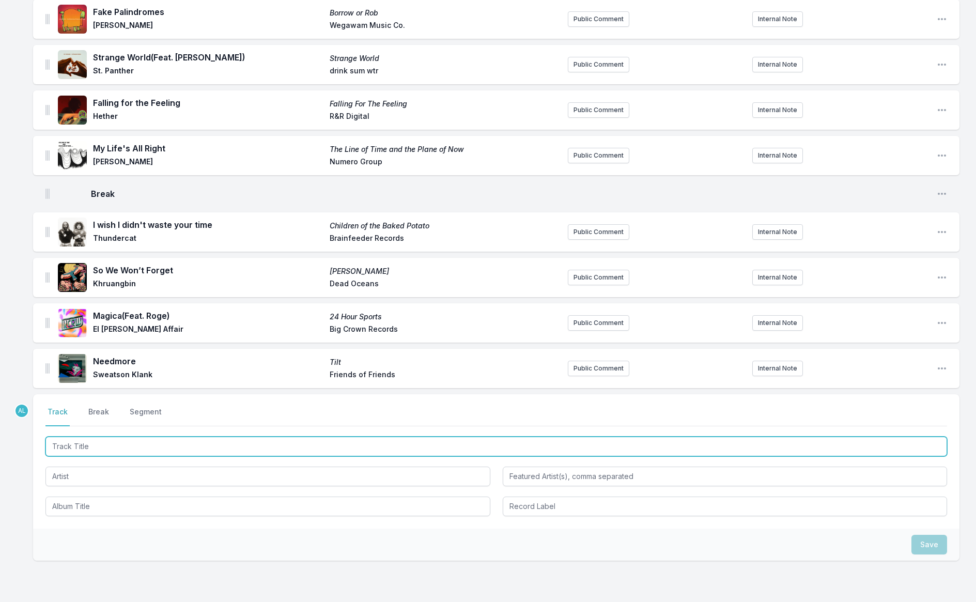
scroll to position [1347, 0]
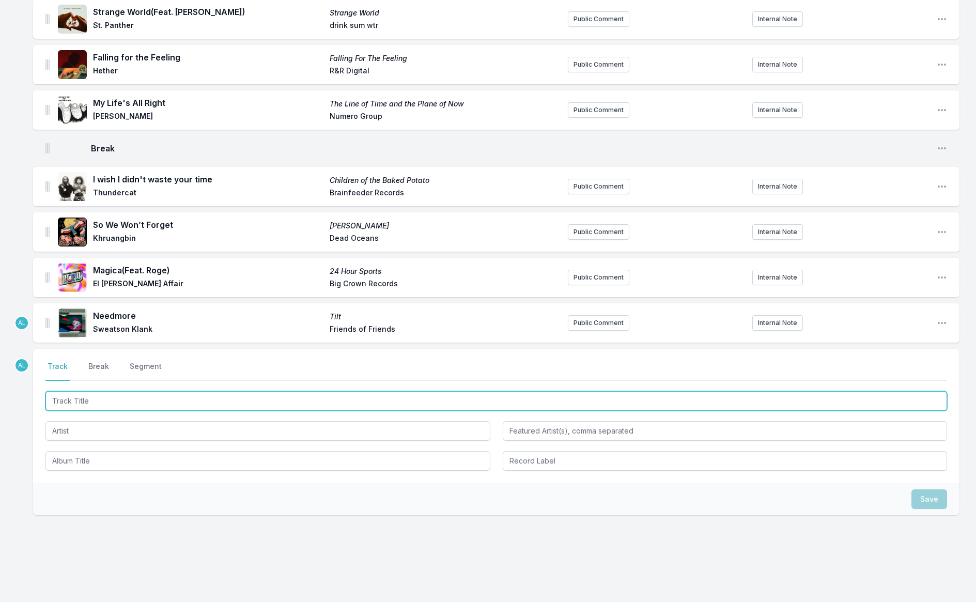
click at [90, 391] on input "Track Title" at bounding box center [495, 401] width 901 height 20
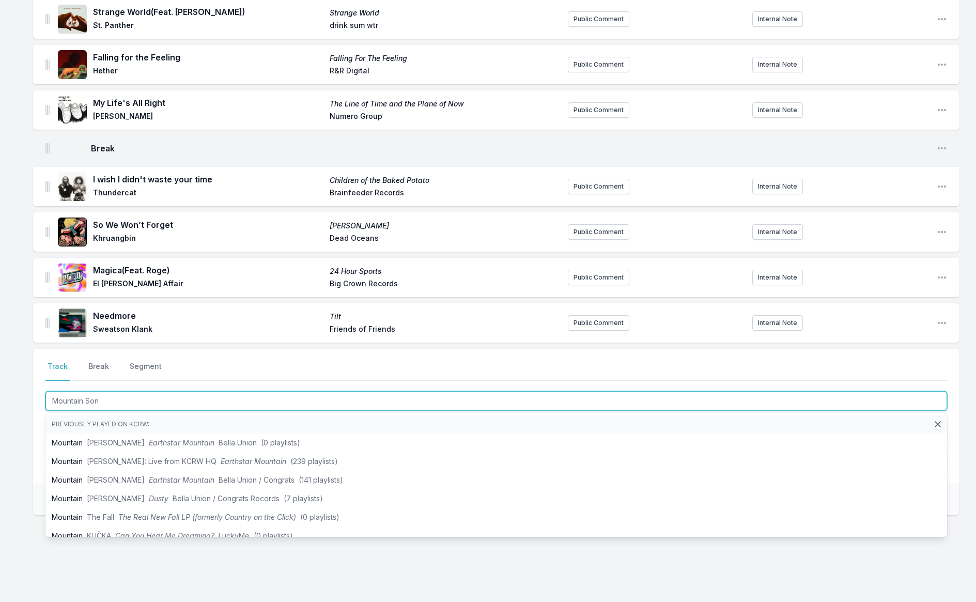
type input "Mountain Song"
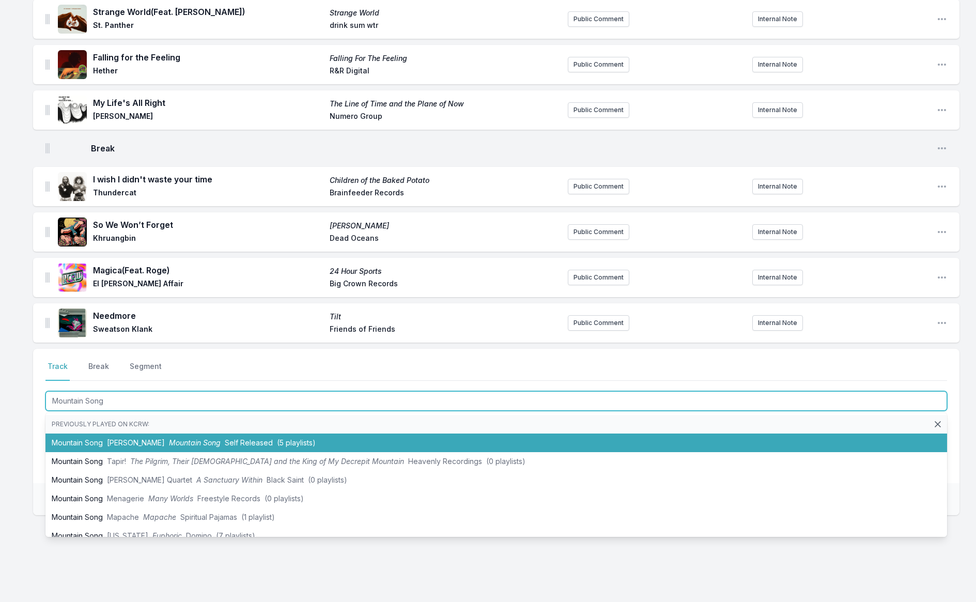
click at [134, 437] on li "Mountain Song [PERSON_NAME] Mountain Song Self Released (5 playlists)" at bounding box center [495, 442] width 901 height 19
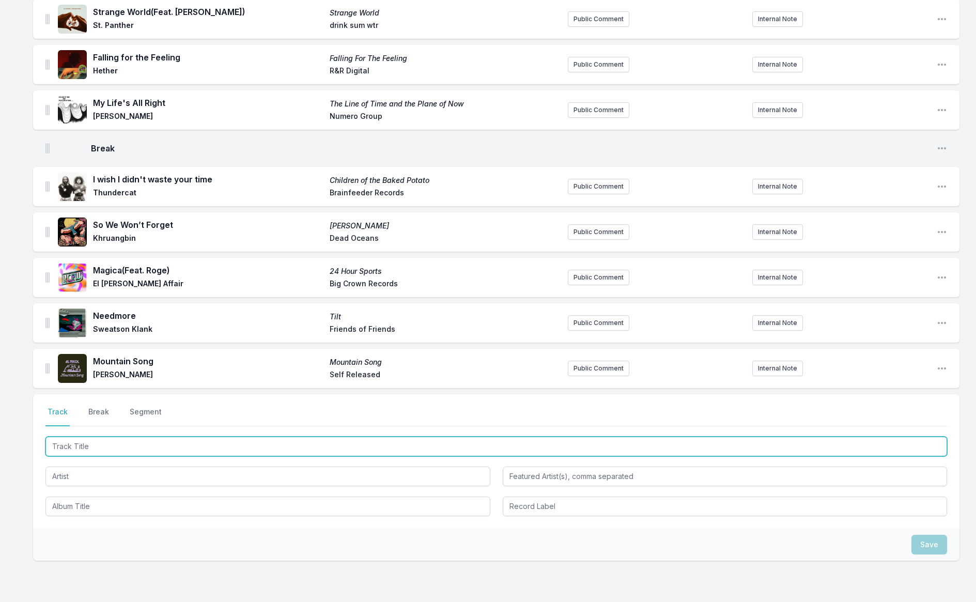
scroll to position [1393, 0]
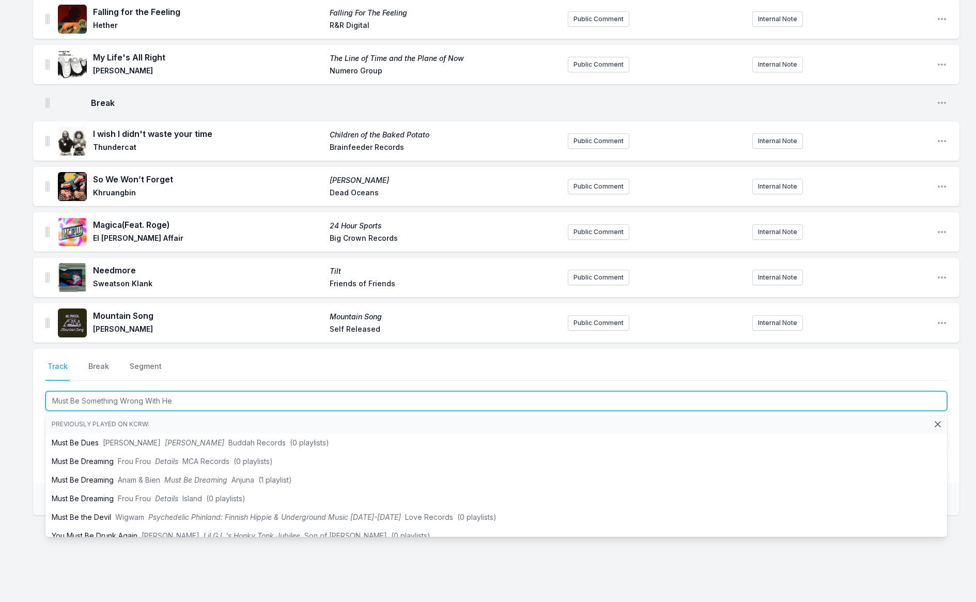
type input "Must Be Something Wrong With Her"
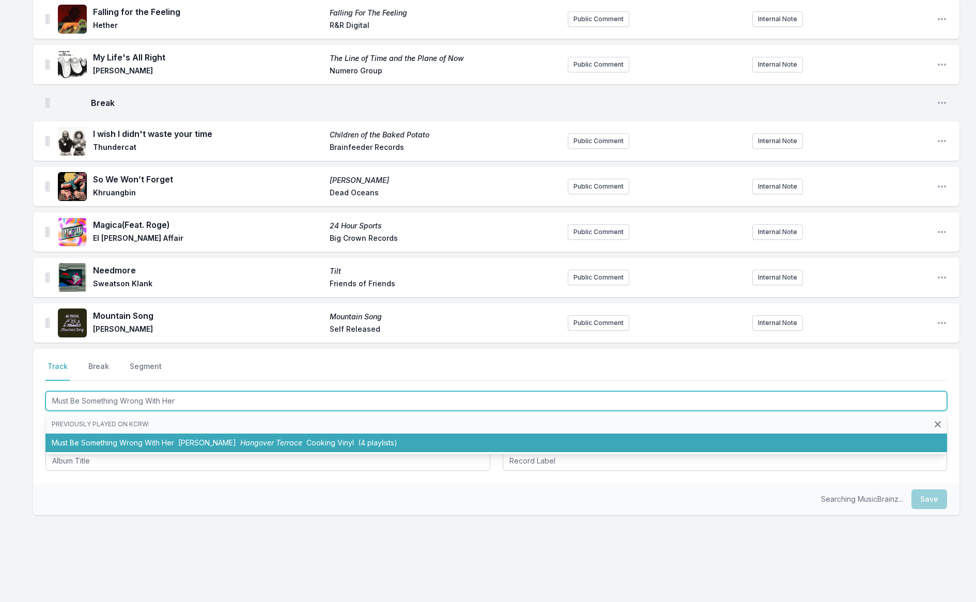
click at [114, 433] on li "Must Be Something Wrong With Her [PERSON_NAME] Hangover Terrace Cooking Vinyl (…" at bounding box center [495, 442] width 901 height 19
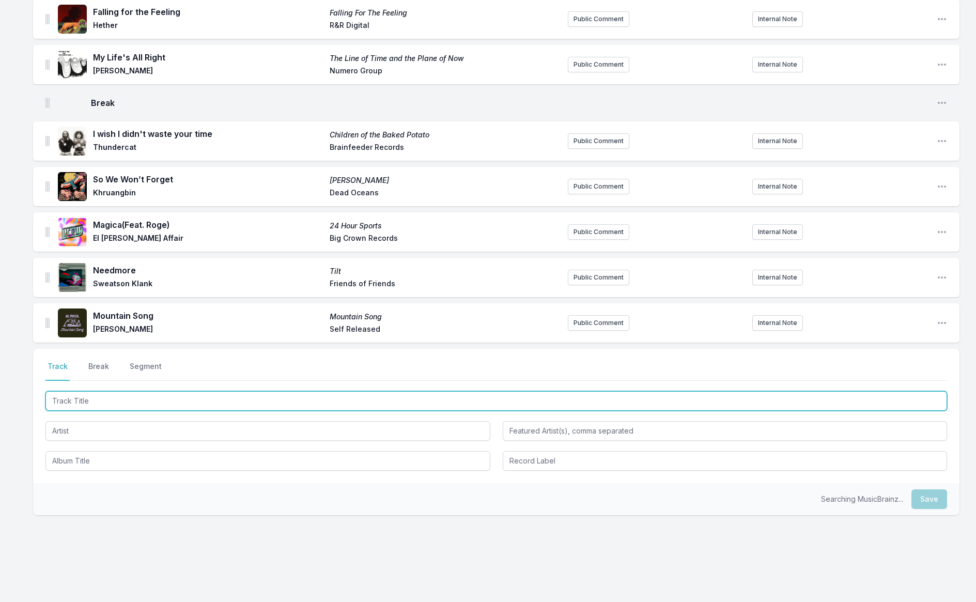
scroll to position [1438, 0]
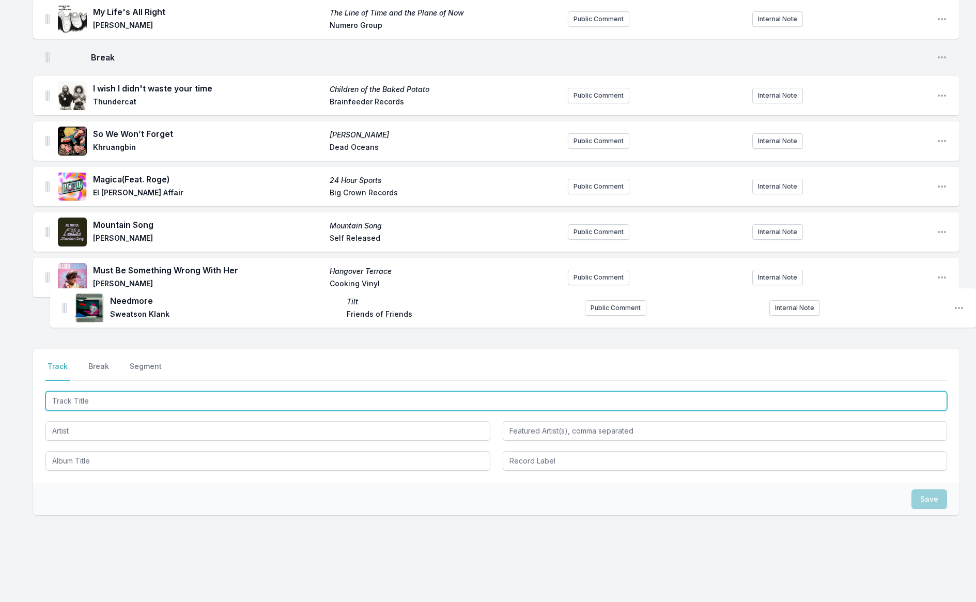
drag, startPoint x: 49, startPoint y: 222, endPoint x: 65, endPoint y: 315, distance: 94.4
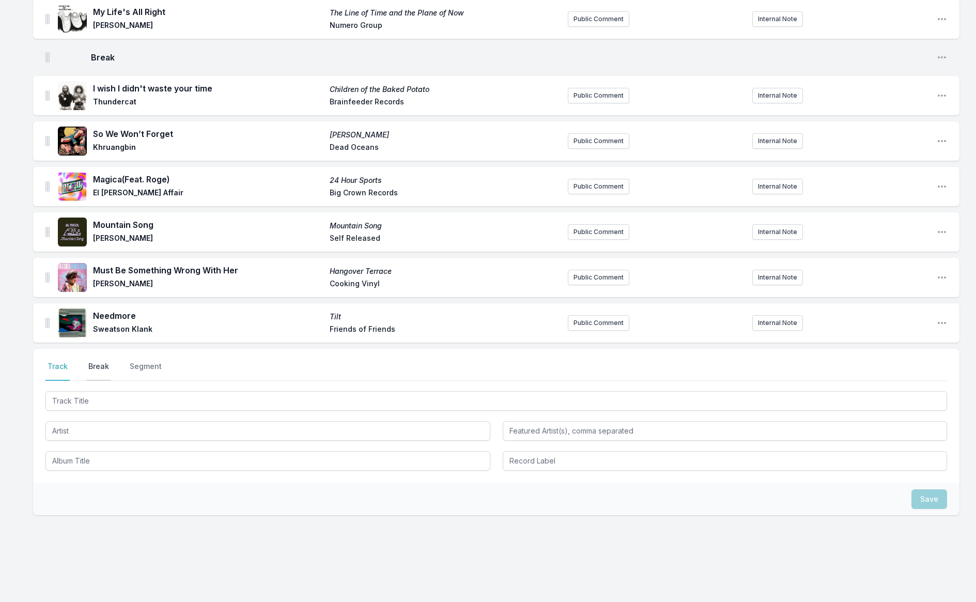
click at [102, 361] on button "Break" at bounding box center [98, 371] width 25 height 20
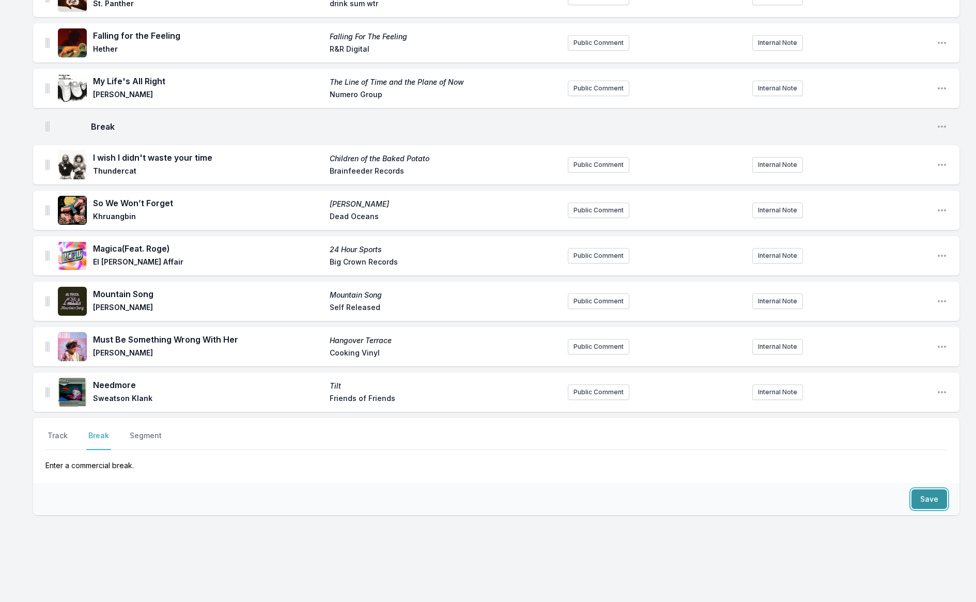
click at [938, 489] on button "Save" at bounding box center [929, 499] width 36 height 20
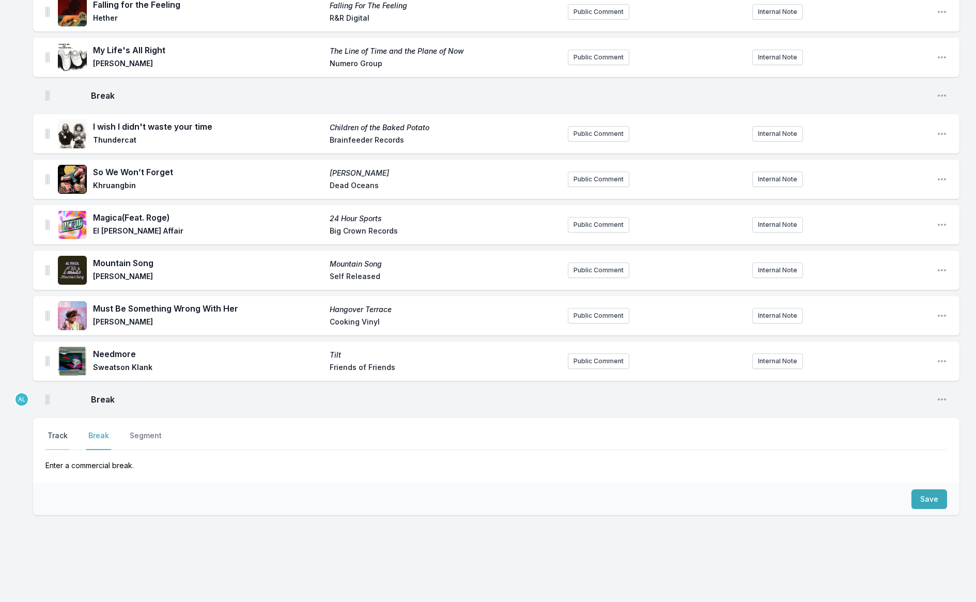
click at [59, 430] on button "Track" at bounding box center [57, 440] width 24 height 20
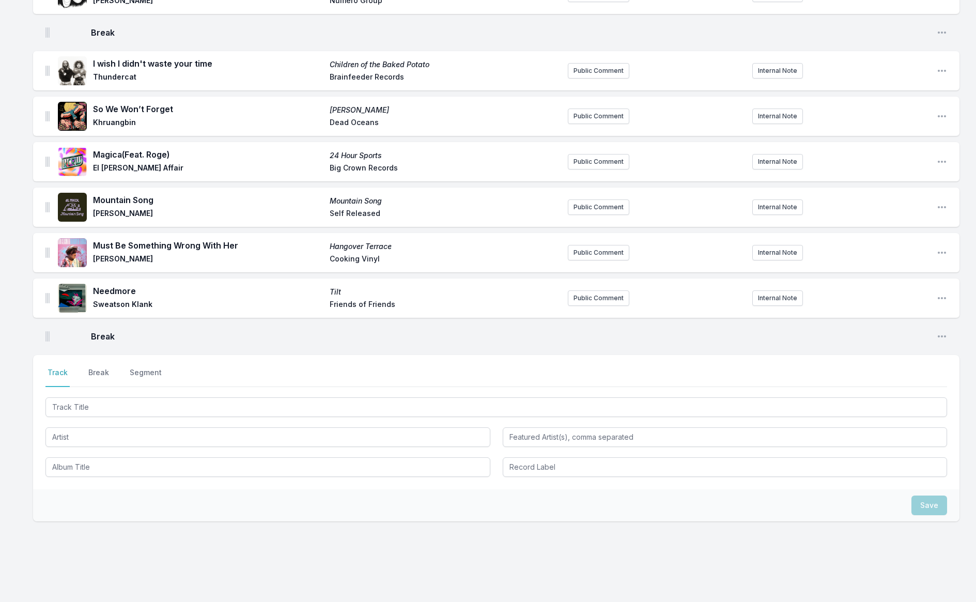
scroll to position [1469, 0]
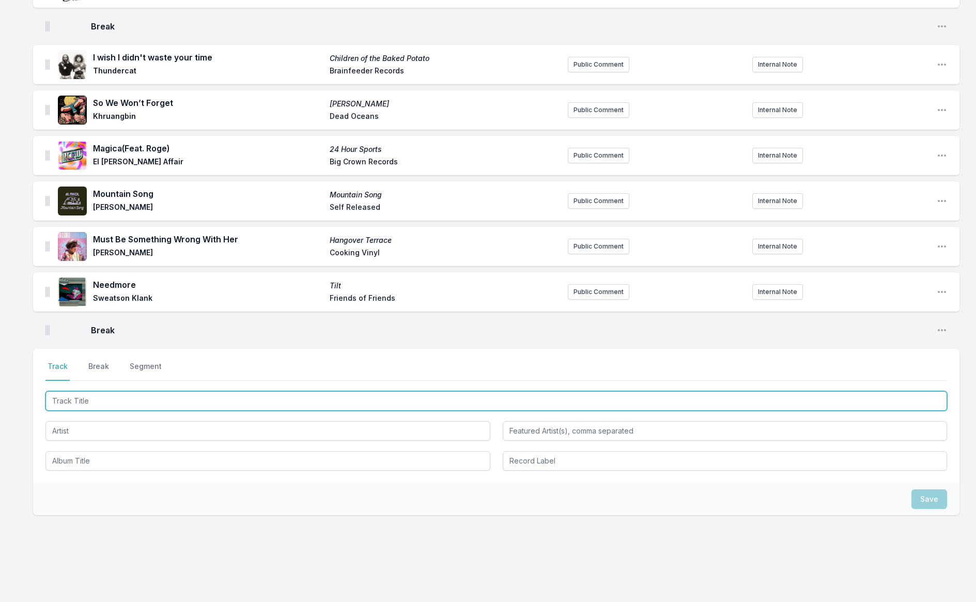
click at [108, 391] on input "Track Title" at bounding box center [495, 401] width 901 height 20
type input "Spike Island"
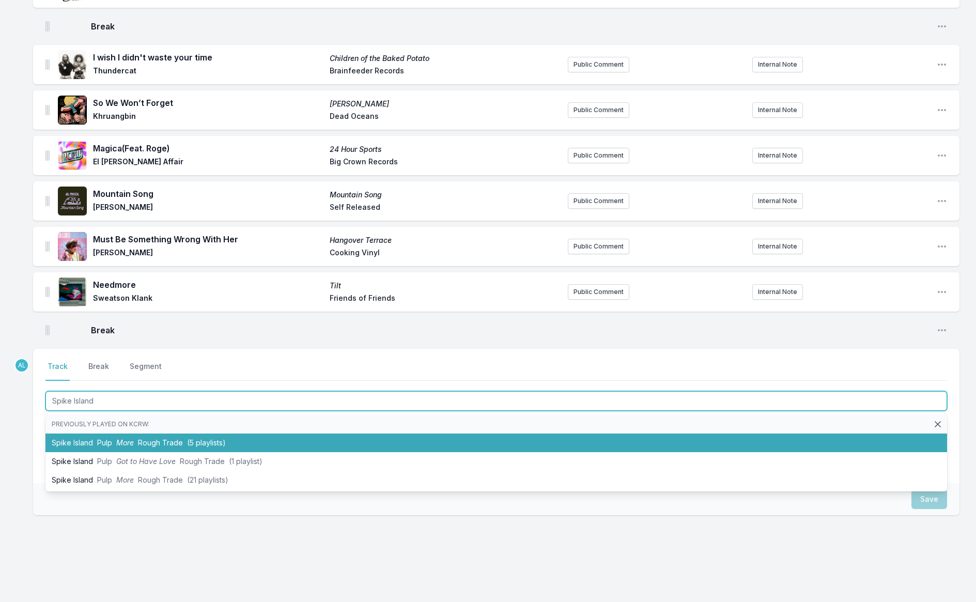
click at [138, 438] on span "Rough Trade" at bounding box center [160, 442] width 45 height 9
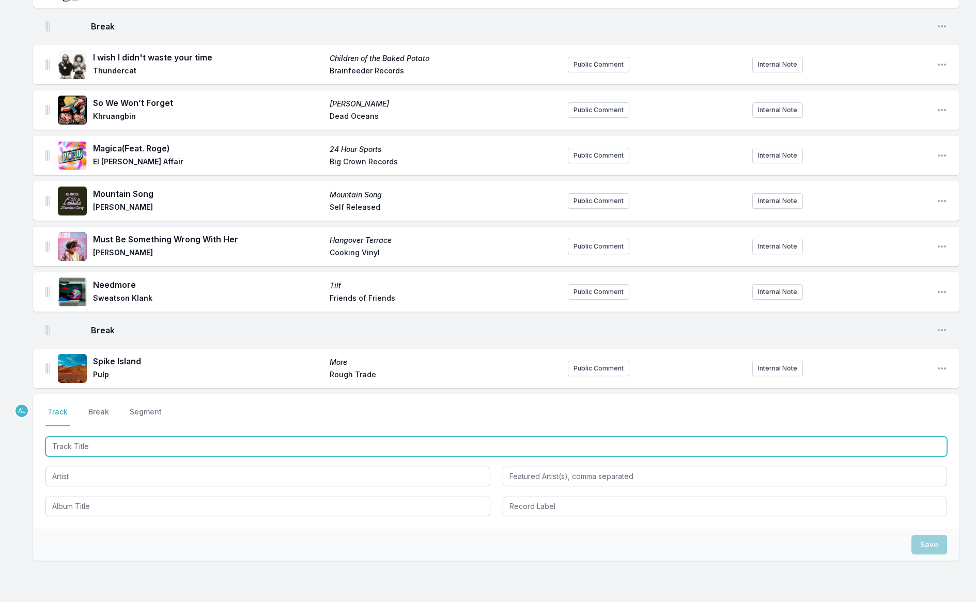
scroll to position [1515, 0]
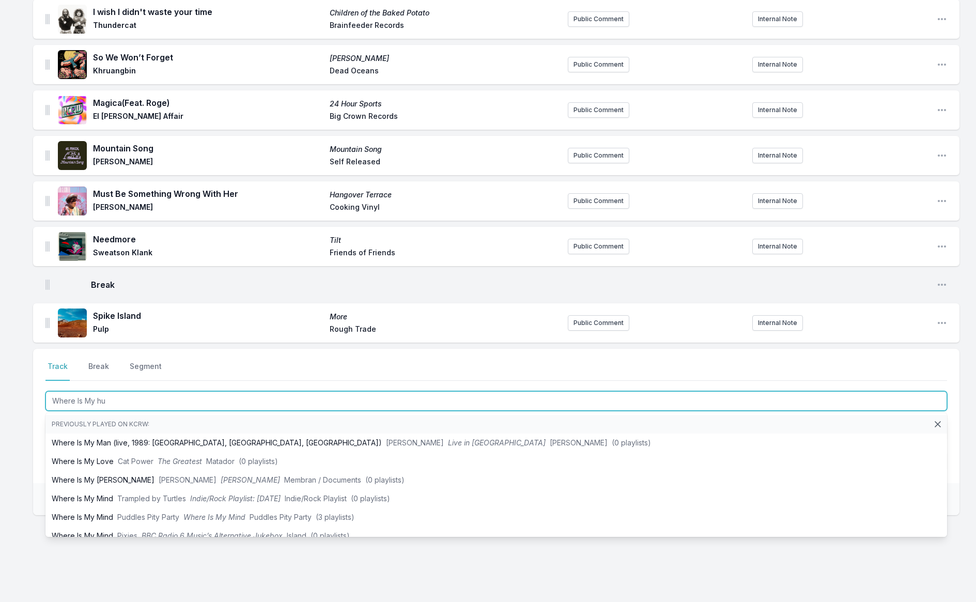
type input "Where Is My hus"
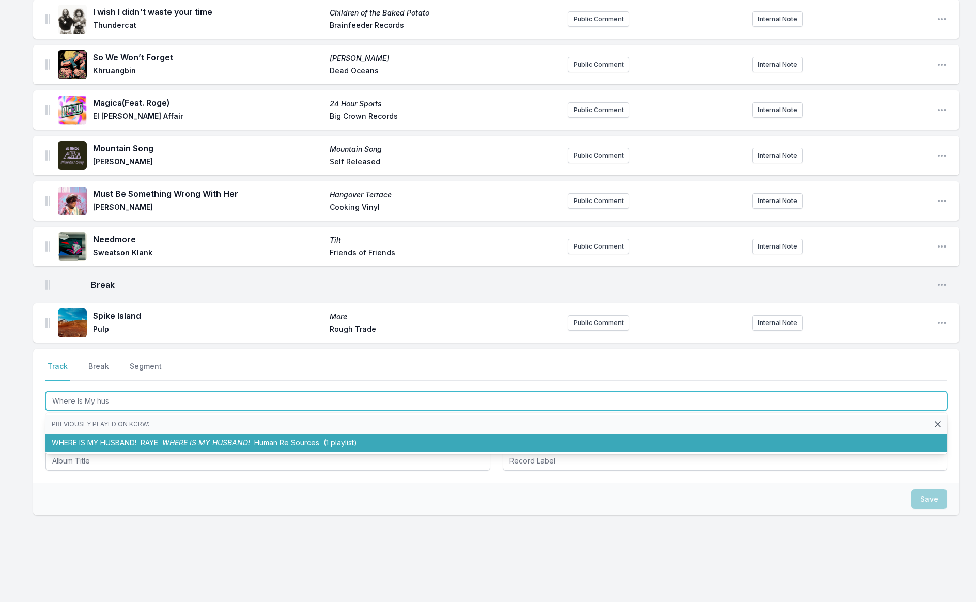
click at [105, 433] on li "WHERE IS MY HUSBAND! RAYE WHERE IS MY HUSBAND! Human Re Sources (1 playlist)" at bounding box center [495, 442] width 901 height 19
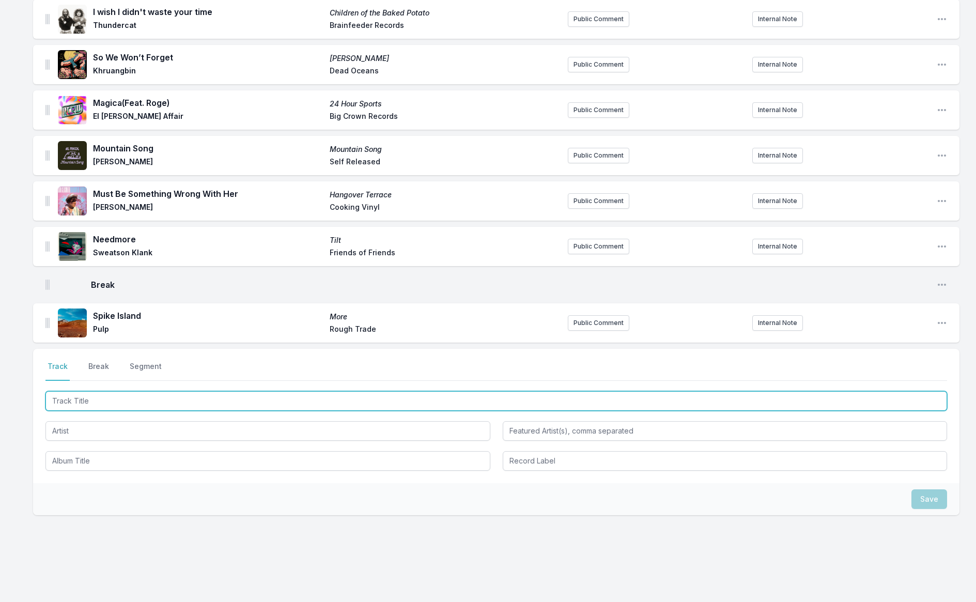
scroll to position [1560, 0]
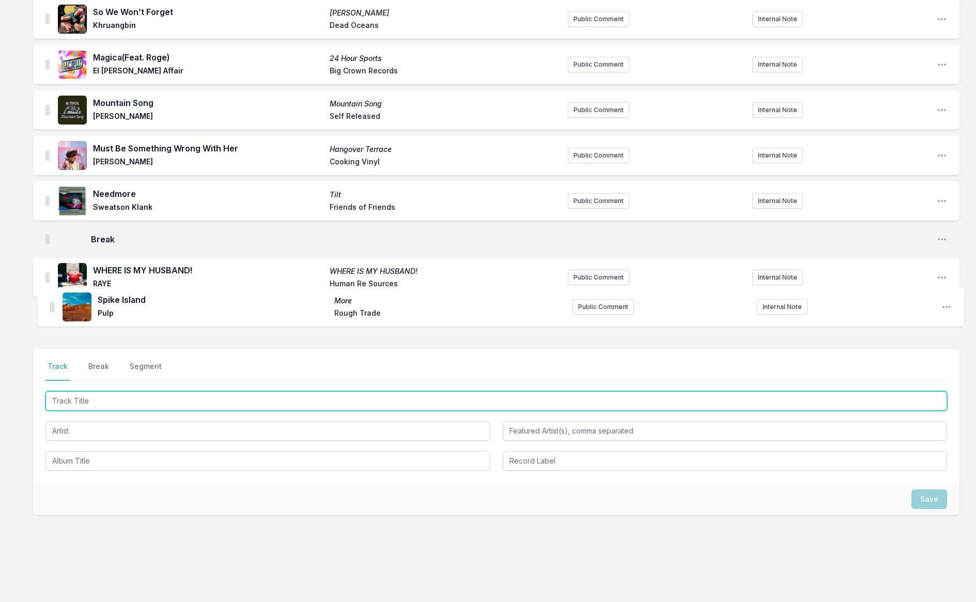
drag, startPoint x: 47, startPoint y: 268, endPoint x: 52, endPoint y: 312, distance: 44.7
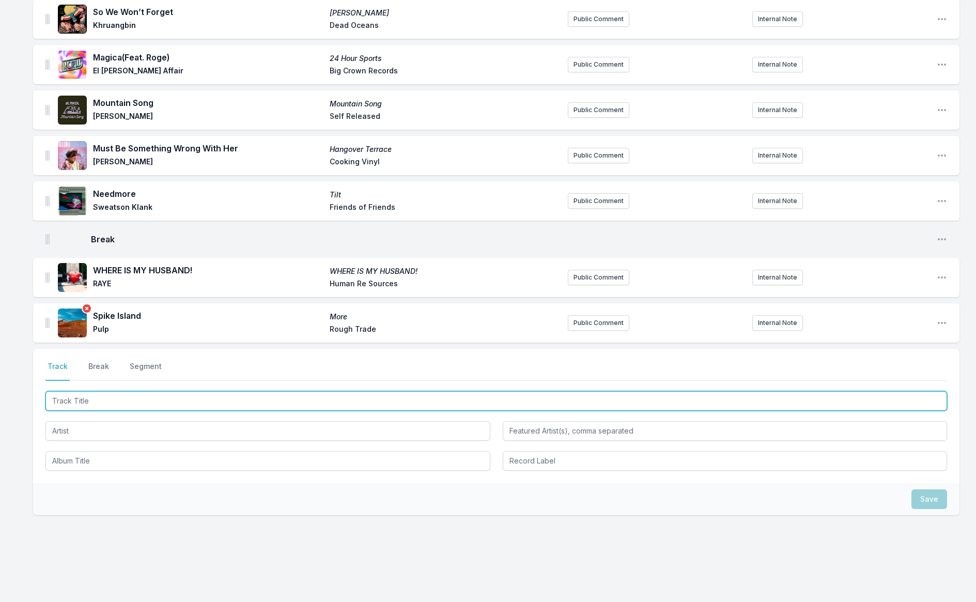
type input "f"
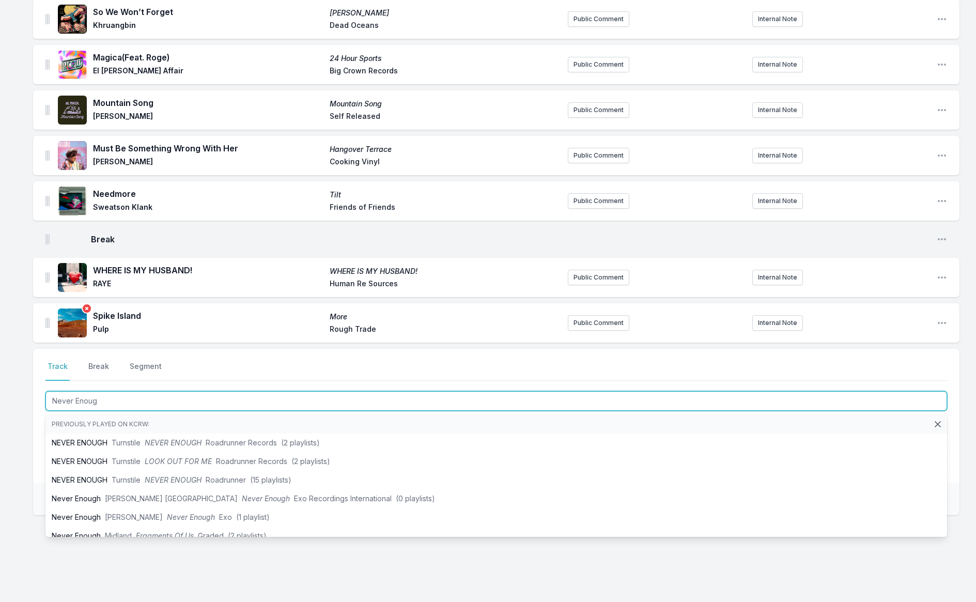
type input "Never Enough"
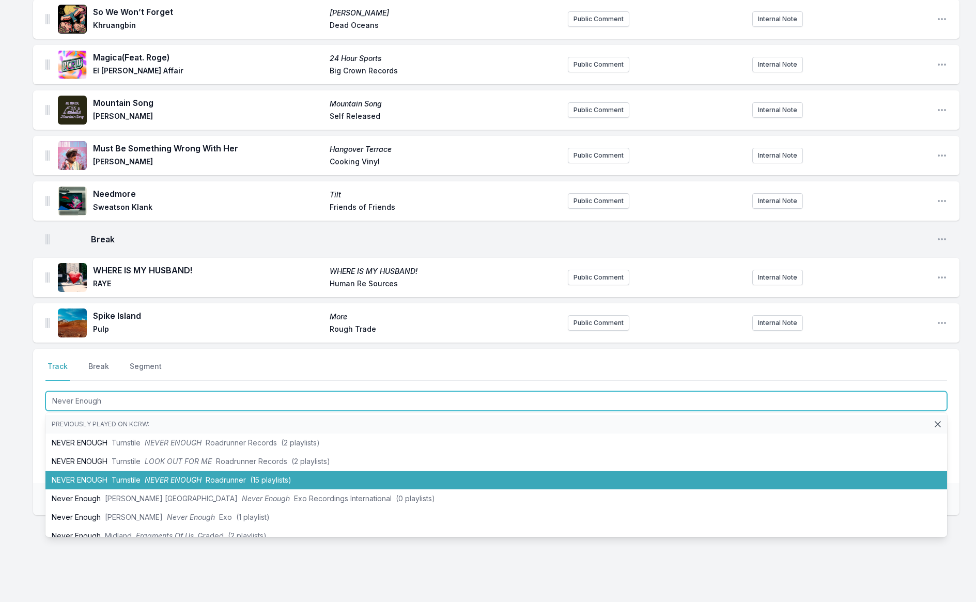
click at [130, 475] on span "Turnstile" at bounding box center [126, 479] width 29 height 9
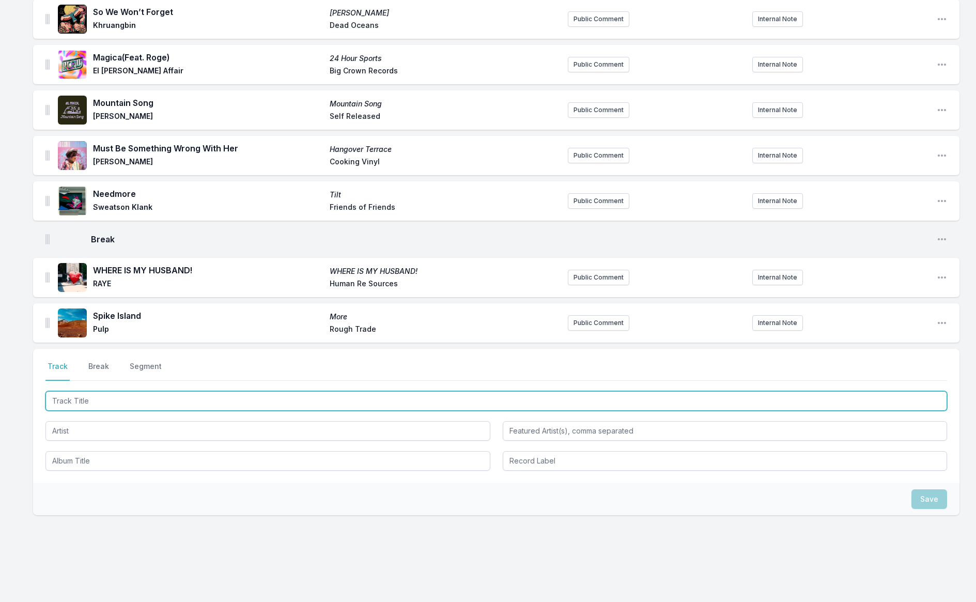
scroll to position [1606, 0]
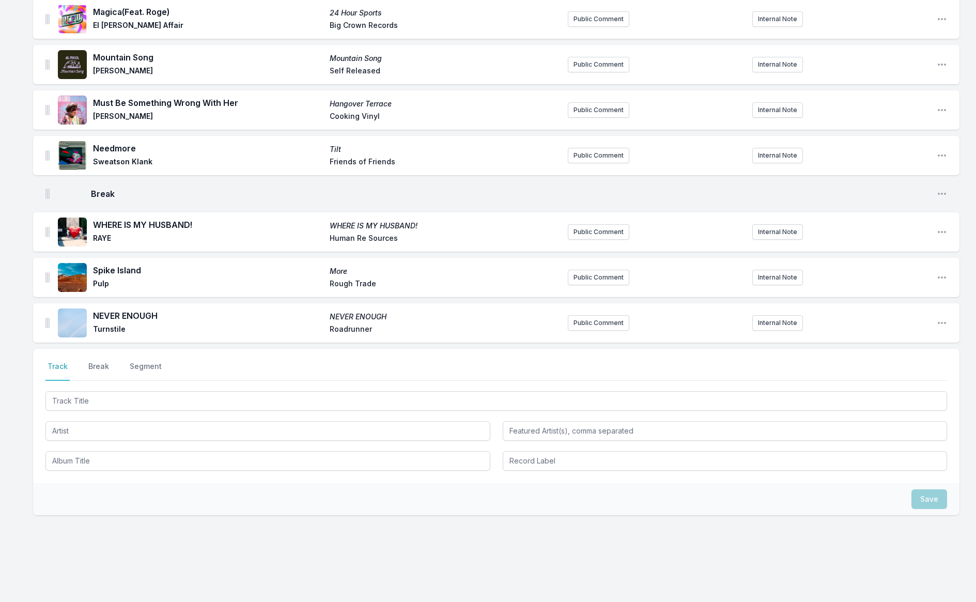
drag, startPoint x: 88, startPoint y: 354, endPoint x: 76, endPoint y: 356, distance: 12.5
click at [88, 361] on button "Break" at bounding box center [98, 371] width 25 height 20
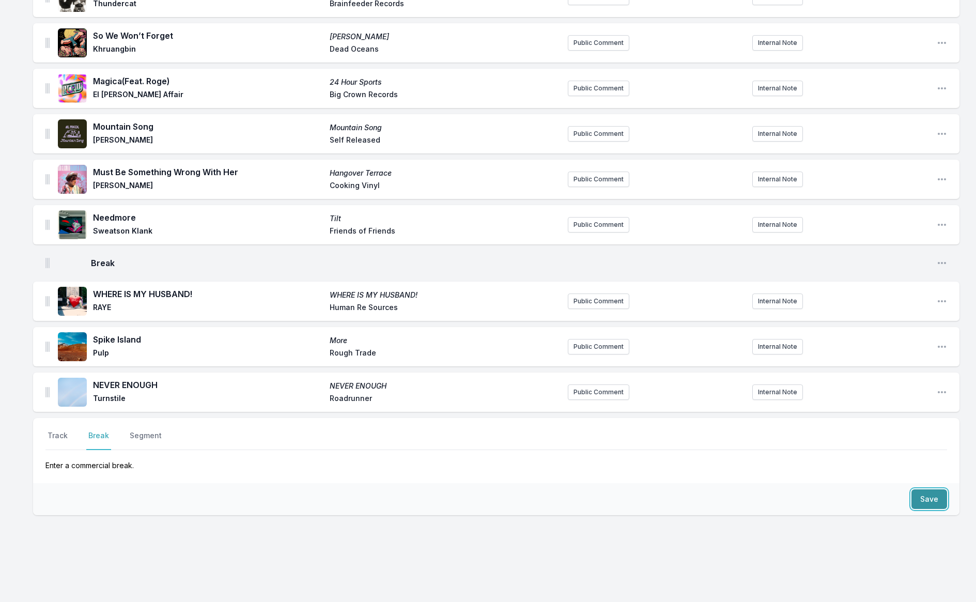
click at [934, 493] on button "Save" at bounding box center [929, 499] width 36 height 20
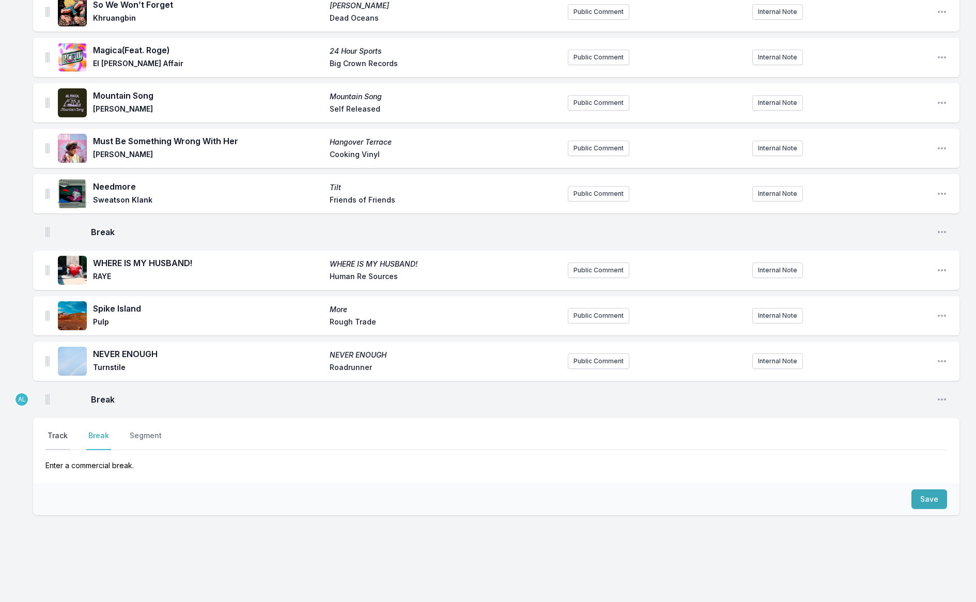
click at [59, 430] on button "Track" at bounding box center [57, 440] width 24 height 20
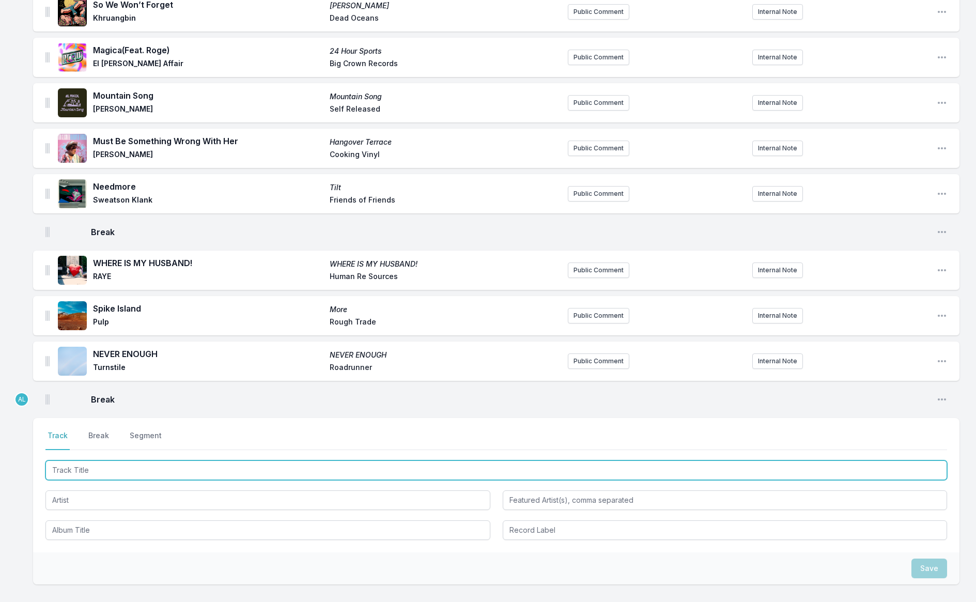
click at [141, 460] on input "Track Title" at bounding box center [495, 470] width 901 height 20
type input "Remordimiento"
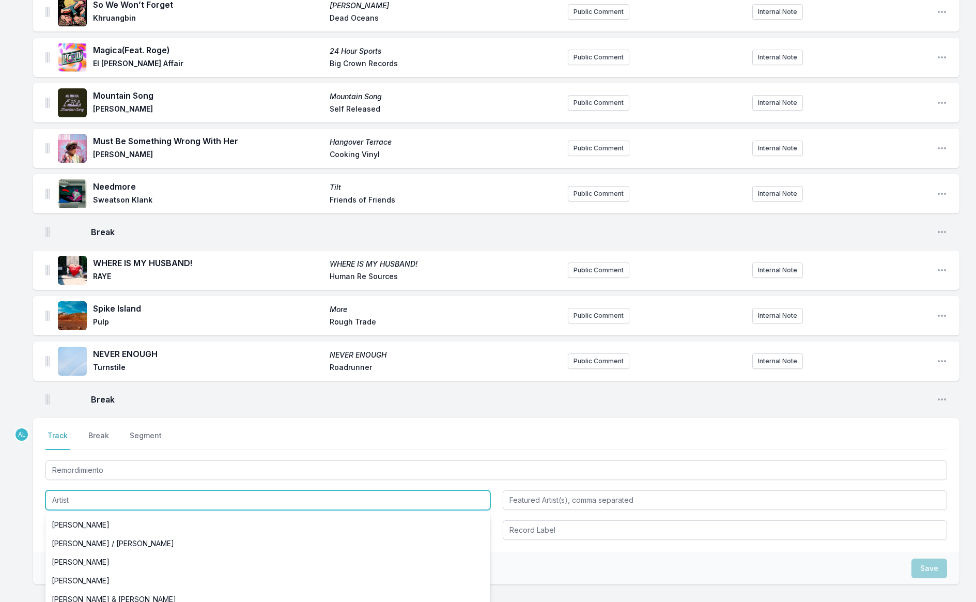
scroll to position [111, 0]
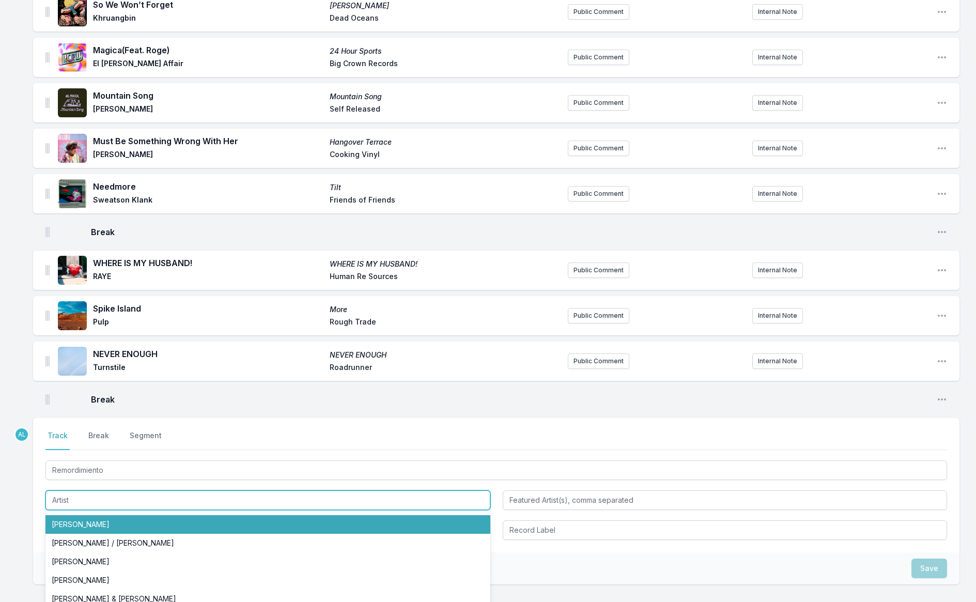
click at [119, 490] on input "Artist" at bounding box center [267, 500] width 445 height 20
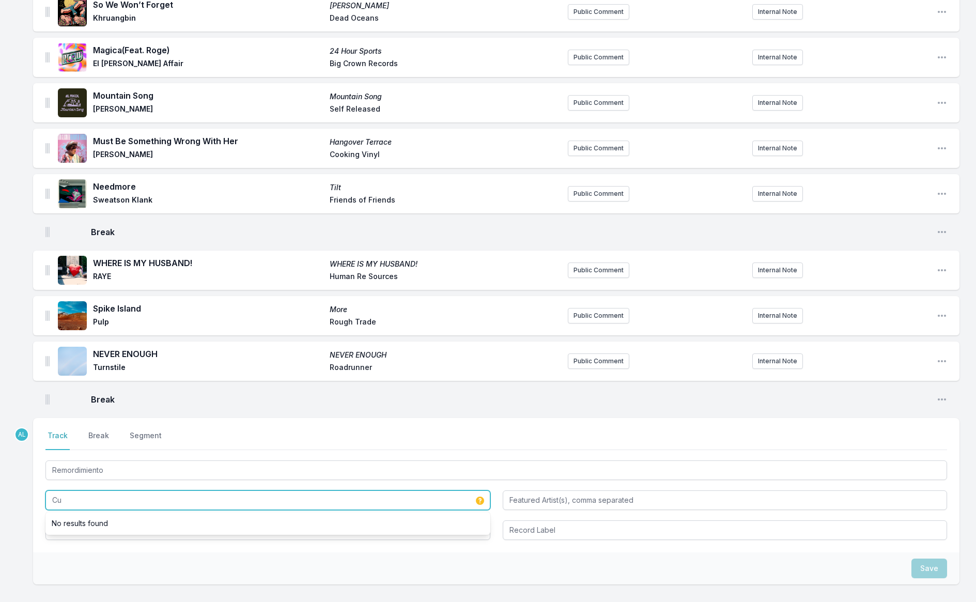
scroll to position [0, 0]
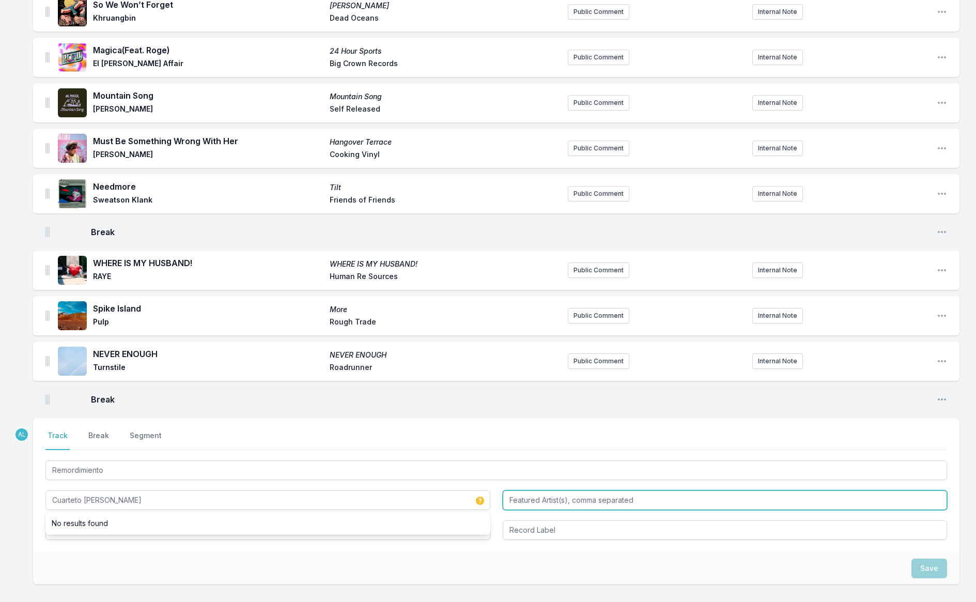
type input "Cuarteto [PERSON_NAME]"
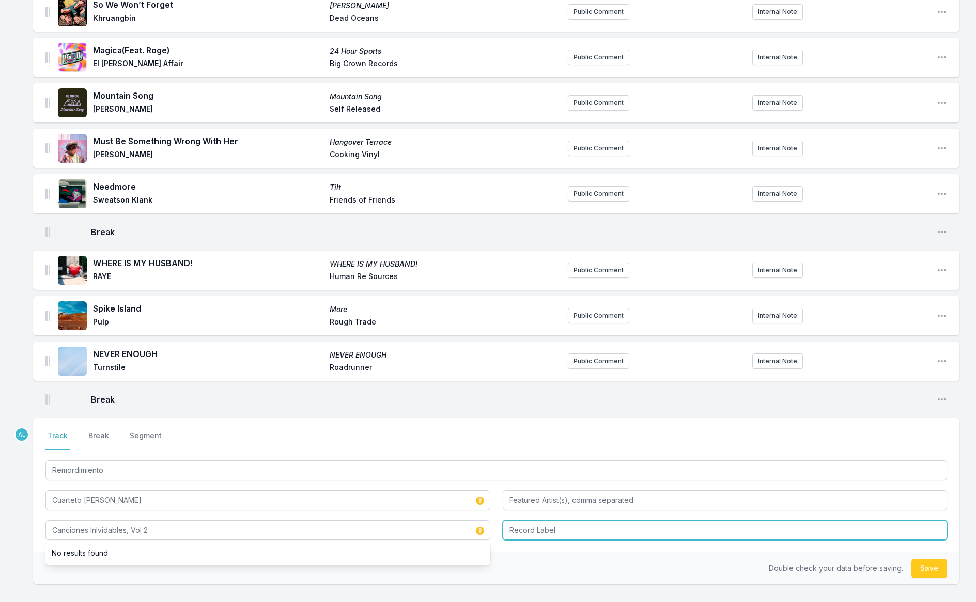
type input "Canciones Inlvidables, Vol 2"
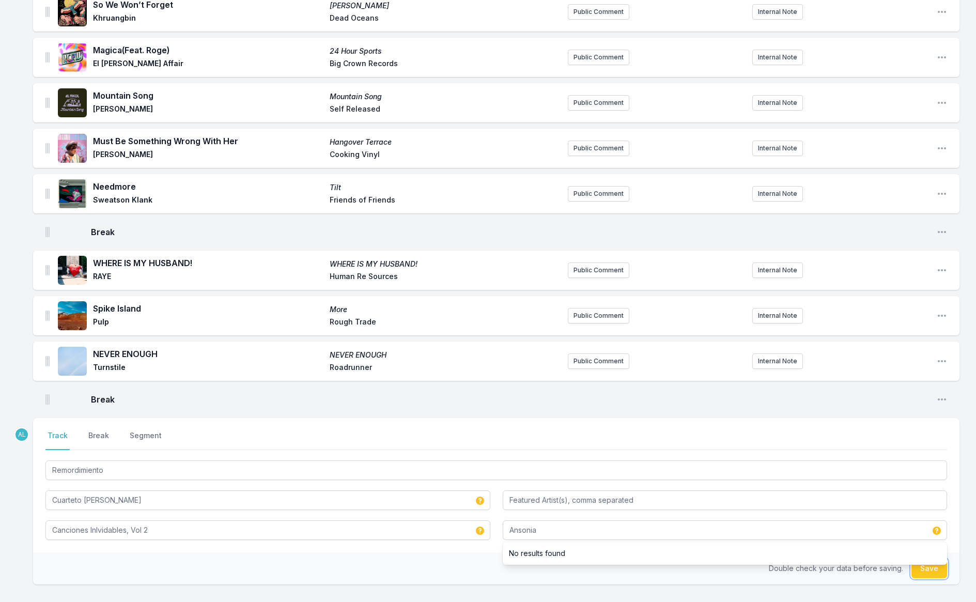
type input "Ansonia"
click at [921, 566] on div "Double check your data before saving. Save" at bounding box center [496, 568] width 926 height 32
click at [925, 558] on button "Save" at bounding box center [929, 568] width 36 height 20
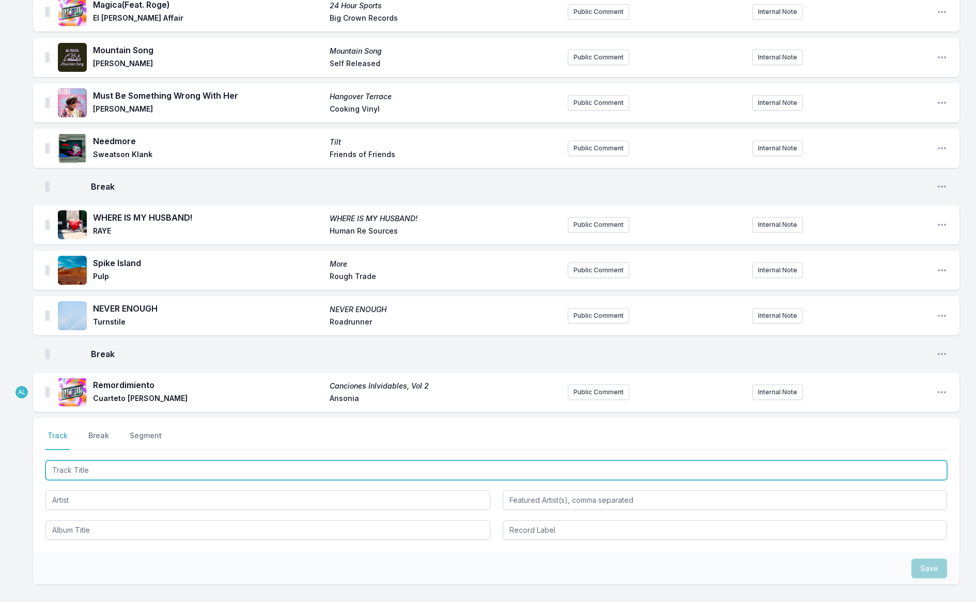
click at [219, 461] on input "Track Title" at bounding box center [495, 470] width 901 height 20
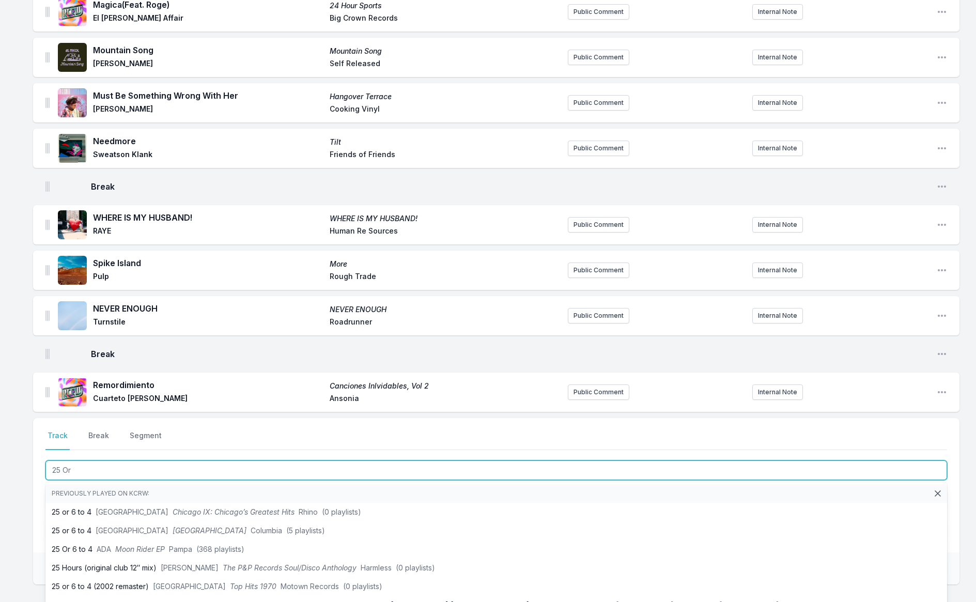
type input "25 Or"
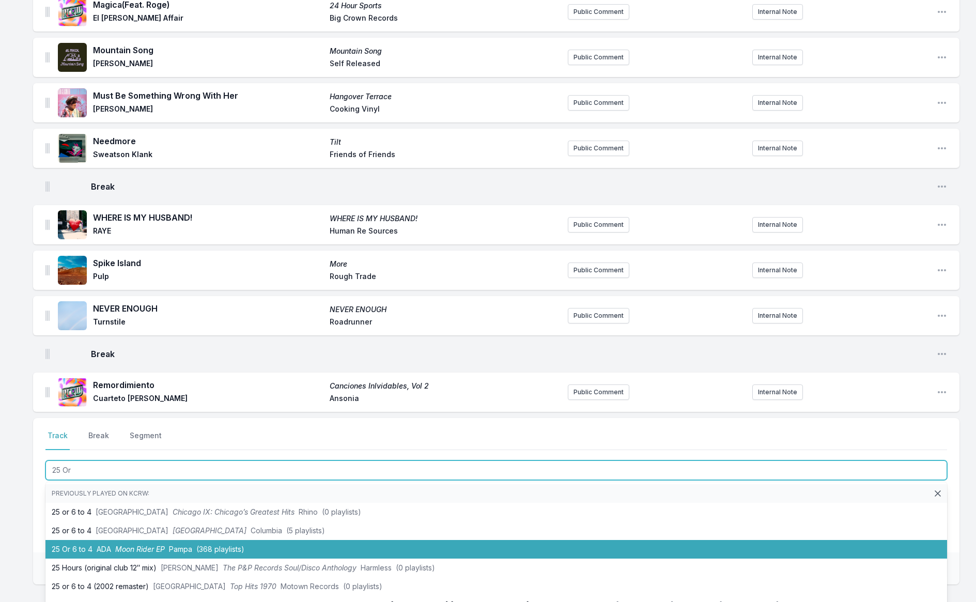
click at [274, 540] on li "25 Or 6 to 4 [PERSON_NAME] Rider EP Pampa (368 playlists)" at bounding box center [495, 549] width 901 height 19
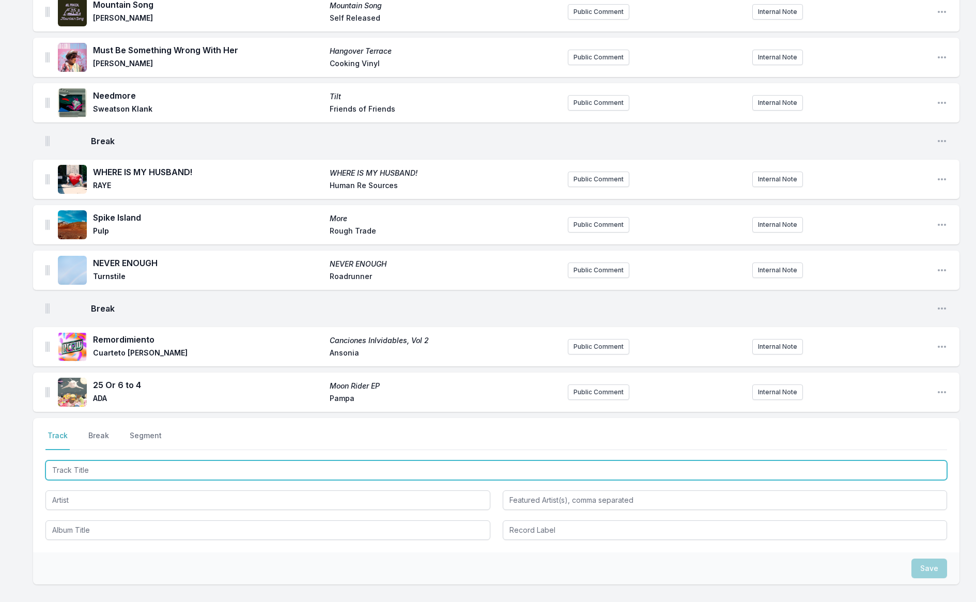
scroll to position [1651, 0]
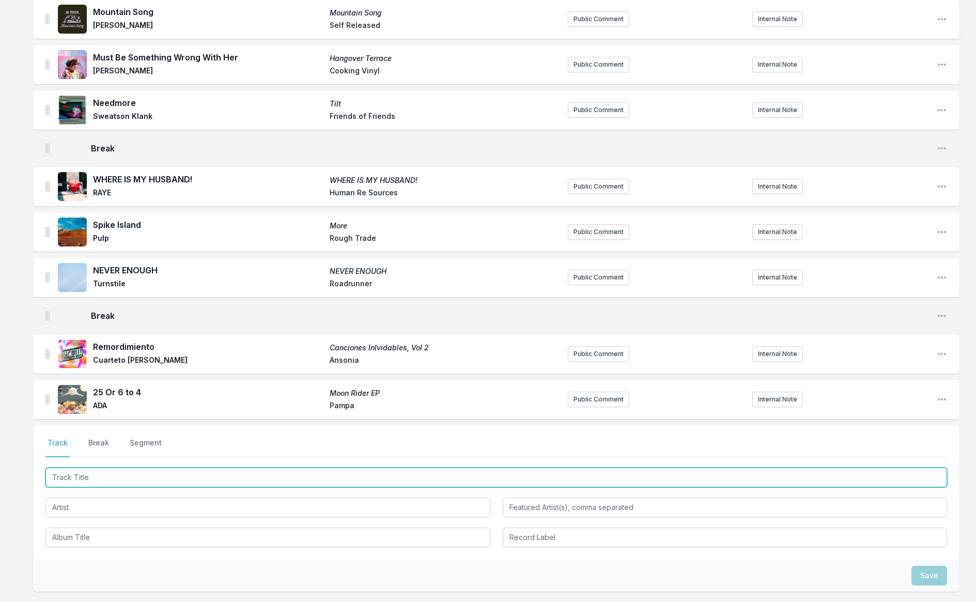
click at [292, 472] on input "Track Title" at bounding box center [495, 477] width 901 height 20
type input "Waterloo Sunset"
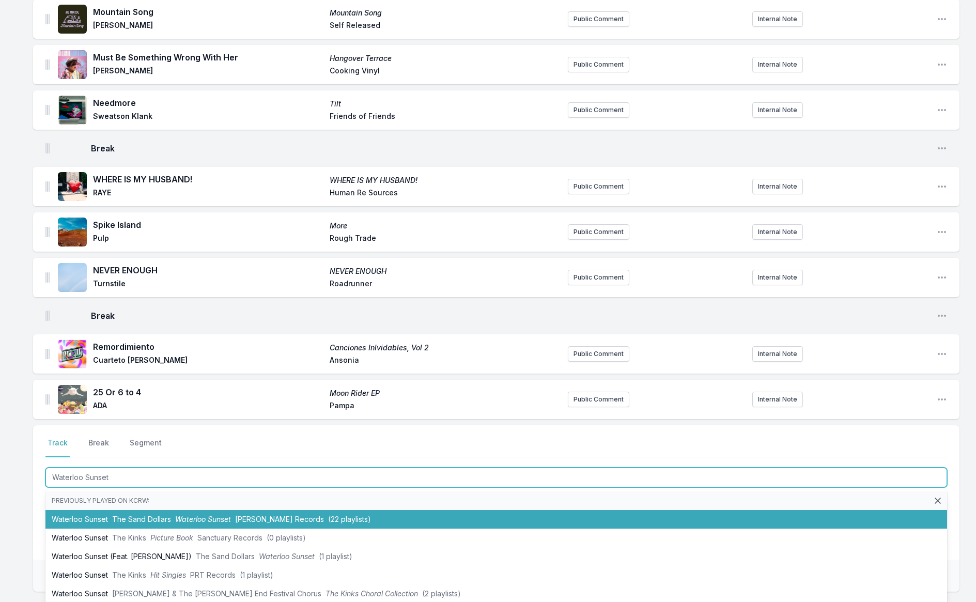
click at [328, 514] on span "(22 playlists)" at bounding box center [349, 518] width 43 height 9
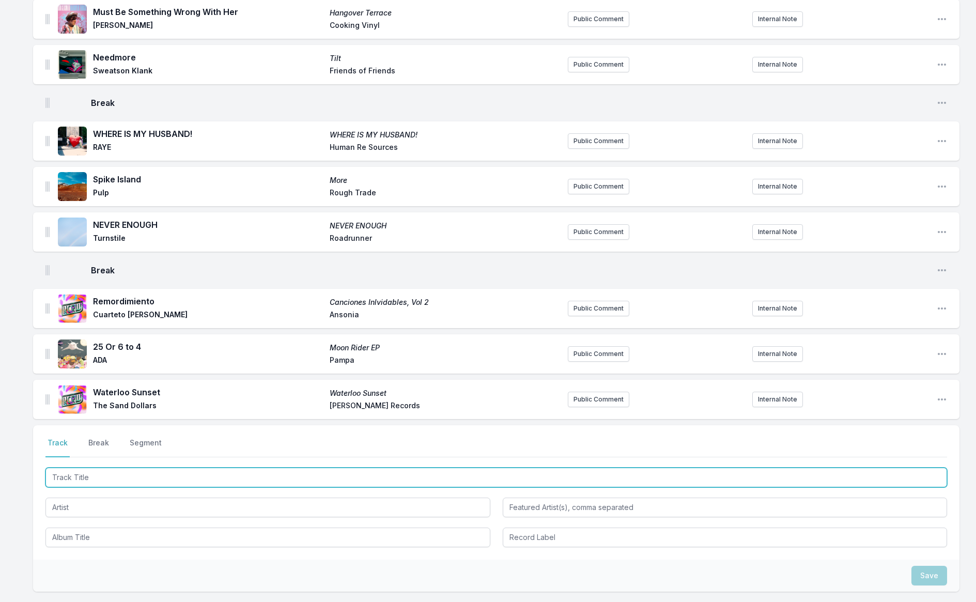
scroll to position [1709, 0]
